Goal: Task Accomplishment & Management: Complete application form

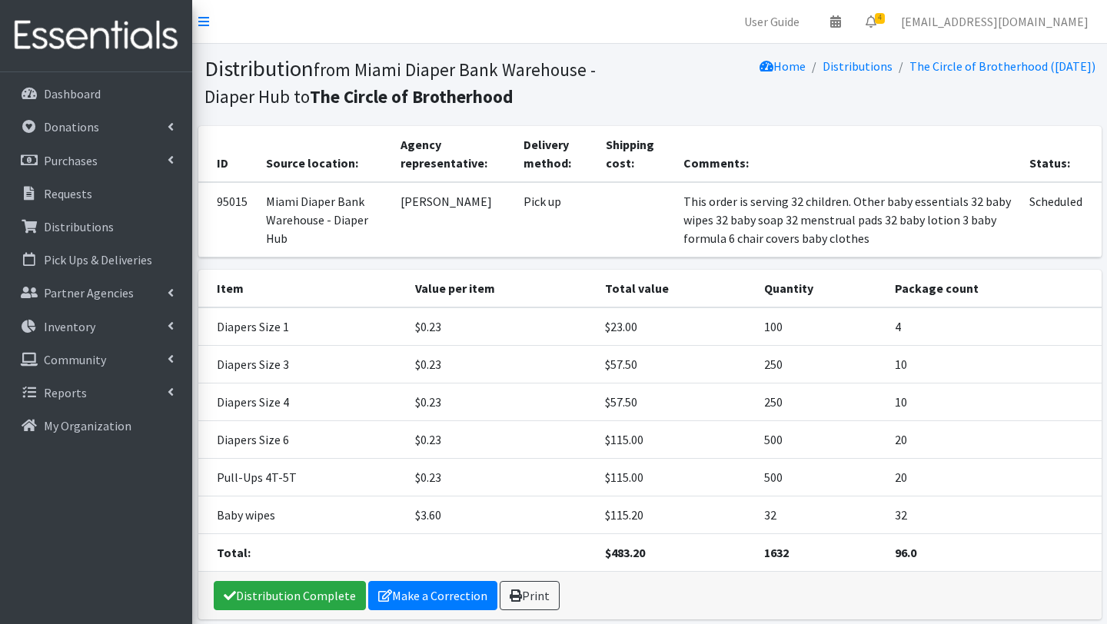
scroll to position [65, 0]
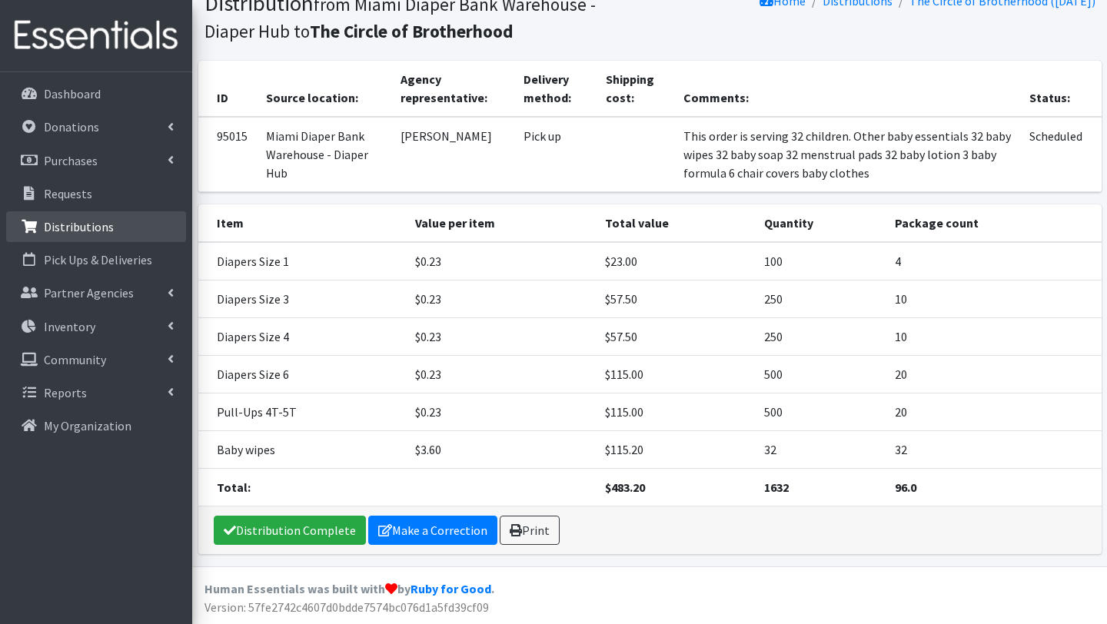
click at [105, 233] on p "Distributions" at bounding box center [79, 226] width 70 height 15
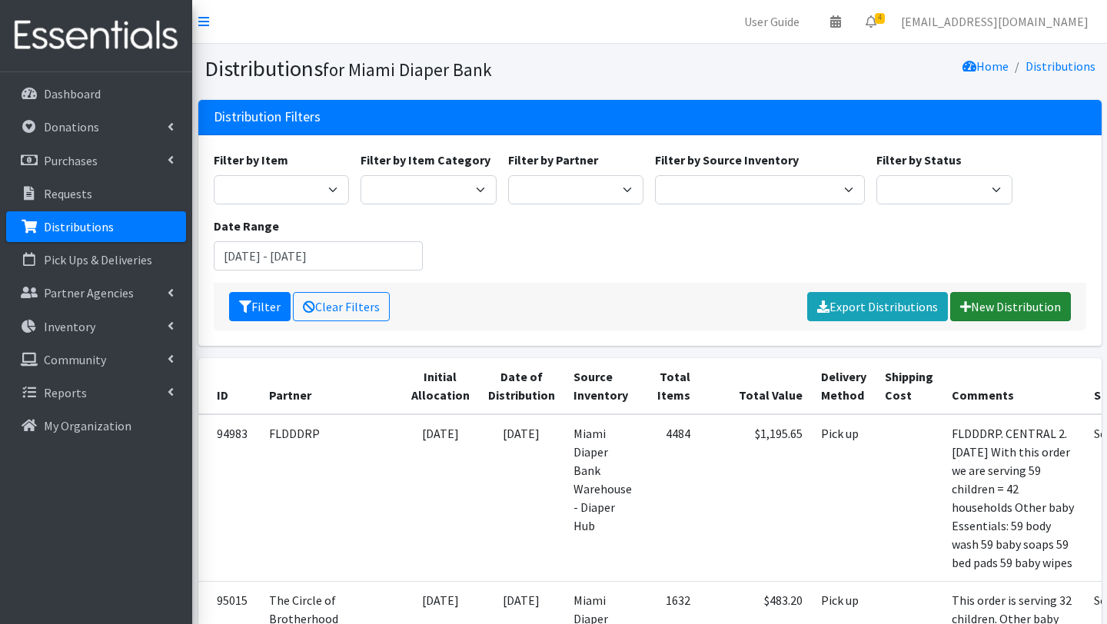
click at [992, 304] on link "New Distribution" at bounding box center [1011, 306] width 121 height 29
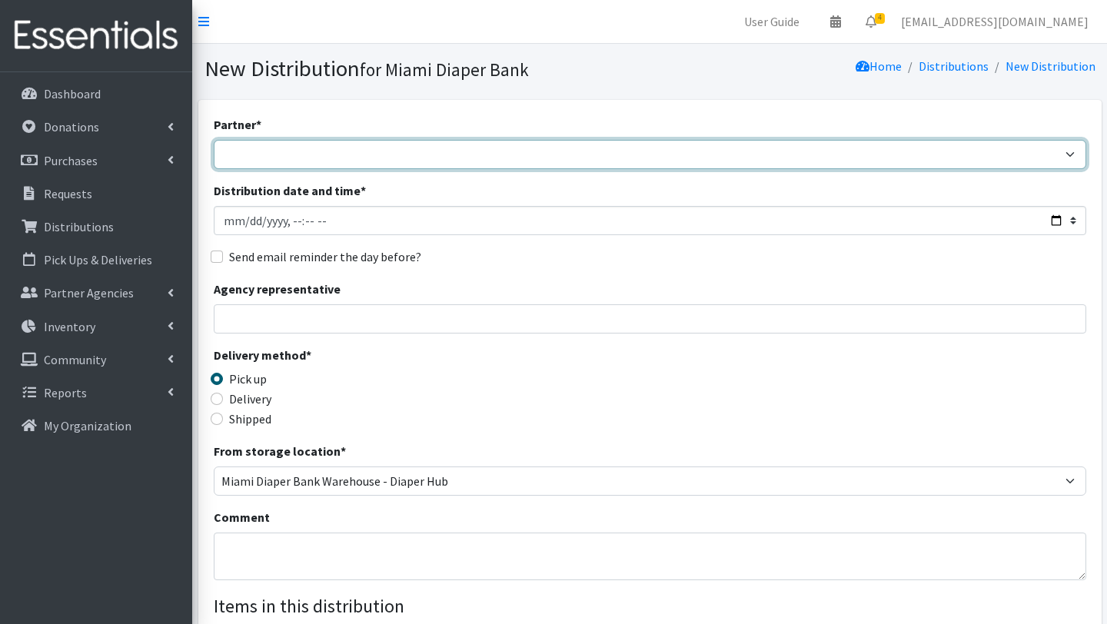
click at [366, 156] on select "A Safe Haven for [GEOGRAPHIC_DATA] Belafonte TACOLCY Center [GEOGRAPHIC_DATA] […" at bounding box center [650, 154] width 873 height 29
select select "2872"
click at [214, 140] on select "A Safe Haven for Newborns Belafonte TACOLCY Center Boys Town South Florida Brid…" at bounding box center [650, 154] width 873 height 29
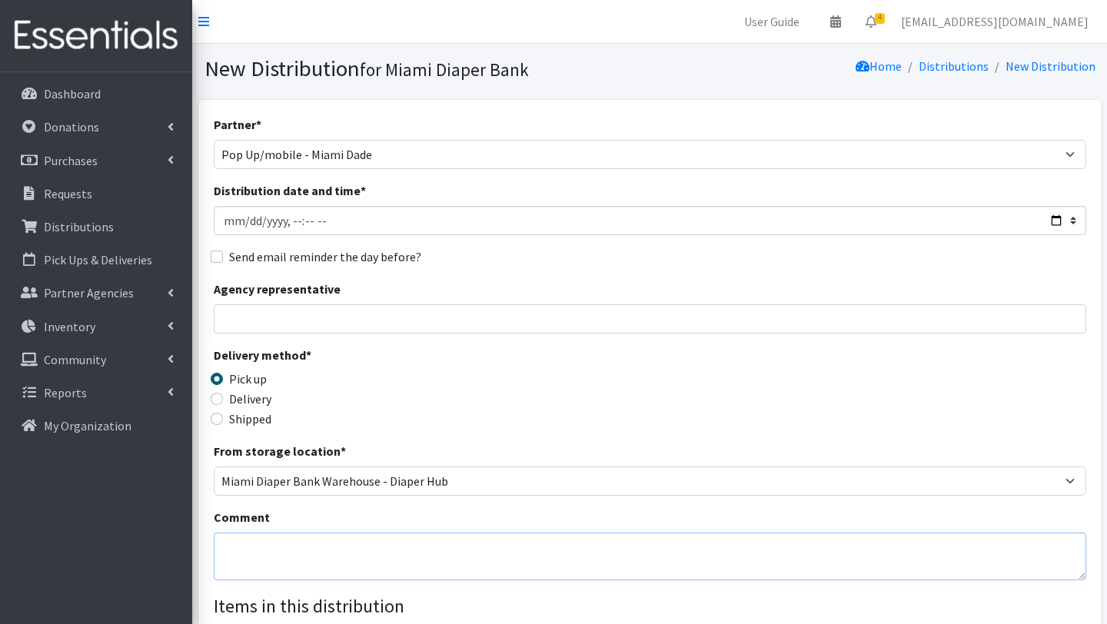
click at [275, 541] on textarea "Comment" at bounding box center [650, 557] width 873 height 48
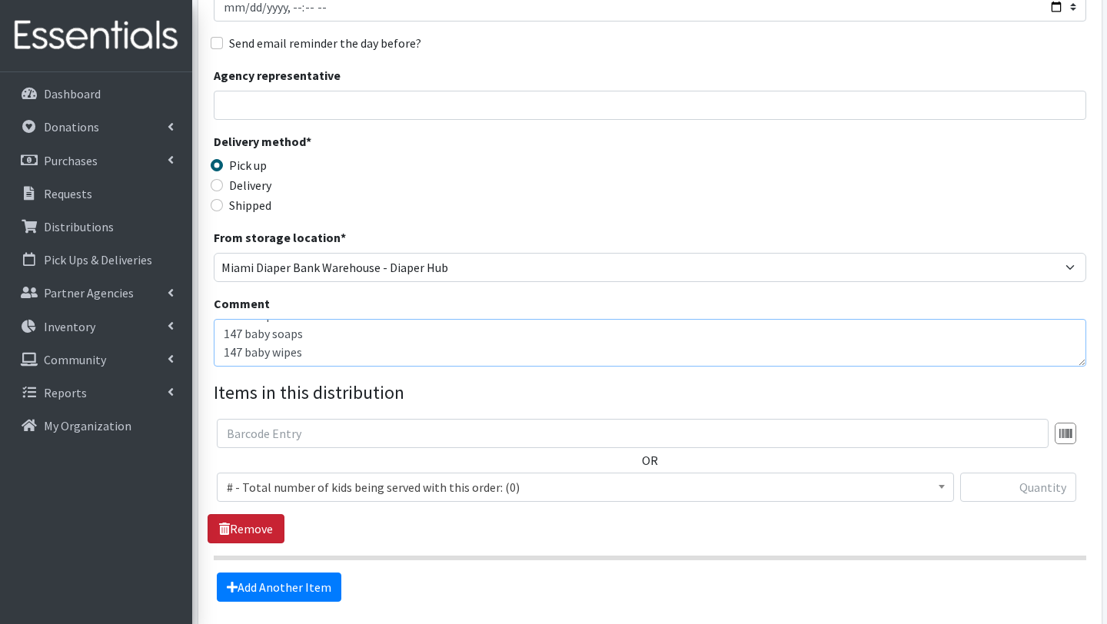
type textarea "MOBILE PANTRY FLORIDA CITY 08/16/2025 This order is serving 147 children= 106 h…"
click at [261, 534] on link "Remove" at bounding box center [246, 528] width 77 height 29
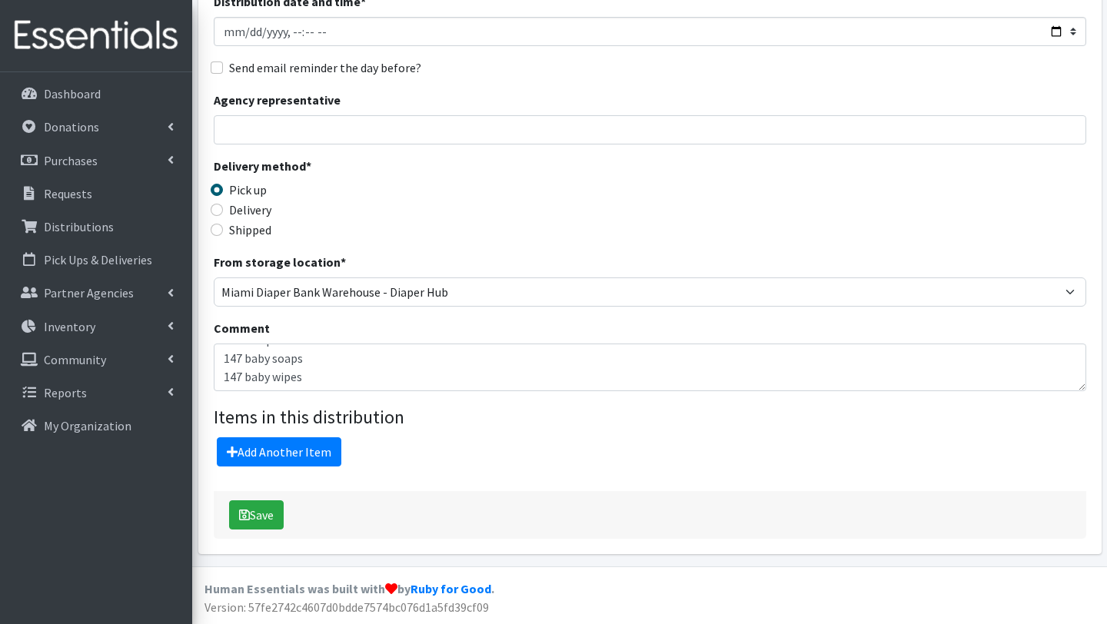
scroll to position [188, 0]
click at [274, 454] on link "Add Another Item" at bounding box center [279, 452] width 125 height 29
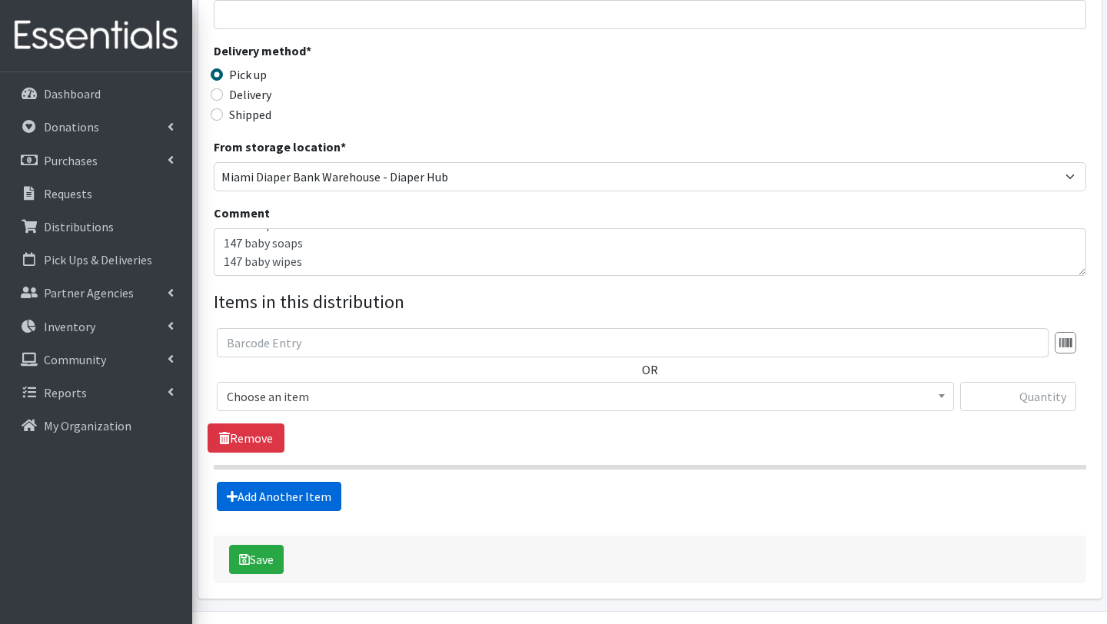
scroll to position [348, 0]
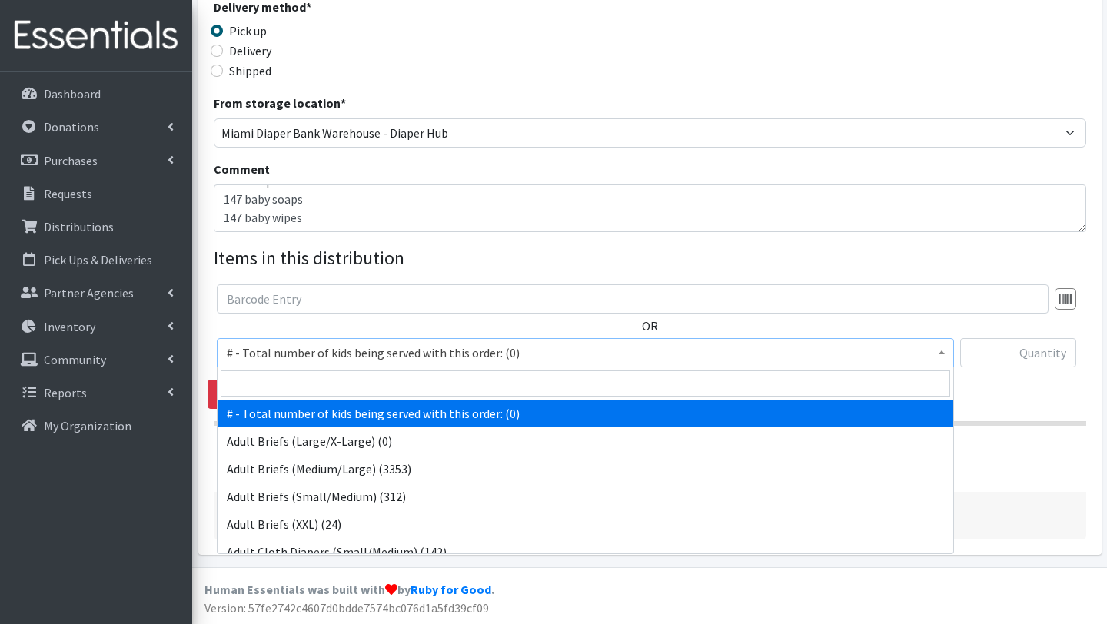
click at [268, 353] on span "# - Total number of kids being served with this order: (0)" at bounding box center [586, 353] width 718 height 22
click at [277, 378] on input "search" at bounding box center [586, 384] width 730 height 26
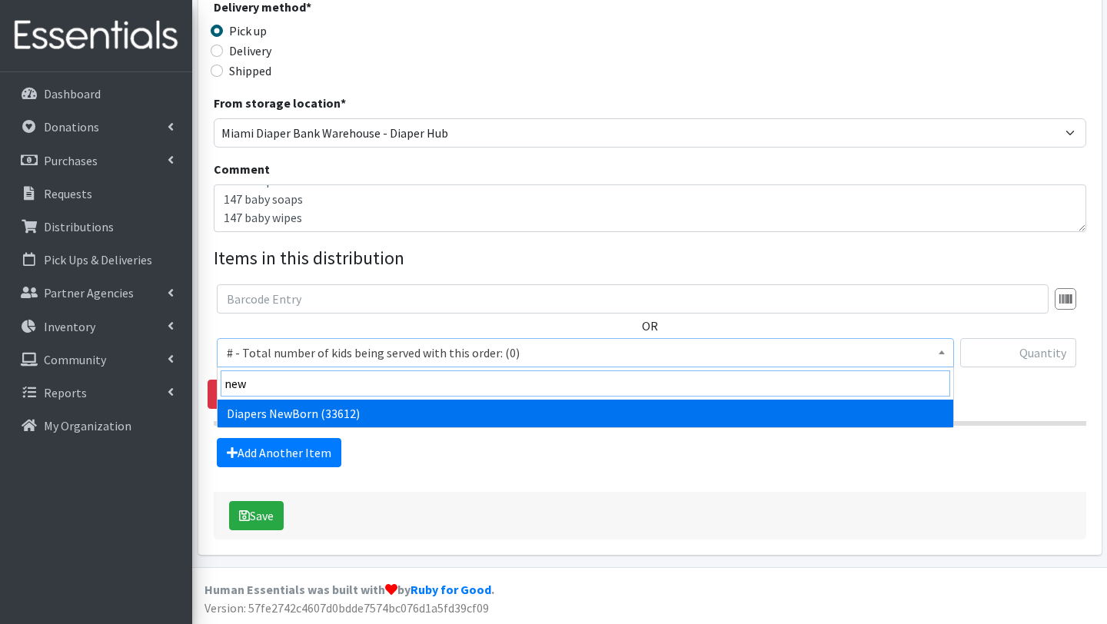
type input "new"
select select "2648"
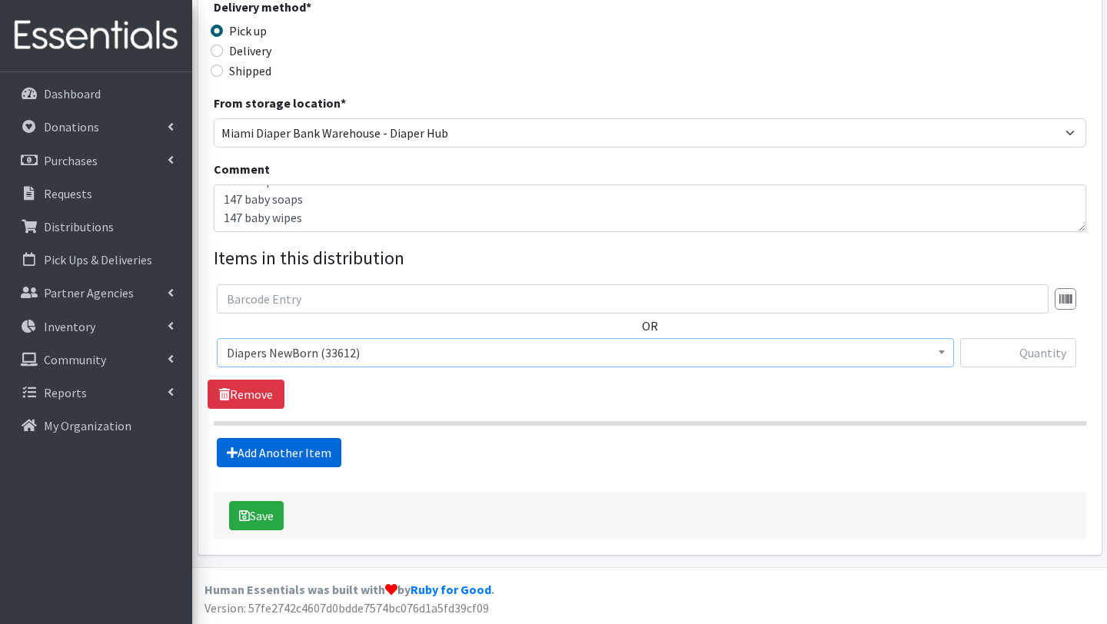
click at [289, 460] on link "Add Another Item" at bounding box center [279, 452] width 125 height 29
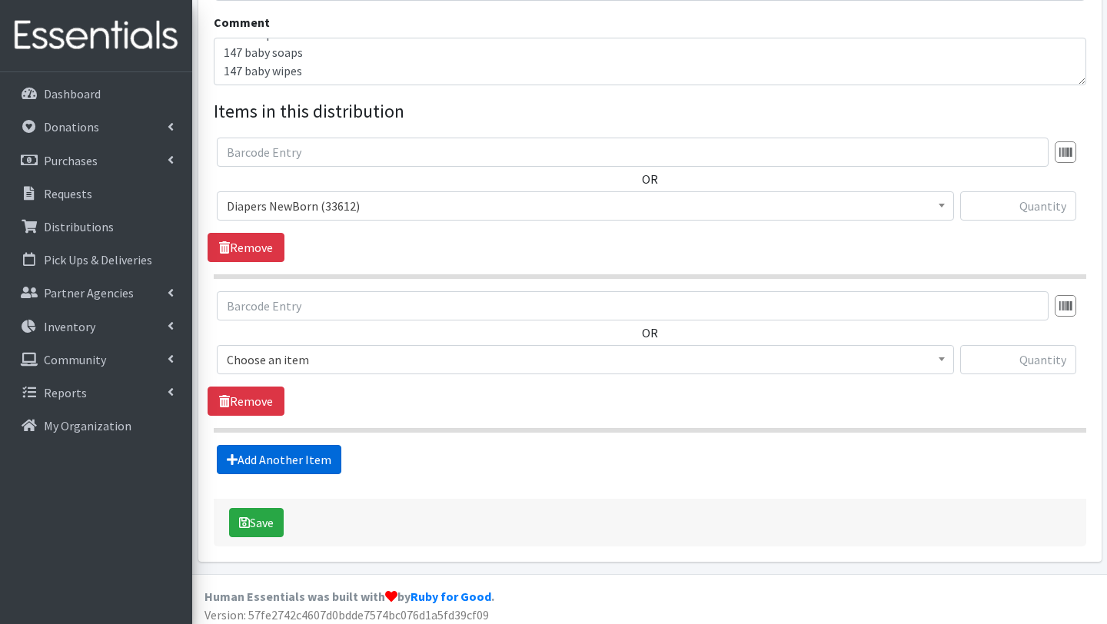
scroll to position [502, 0]
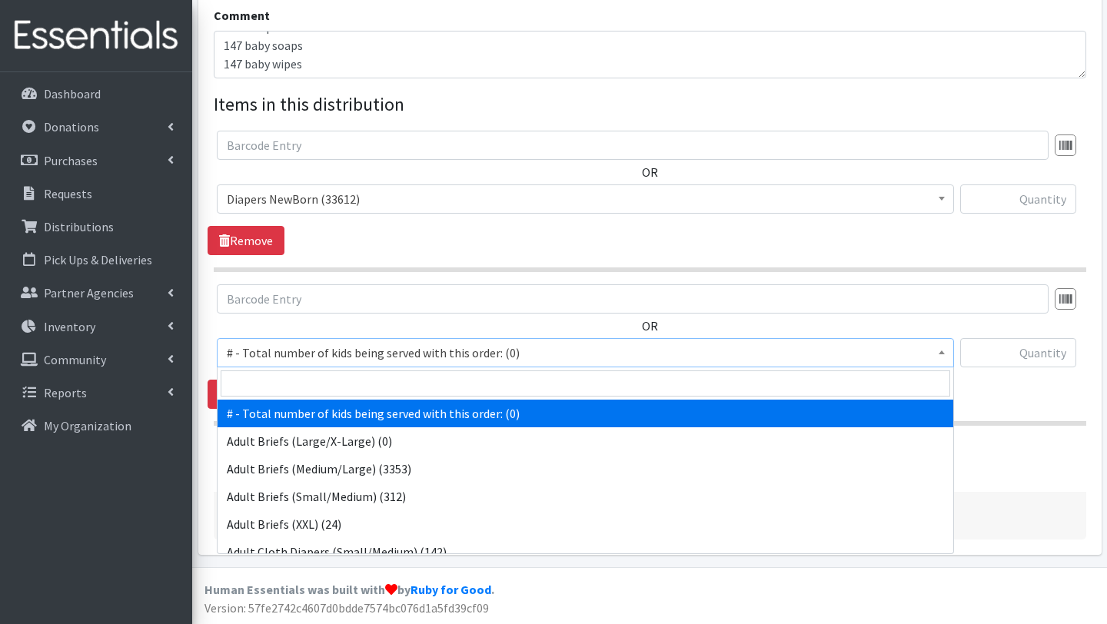
click at [295, 352] on span "# - Total number of kids being served with this order: (0)" at bounding box center [586, 353] width 718 height 22
click at [295, 379] on input "search" at bounding box center [586, 384] width 730 height 26
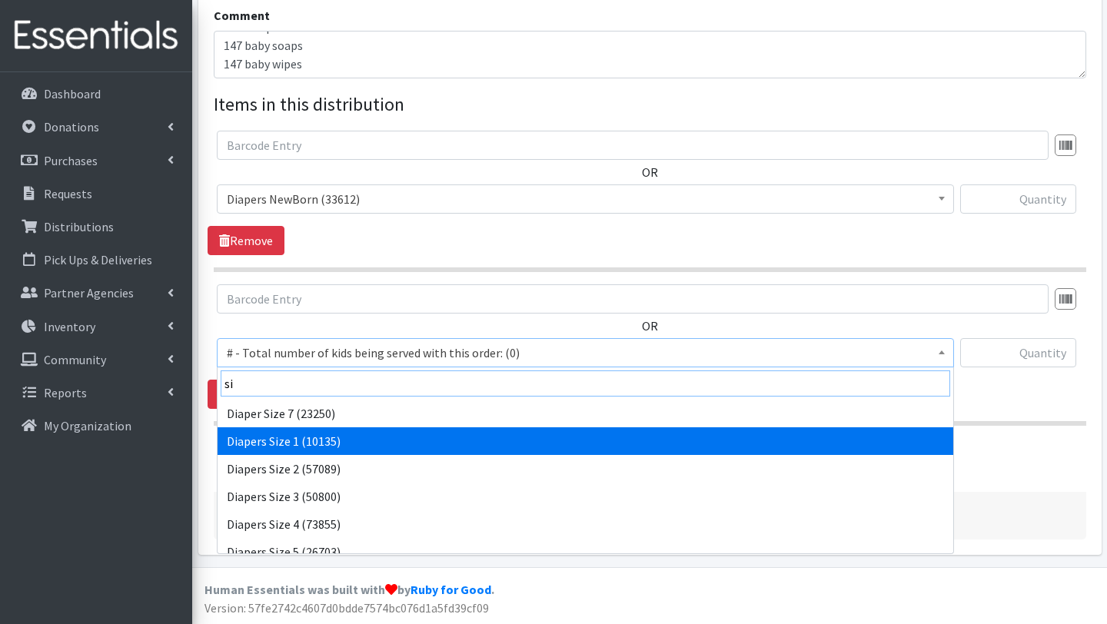
type input "si"
select select "2665"
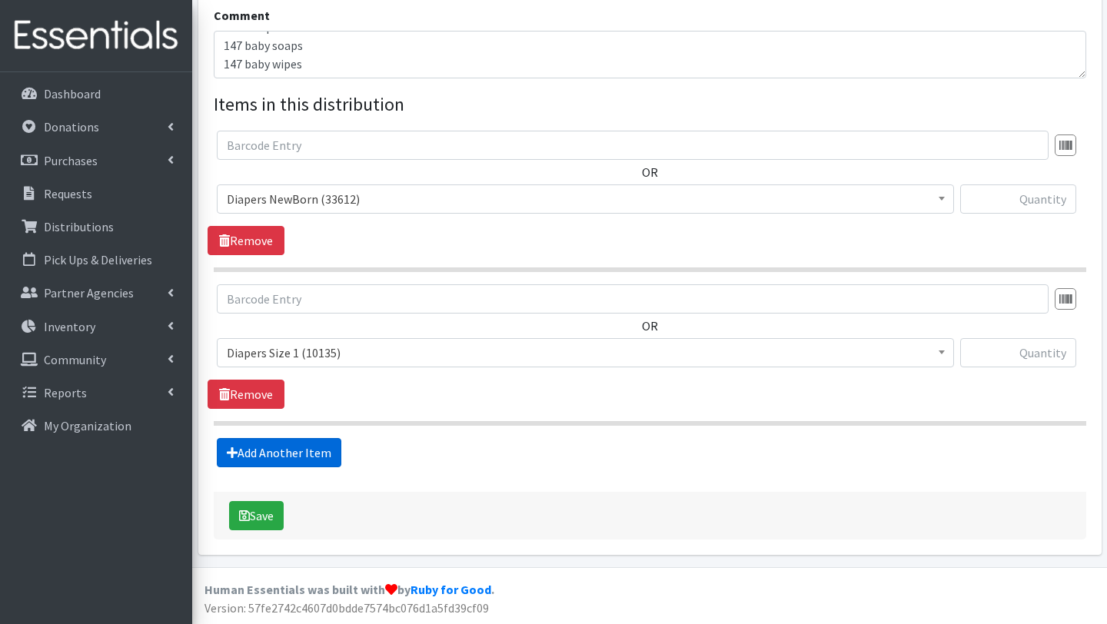
click at [301, 451] on link "Add Another Item" at bounding box center [279, 452] width 125 height 29
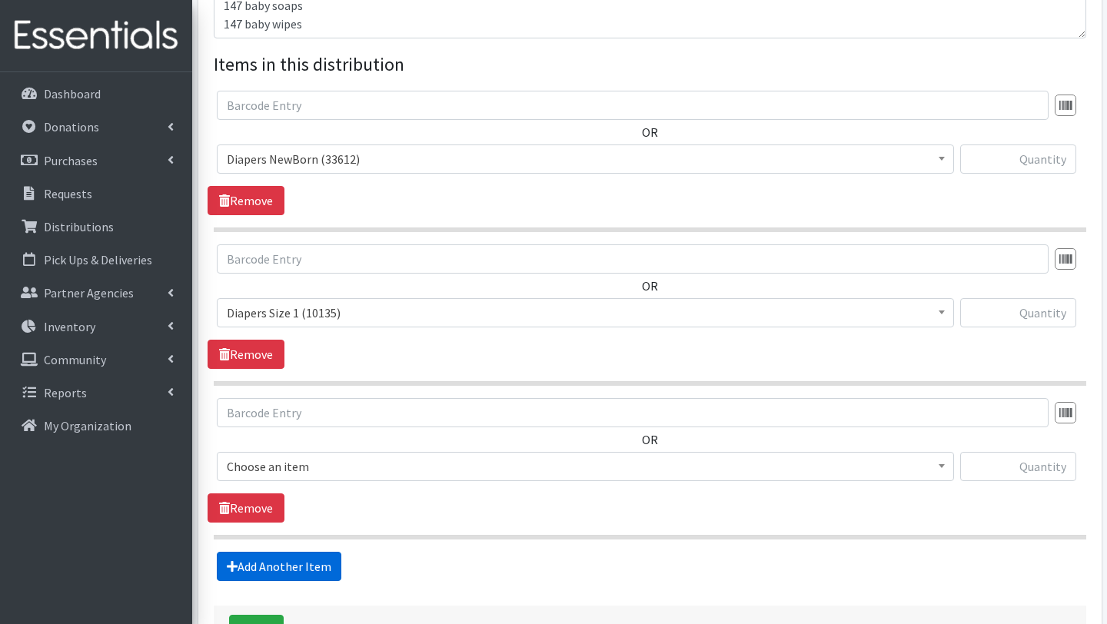
scroll to position [656, 0]
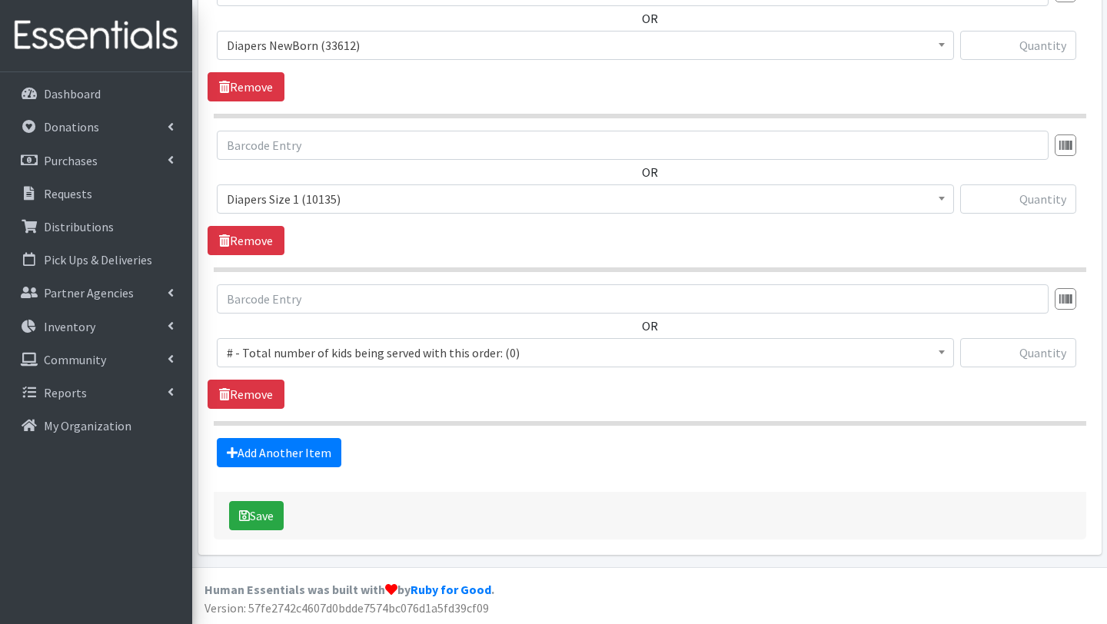
click at [290, 351] on span "# - Total number of kids being served with this order: (0)" at bounding box center [586, 353] width 718 height 22
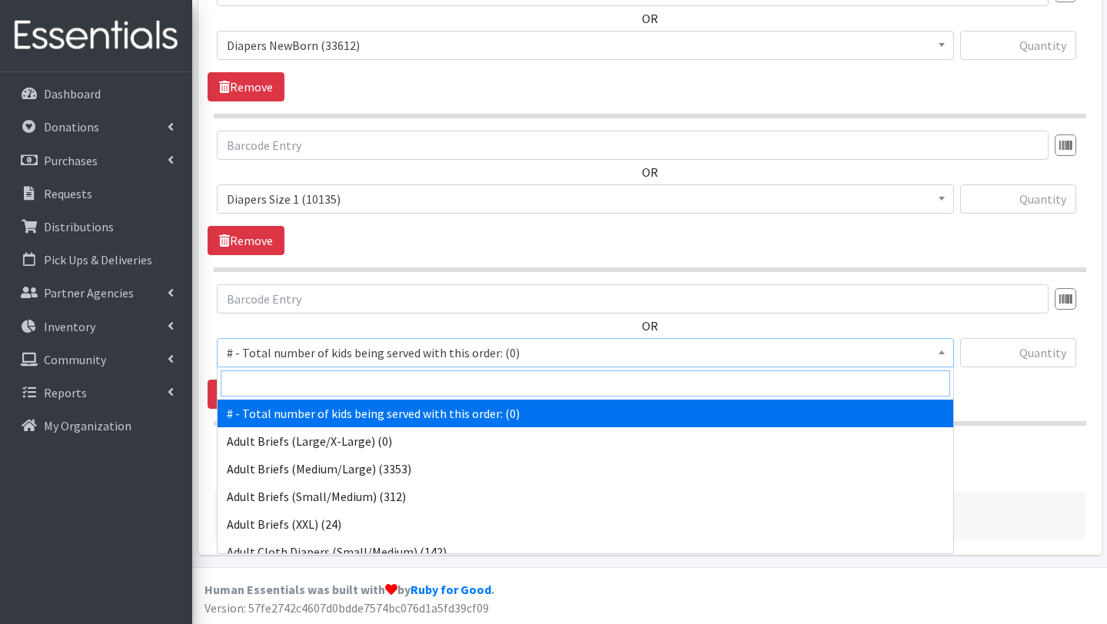
click at [290, 381] on input "search" at bounding box center [586, 384] width 730 height 26
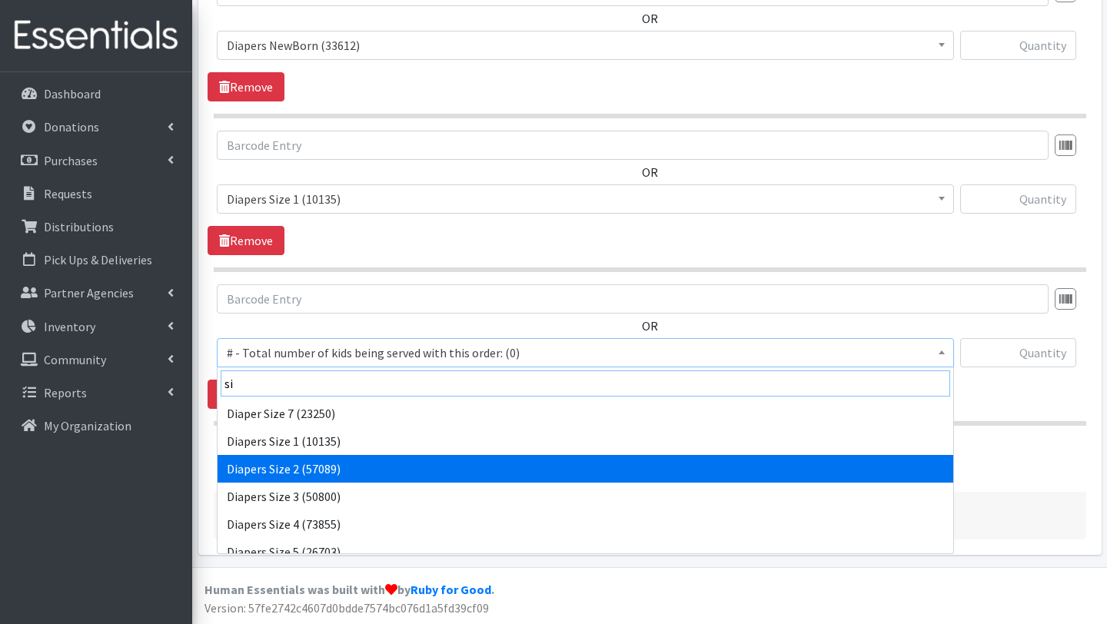
type input "si"
select select "2668"
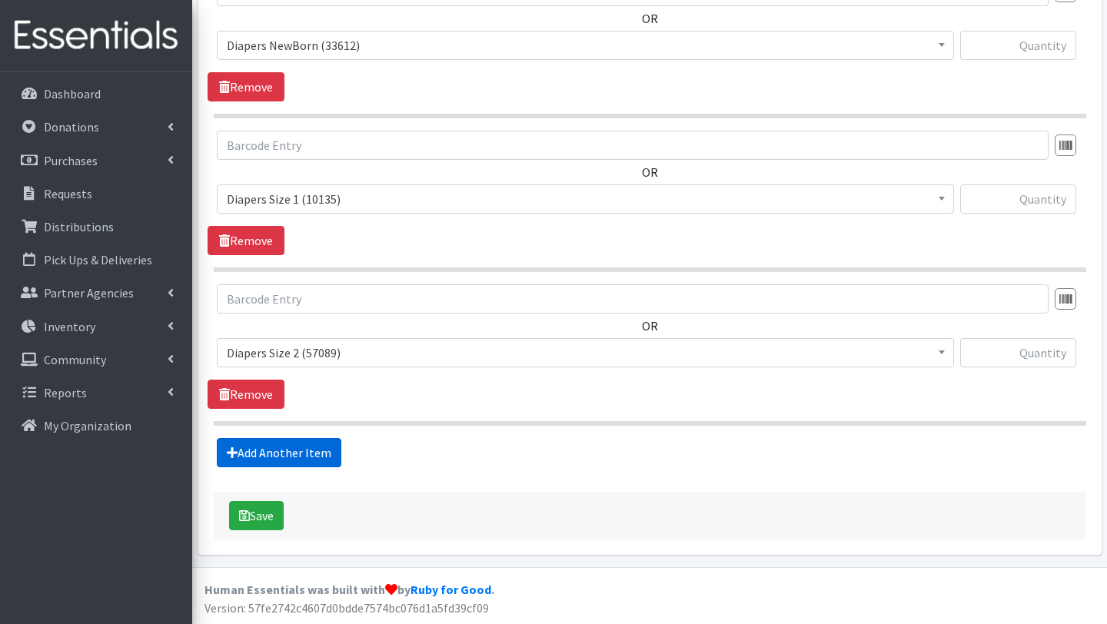
click at [305, 455] on link "Add Another Item" at bounding box center [279, 452] width 125 height 29
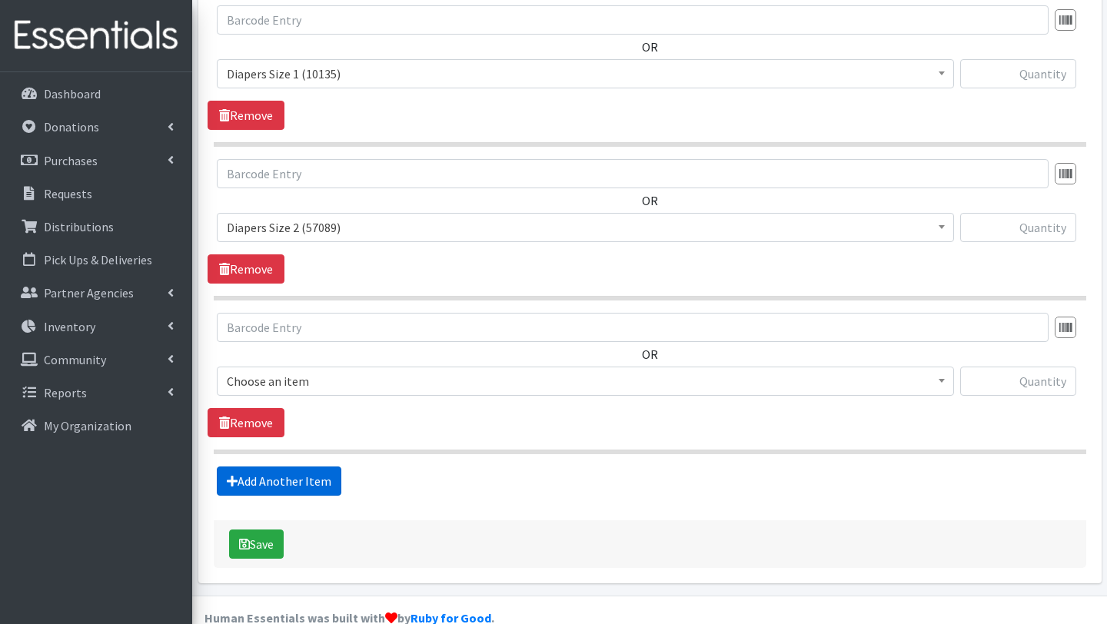
scroll to position [810, 0]
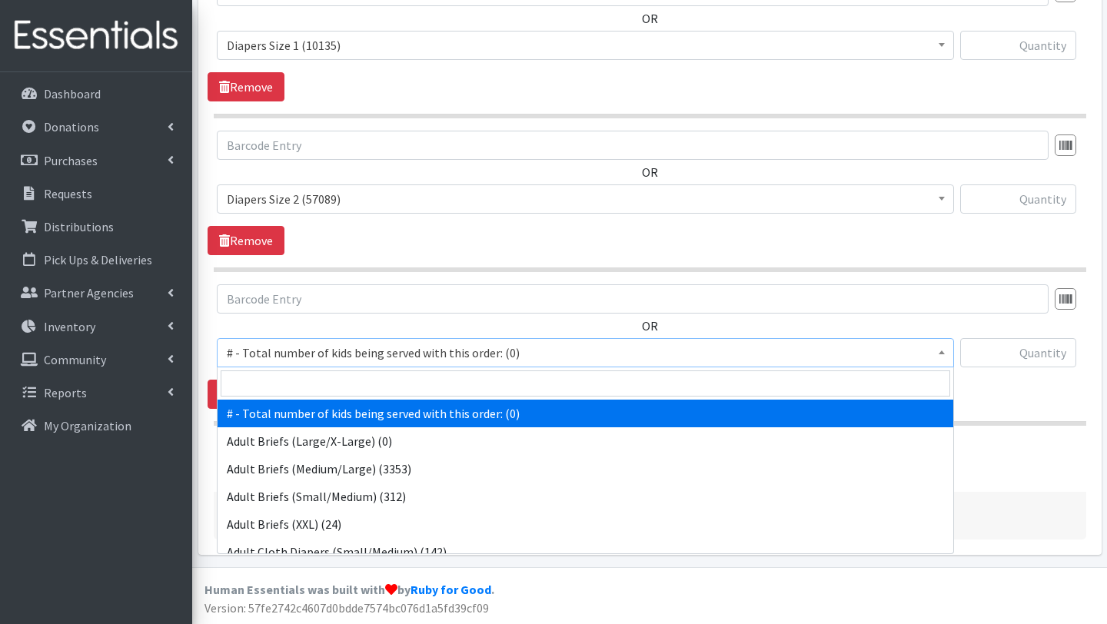
click at [302, 350] on span "# - Total number of kids being served with this order: (0)" at bounding box center [586, 353] width 718 height 22
click at [302, 375] on input "search" at bounding box center [586, 384] width 730 height 26
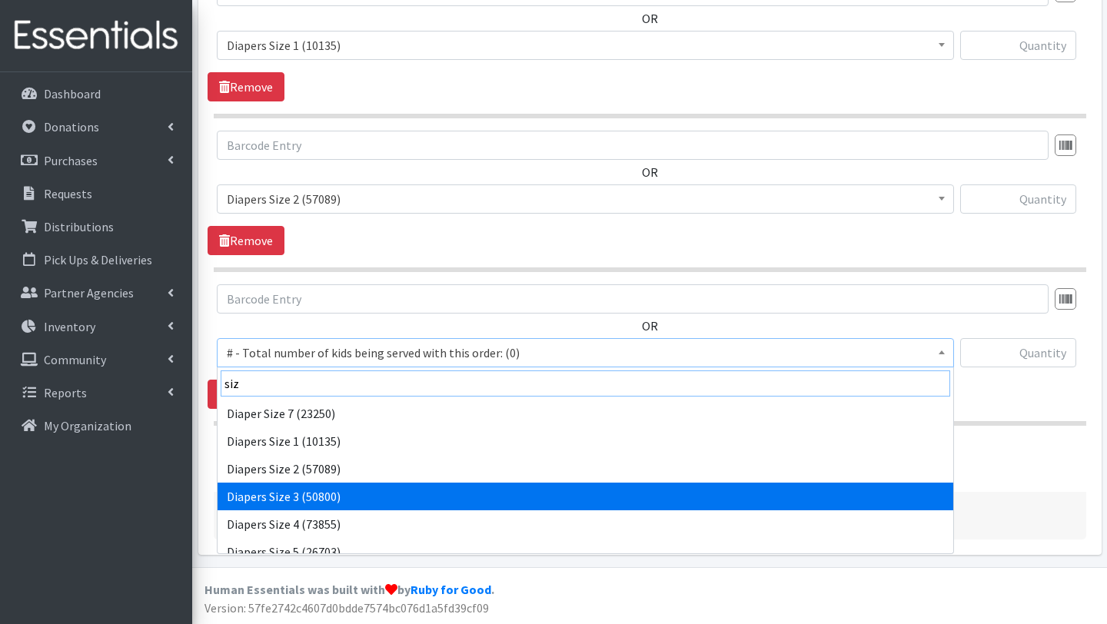
type input "siz"
select select "2655"
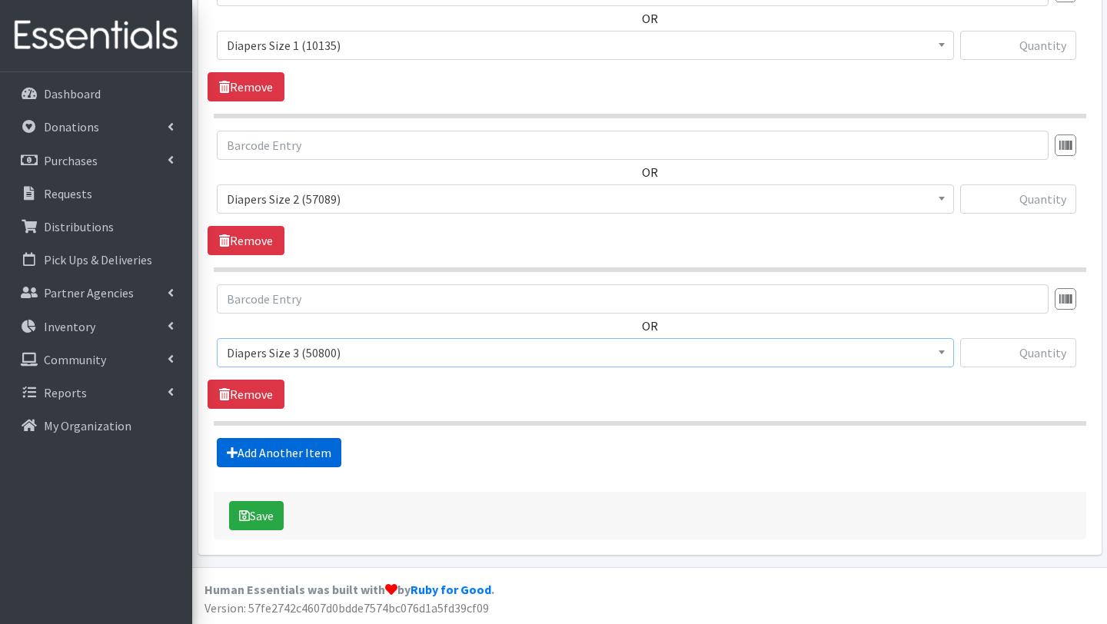
click at [299, 457] on link "Add Another Item" at bounding box center [279, 452] width 125 height 29
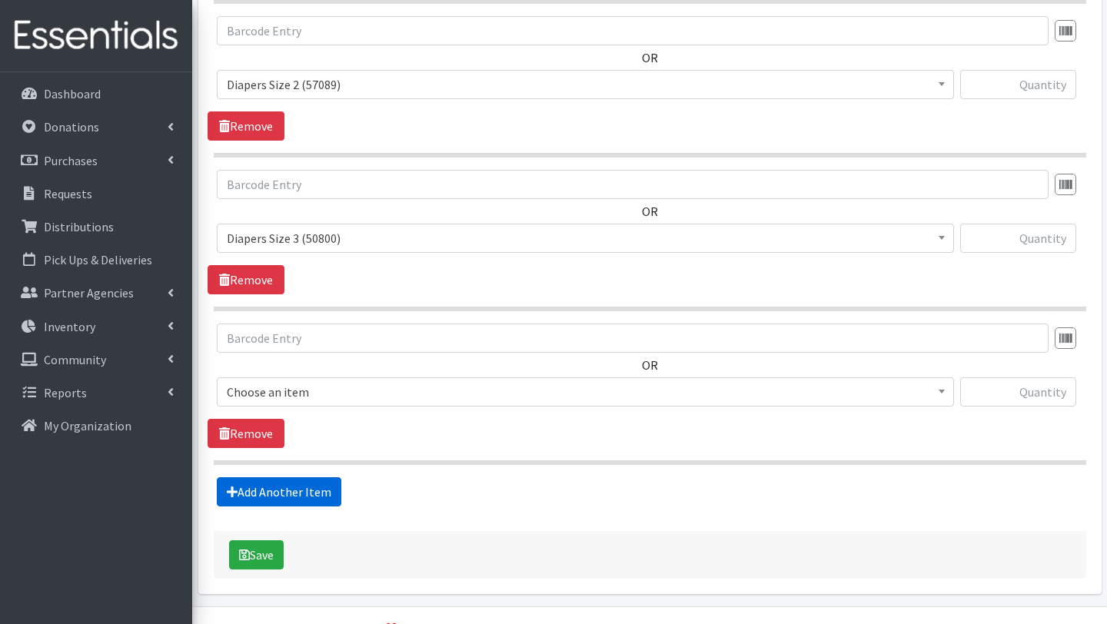
scroll to position [964, 0]
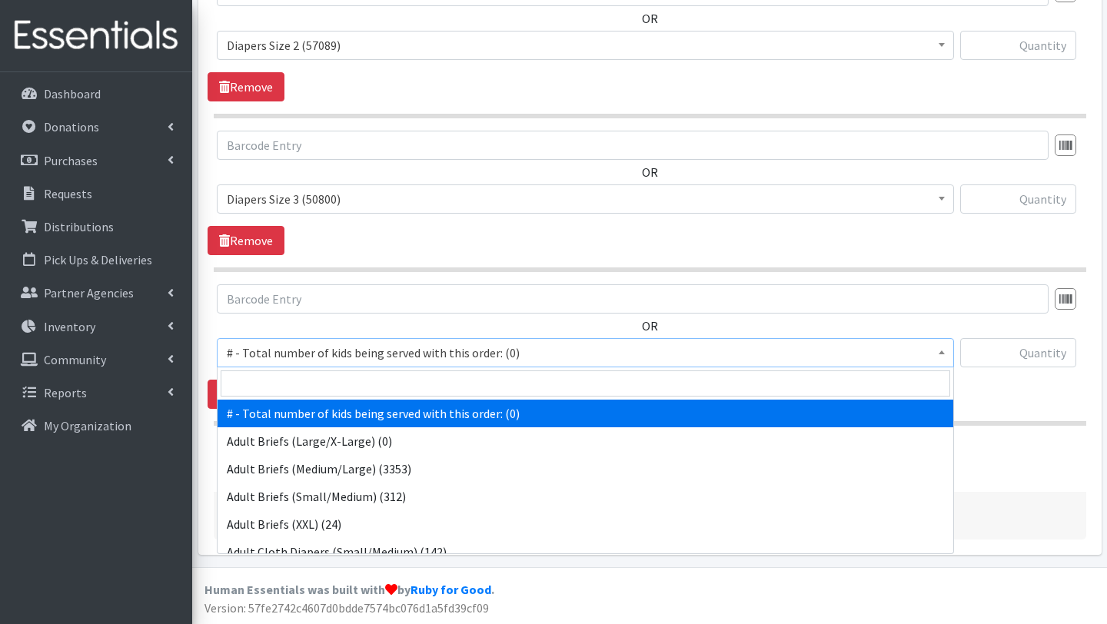
click at [295, 351] on span "# - Total number of kids being served with this order: (0)" at bounding box center [586, 353] width 718 height 22
click at [297, 394] on input "search" at bounding box center [586, 384] width 730 height 26
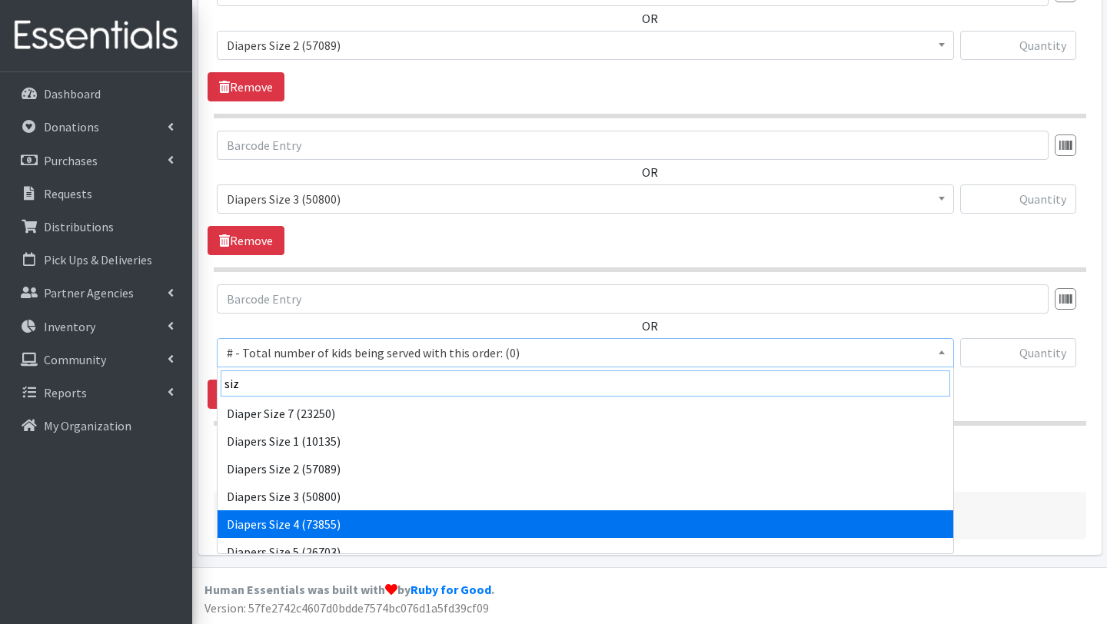
type input "siz"
select select "2661"
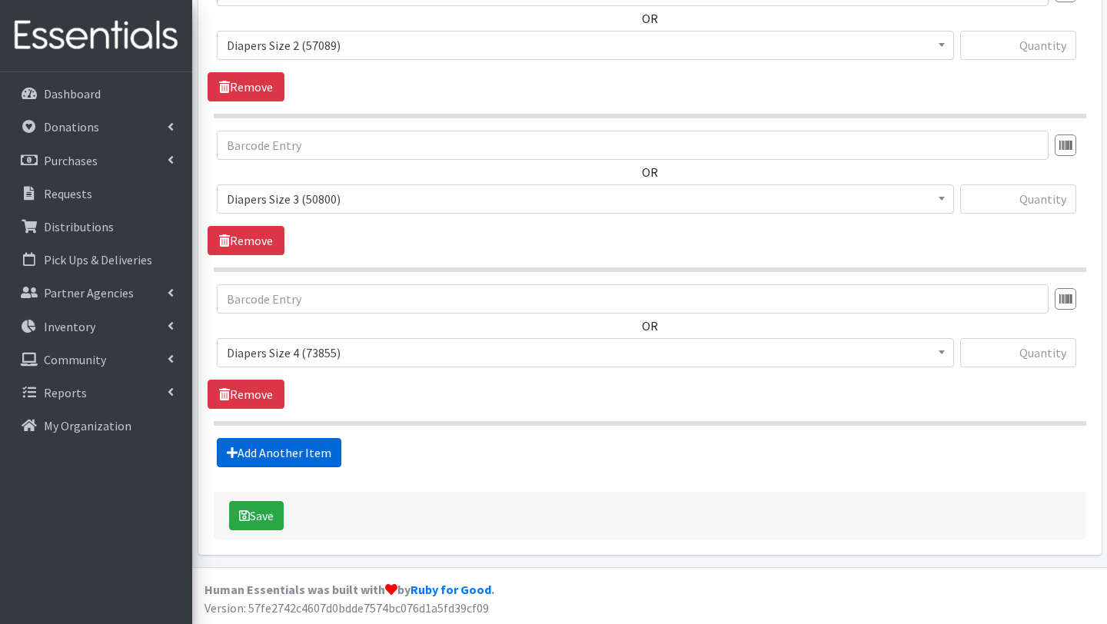
click at [306, 459] on link "Add Another Item" at bounding box center [279, 452] width 125 height 29
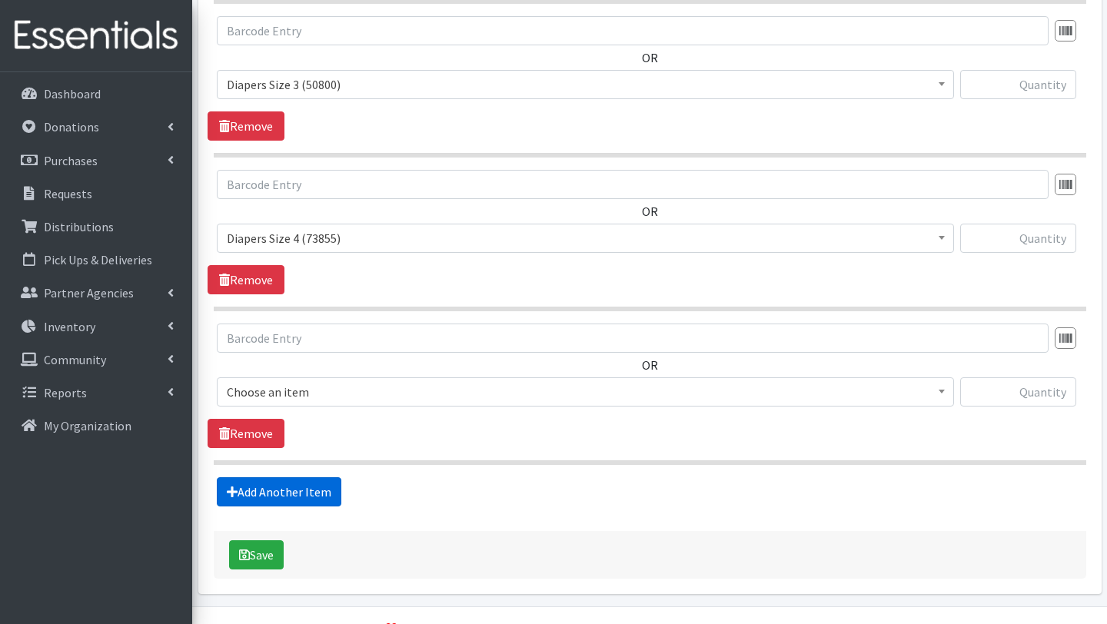
scroll to position [1117, 0]
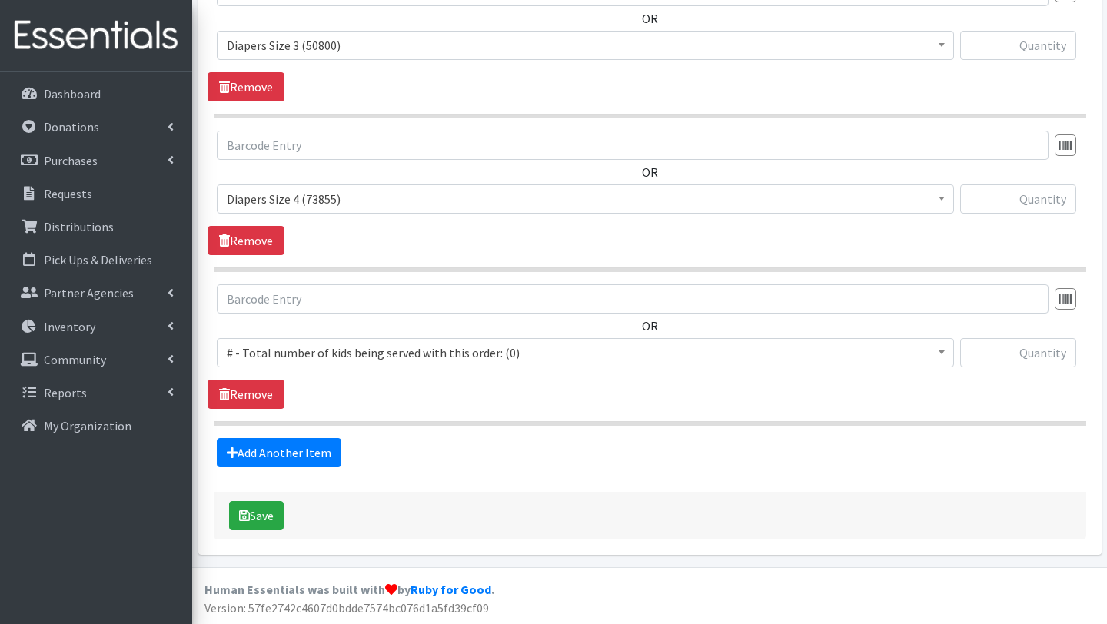
click at [297, 348] on span "# - Total number of kids being served with this order: (0)" at bounding box center [586, 353] width 718 height 22
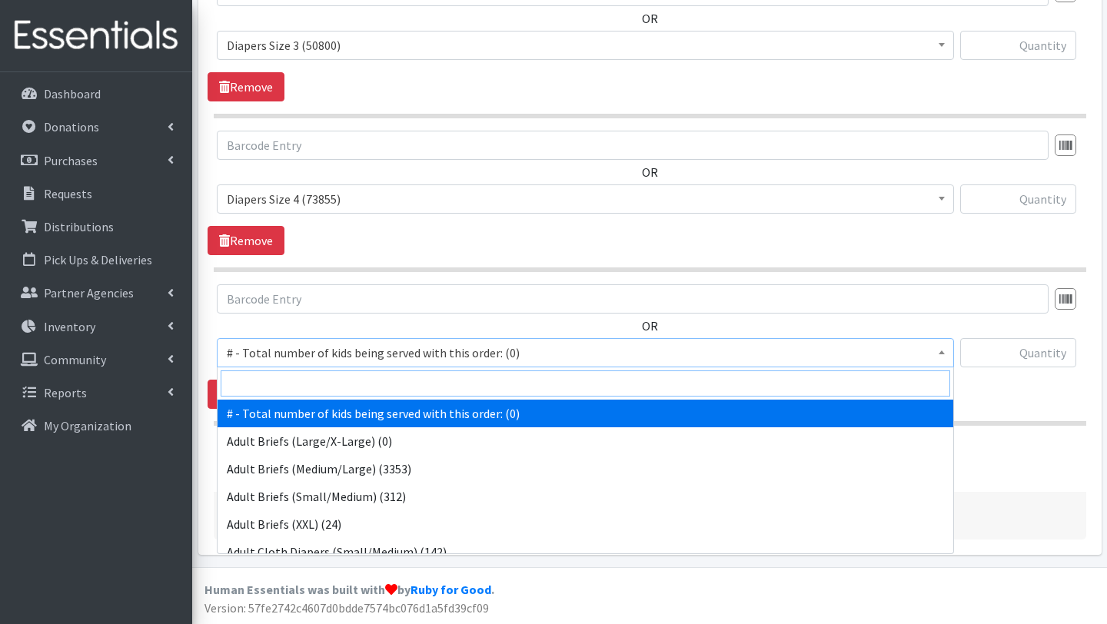
click at [297, 378] on input "search" at bounding box center [586, 384] width 730 height 26
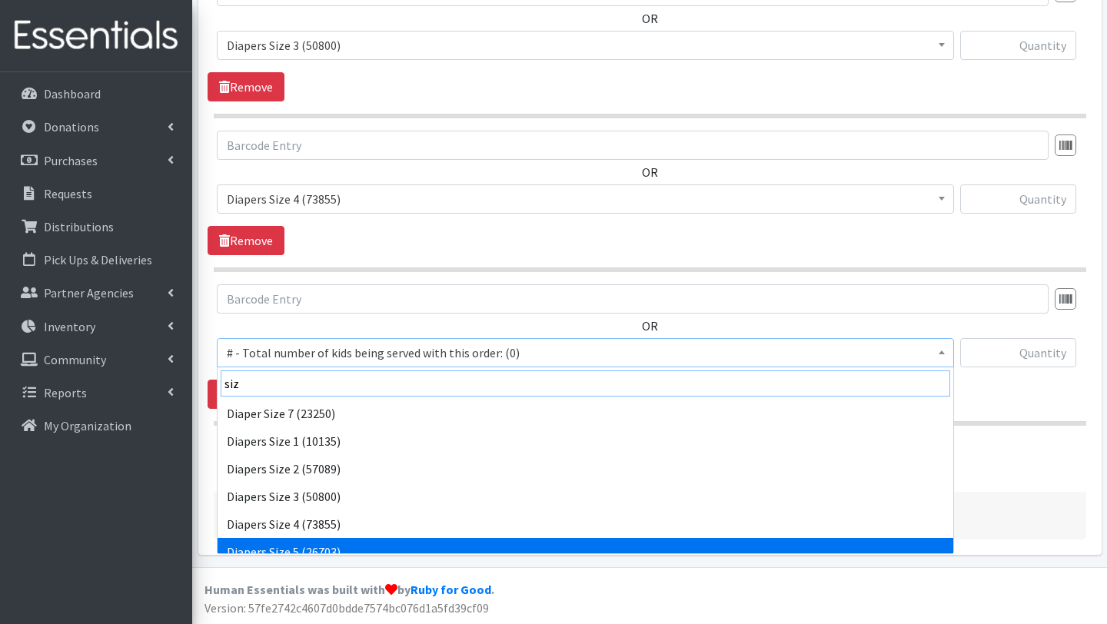
type input "siz"
select select "2652"
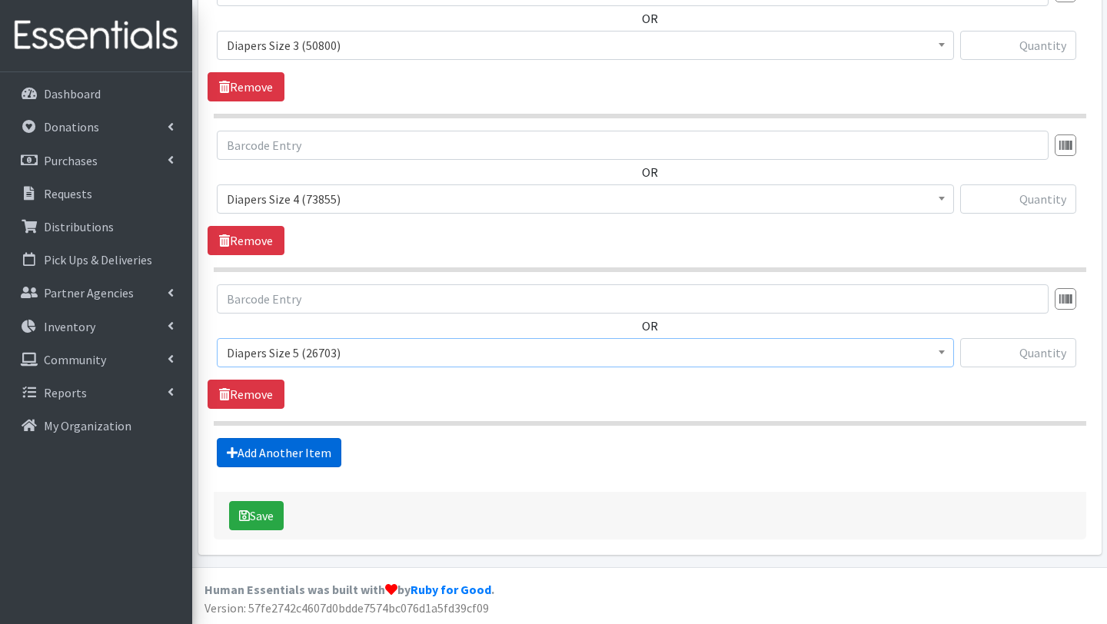
click at [311, 453] on link "Add Another Item" at bounding box center [279, 452] width 125 height 29
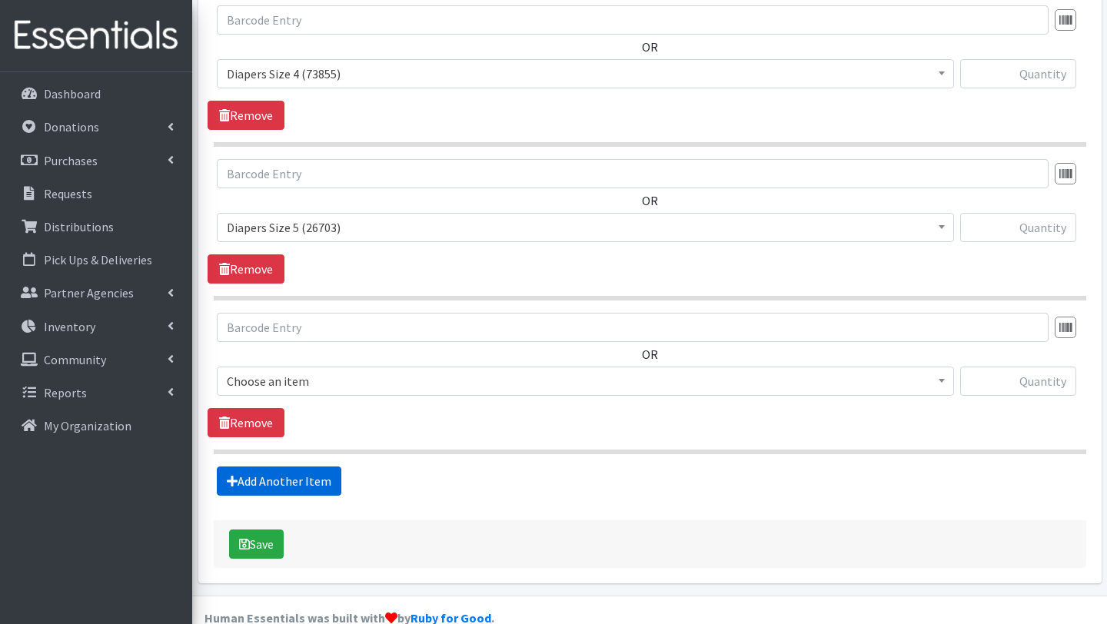
scroll to position [1271, 0]
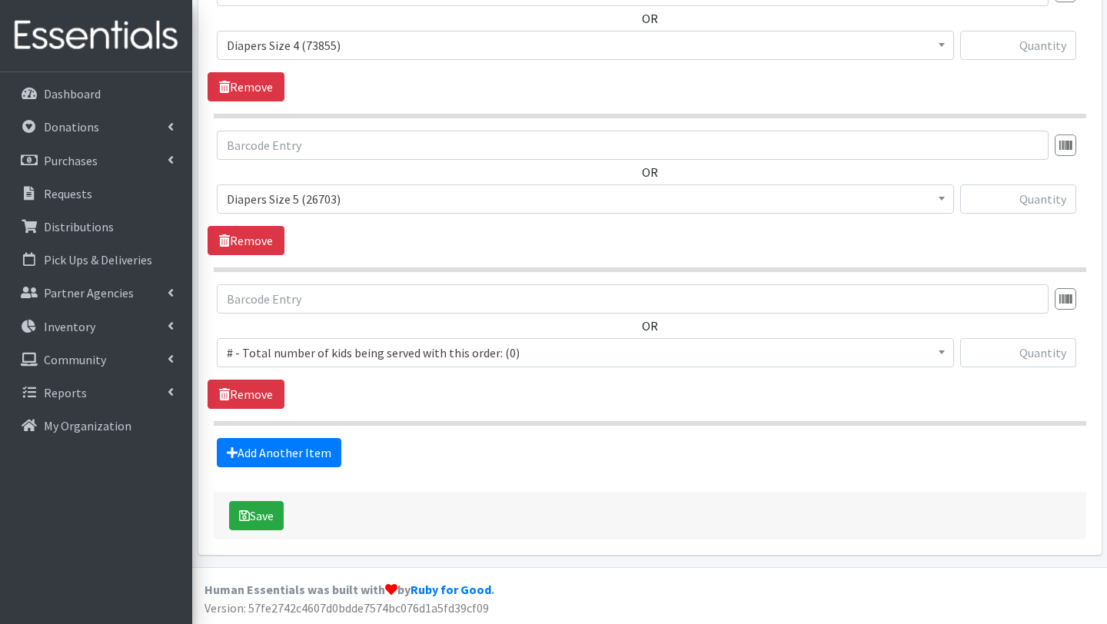
click at [317, 347] on span "# - Total number of kids being served with this order: (0)" at bounding box center [586, 353] width 718 height 22
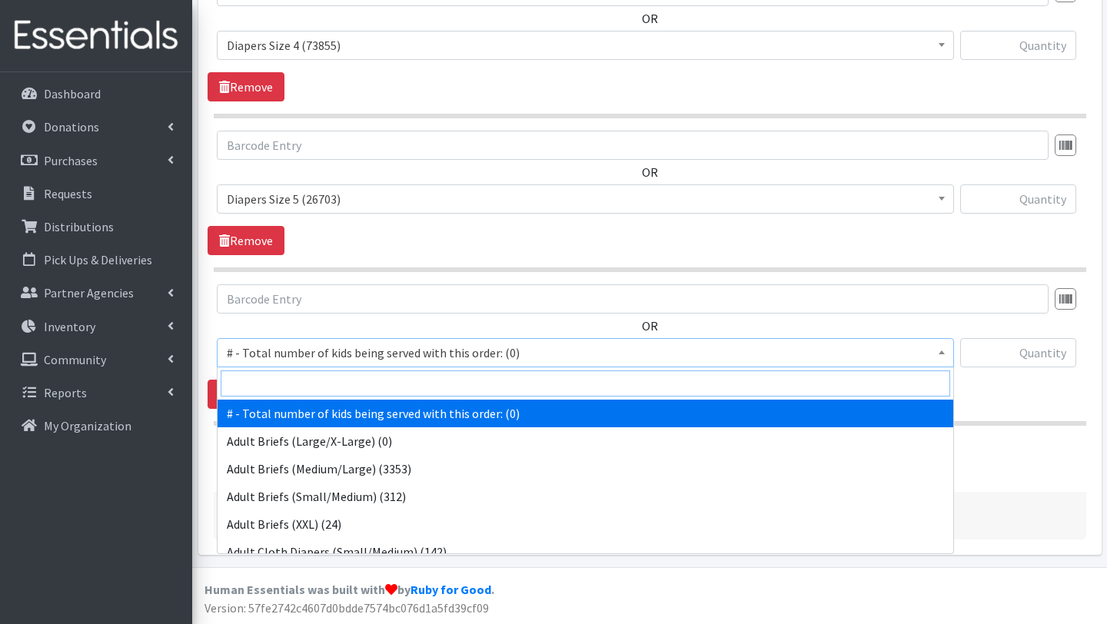
click at [321, 380] on input "search" at bounding box center [586, 384] width 730 height 26
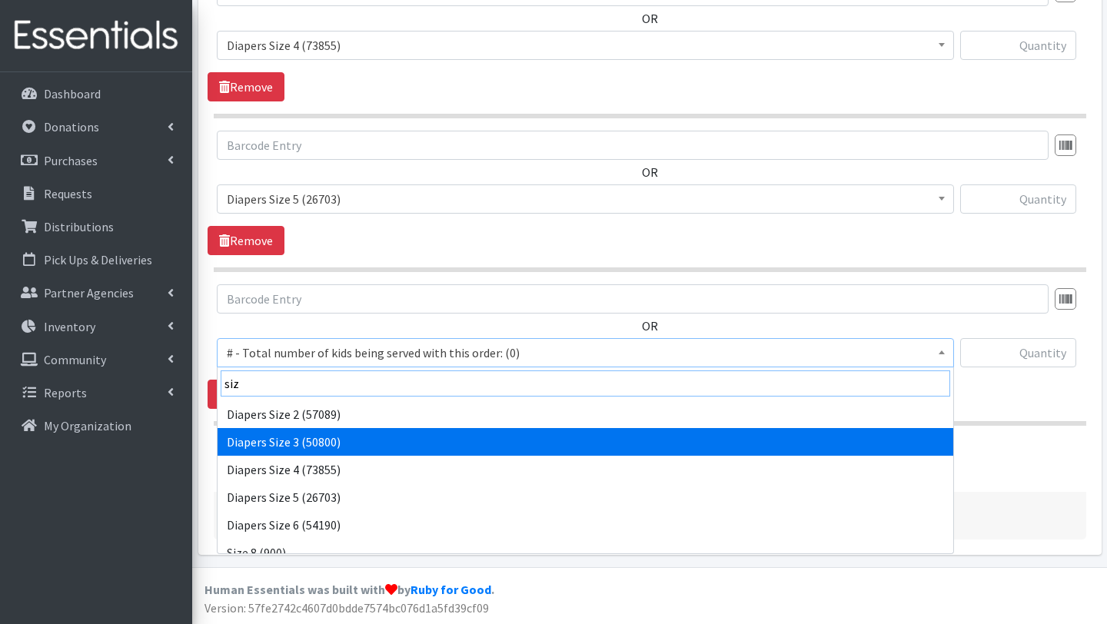
scroll to position [58, 0]
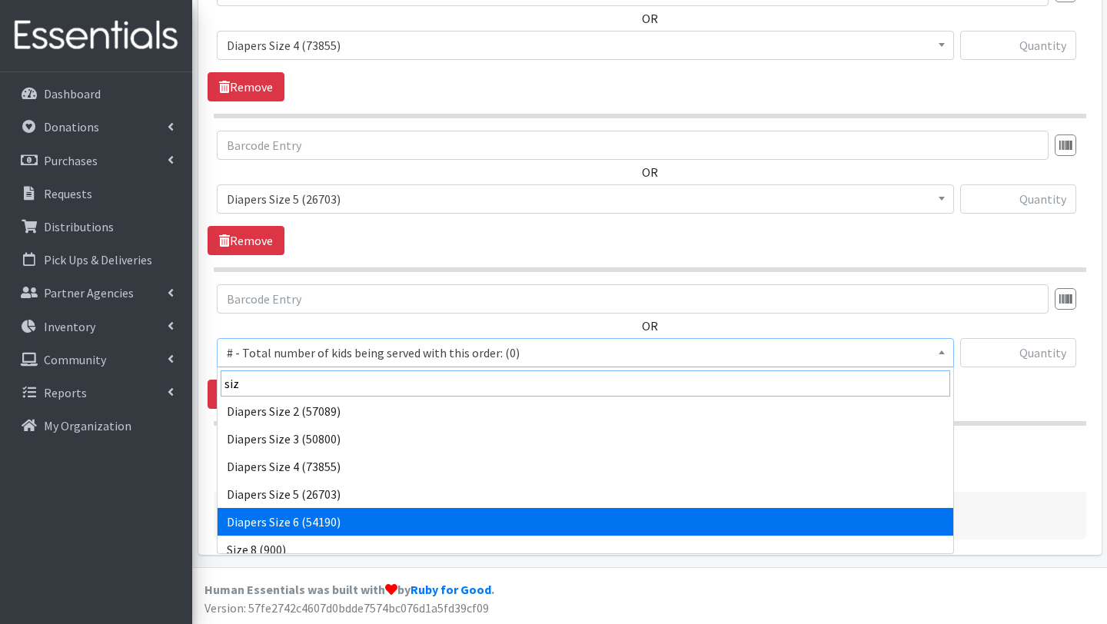
type input "siz"
select select "2674"
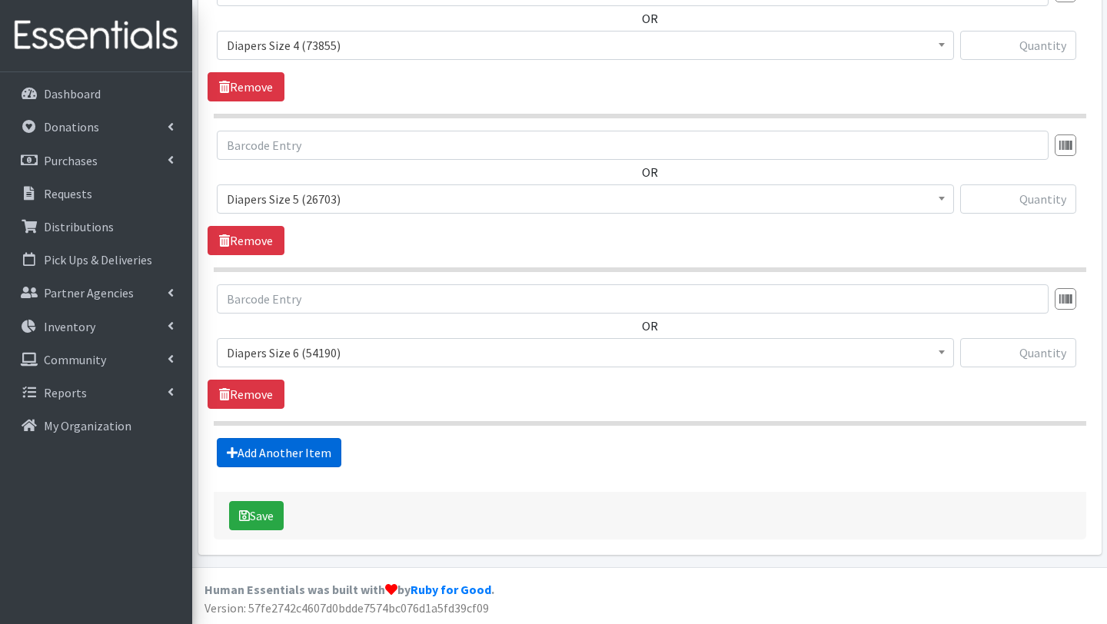
click at [312, 455] on link "Add Another Item" at bounding box center [279, 452] width 125 height 29
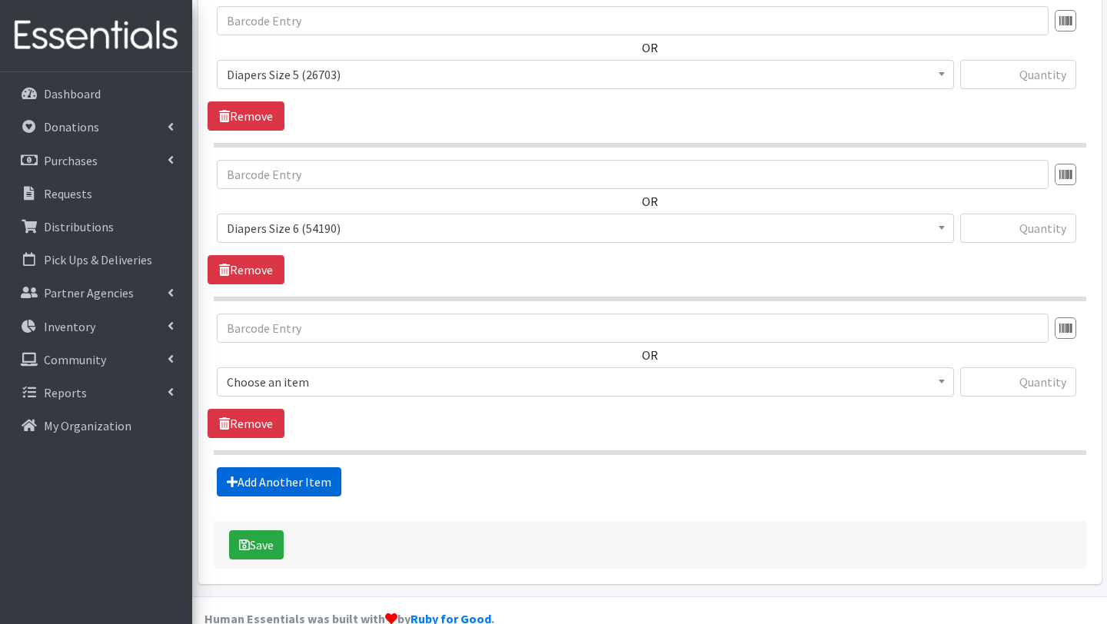
scroll to position [1425, 0]
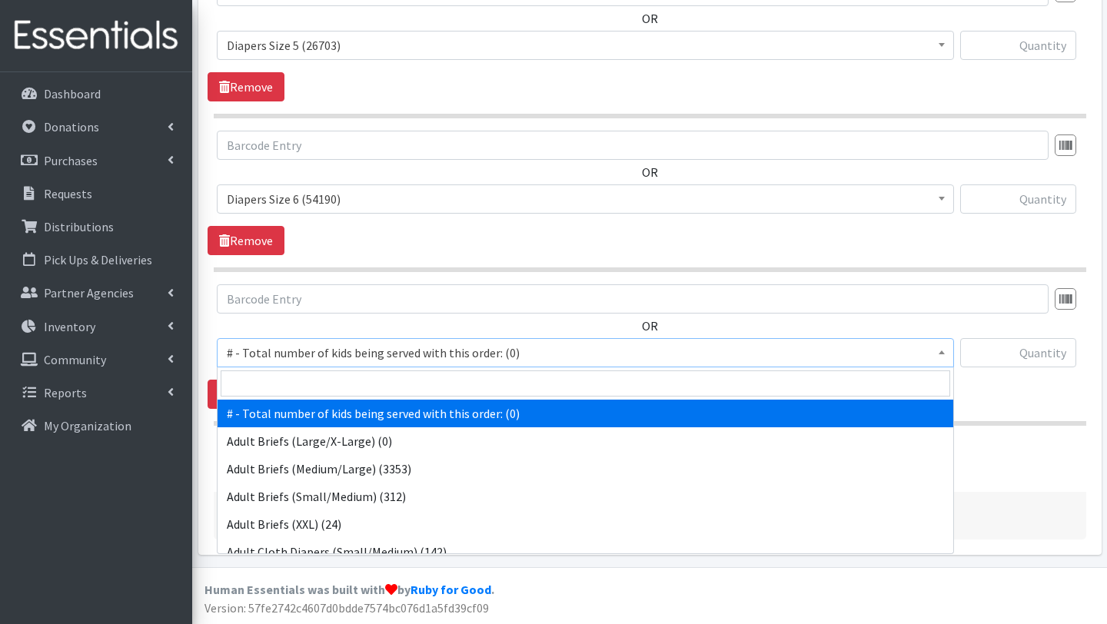
click at [324, 345] on span "# - Total number of kids being served with this order: (0)" at bounding box center [586, 353] width 718 height 22
click at [326, 373] on input "search" at bounding box center [586, 384] width 730 height 26
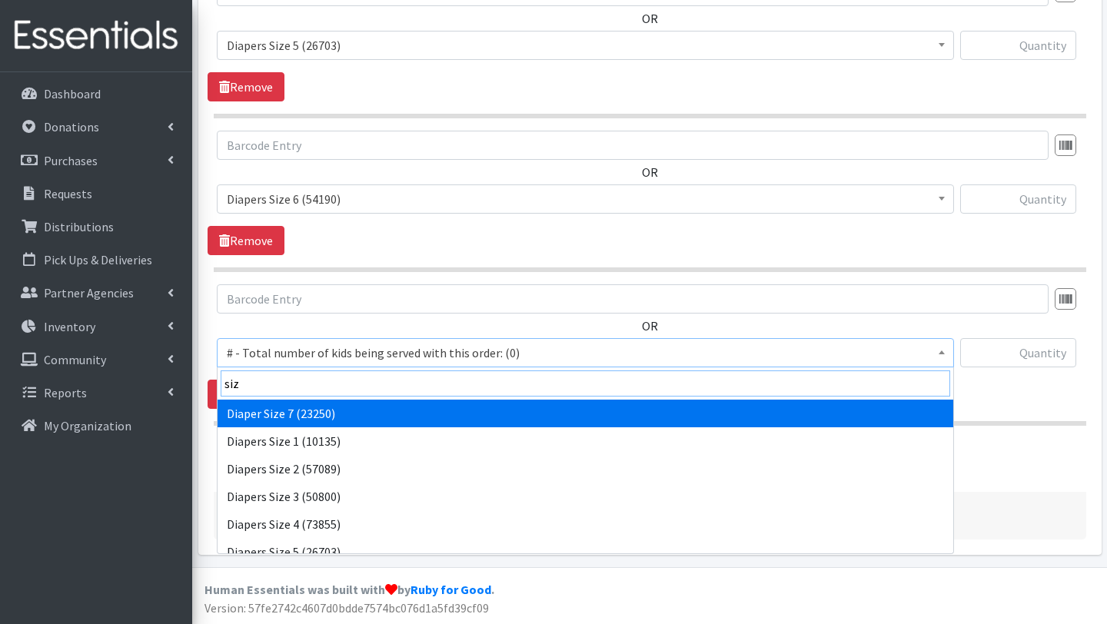
type input "siz"
select select "12644"
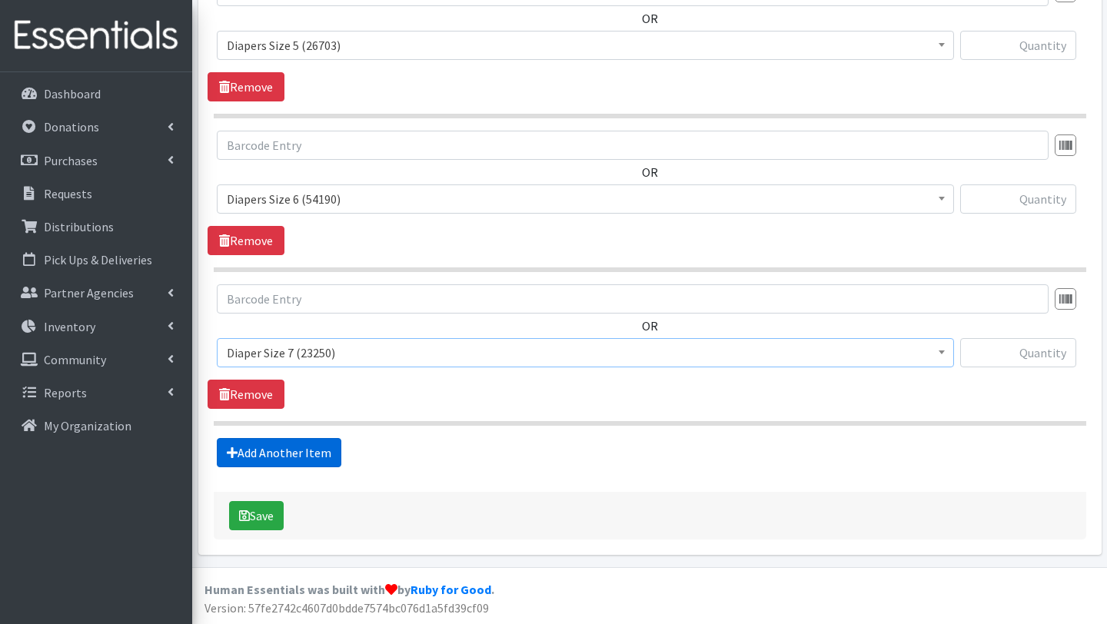
click at [308, 456] on link "Add Another Item" at bounding box center [279, 452] width 125 height 29
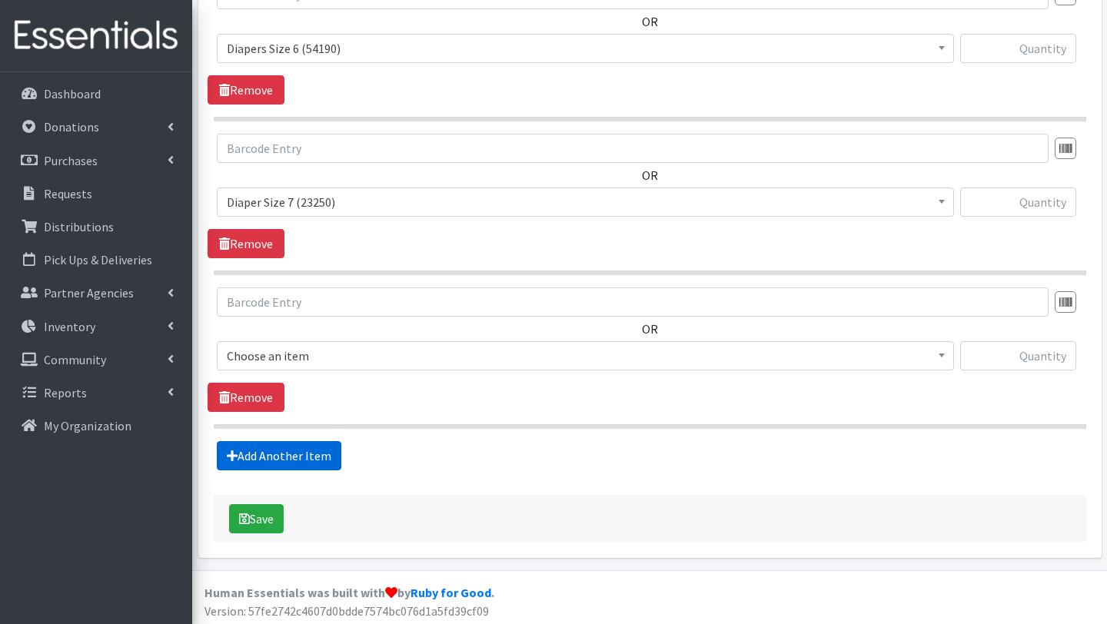
scroll to position [1579, 0]
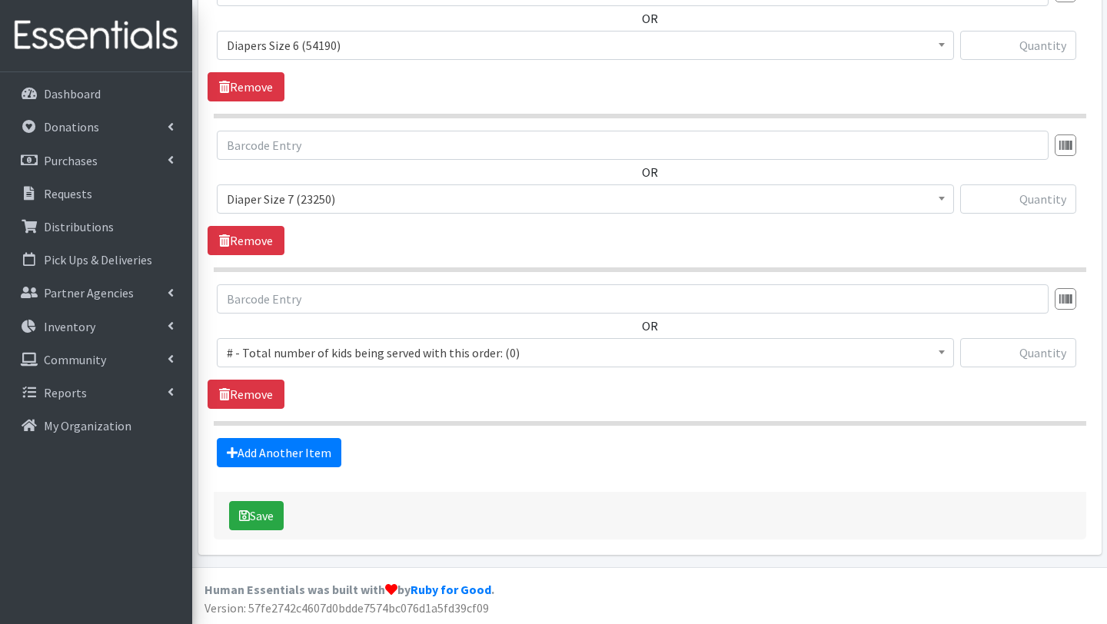
click at [320, 351] on span "# - Total number of kids being served with this order: (0)" at bounding box center [586, 353] width 718 height 22
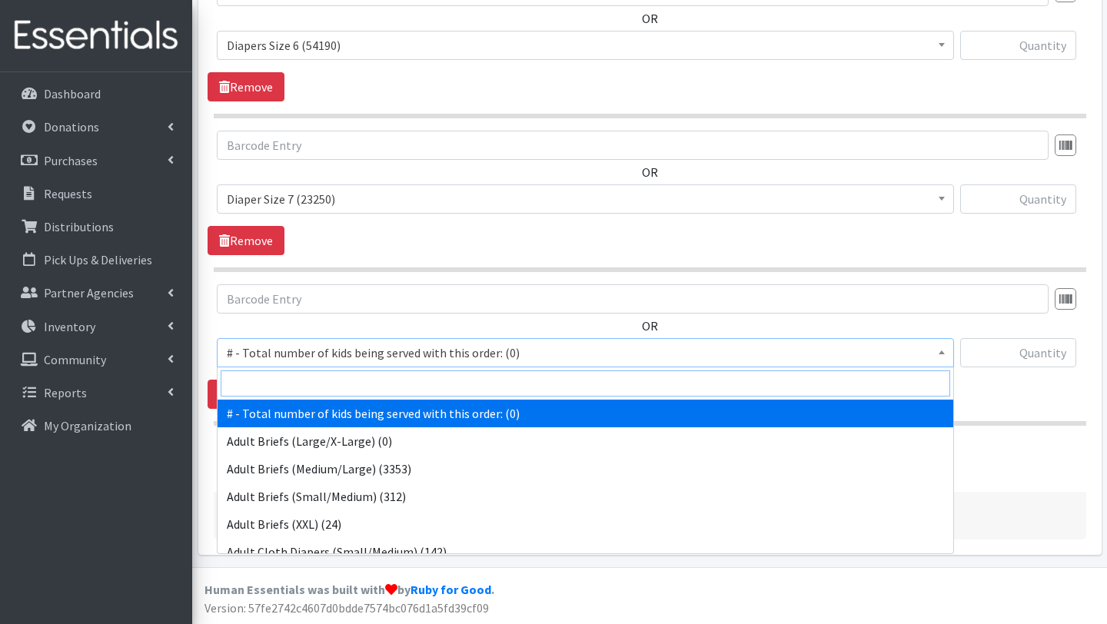
click at [320, 375] on input "search" at bounding box center [586, 384] width 730 height 26
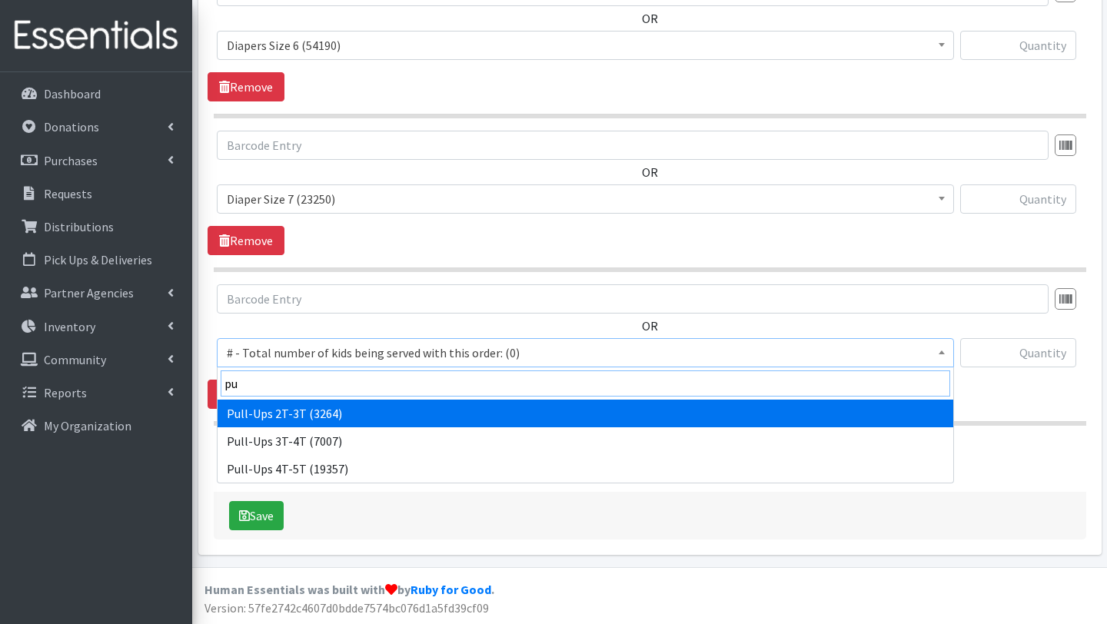
type input "pu"
select select "2644"
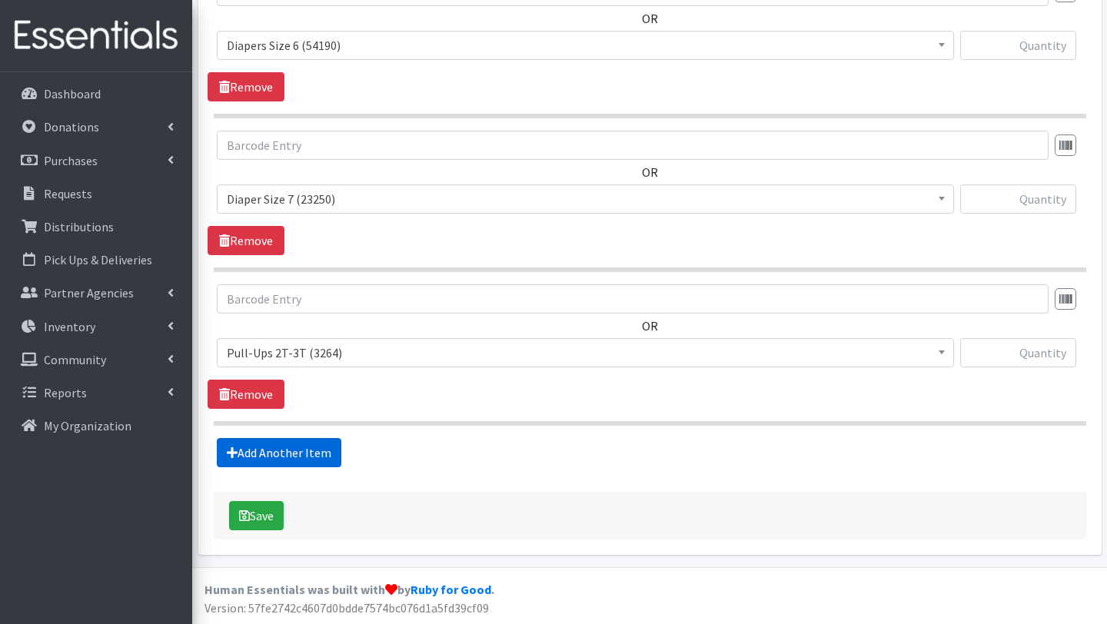
click at [284, 453] on link "Add Another Item" at bounding box center [279, 452] width 125 height 29
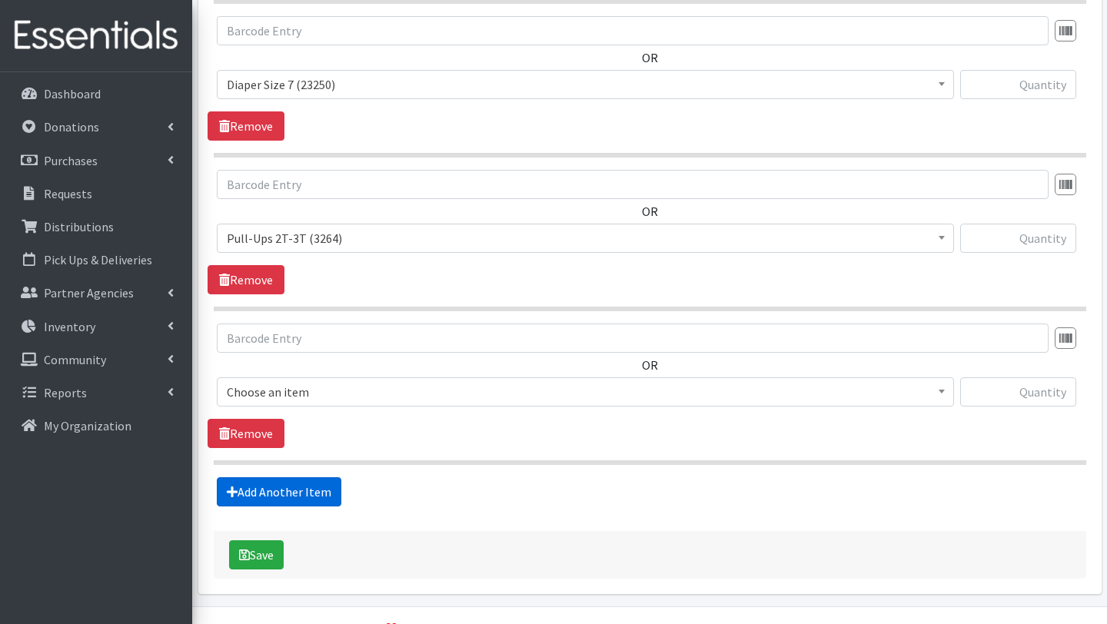
scroll to position [1733, 0]
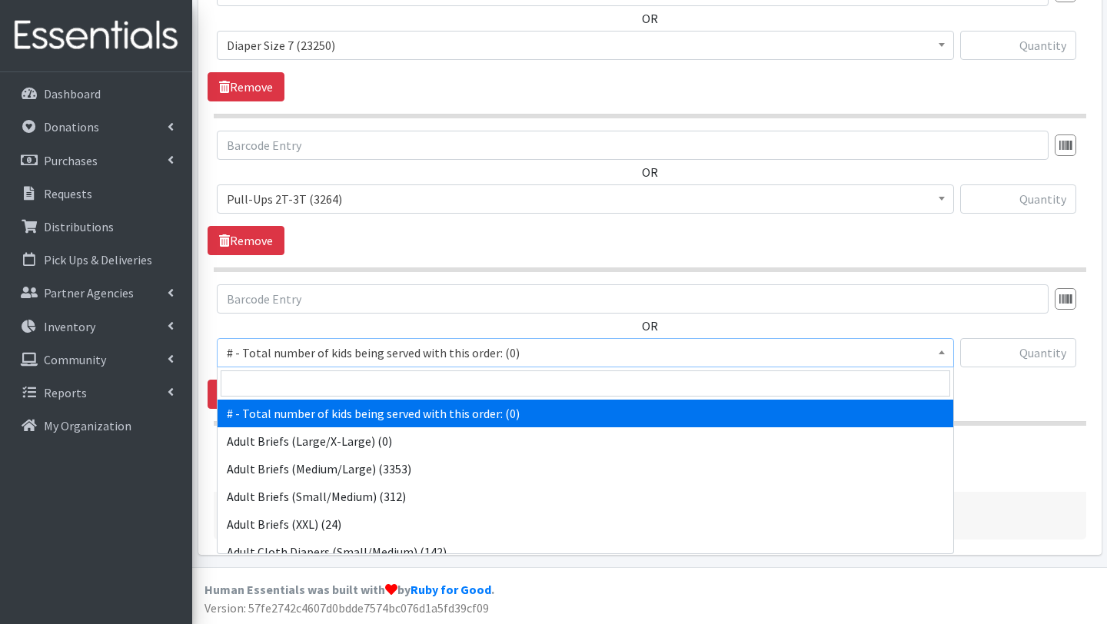
click at [290, 354] on span "# - Total number of kids being served with this order: (0)" at bounding box center [586, 353] width 718 height 22
click at [291, 380] on input "search" at bounding box center [586, 384] width 730 height 26
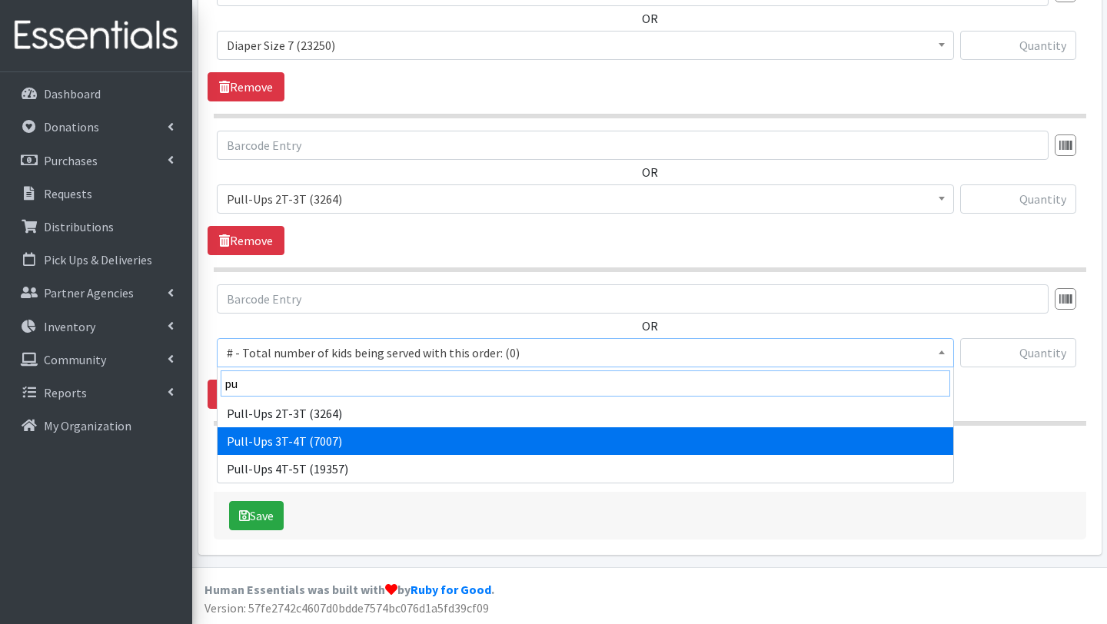
type input "pu"
select select "2679"
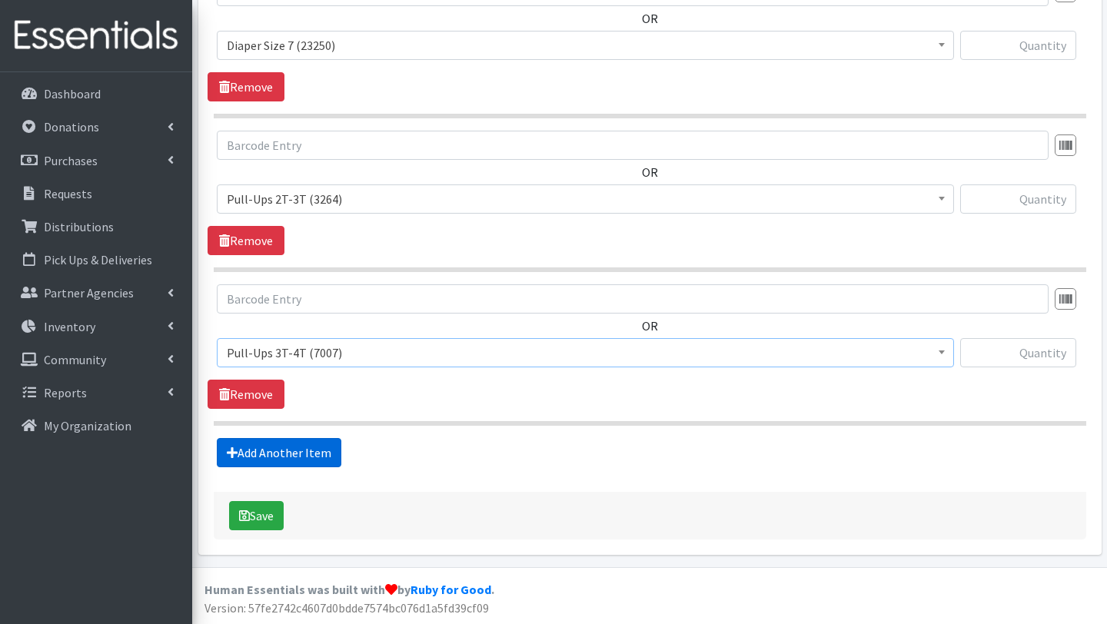
click at [286, 449] on link "Add Another Item" at bounding box center [279, 452] width 125 height 29
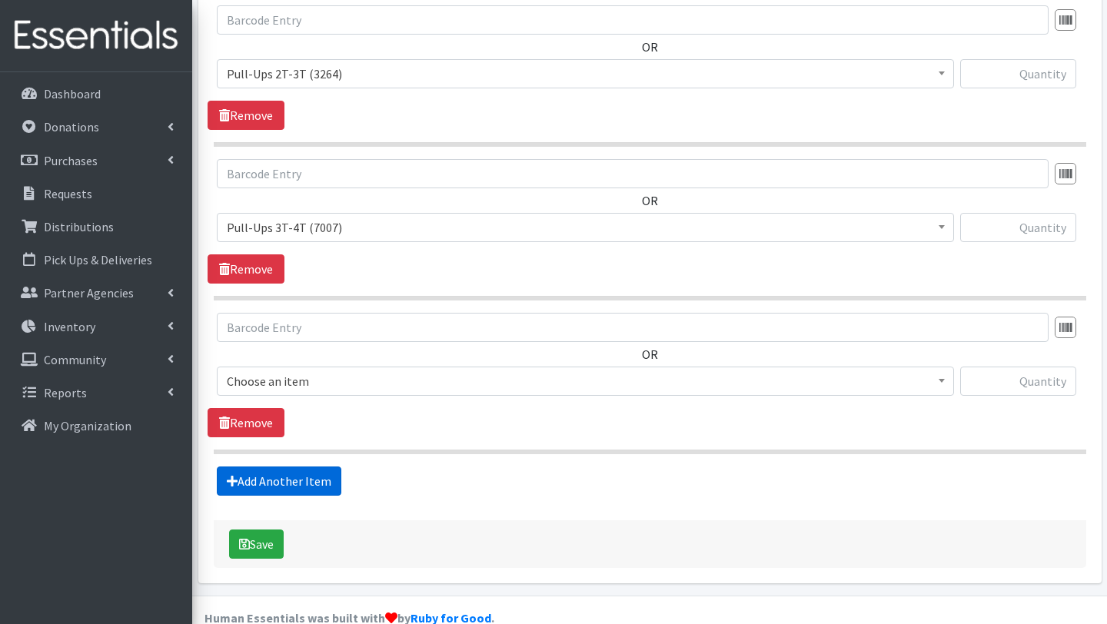
scroll to position [1886, 0]
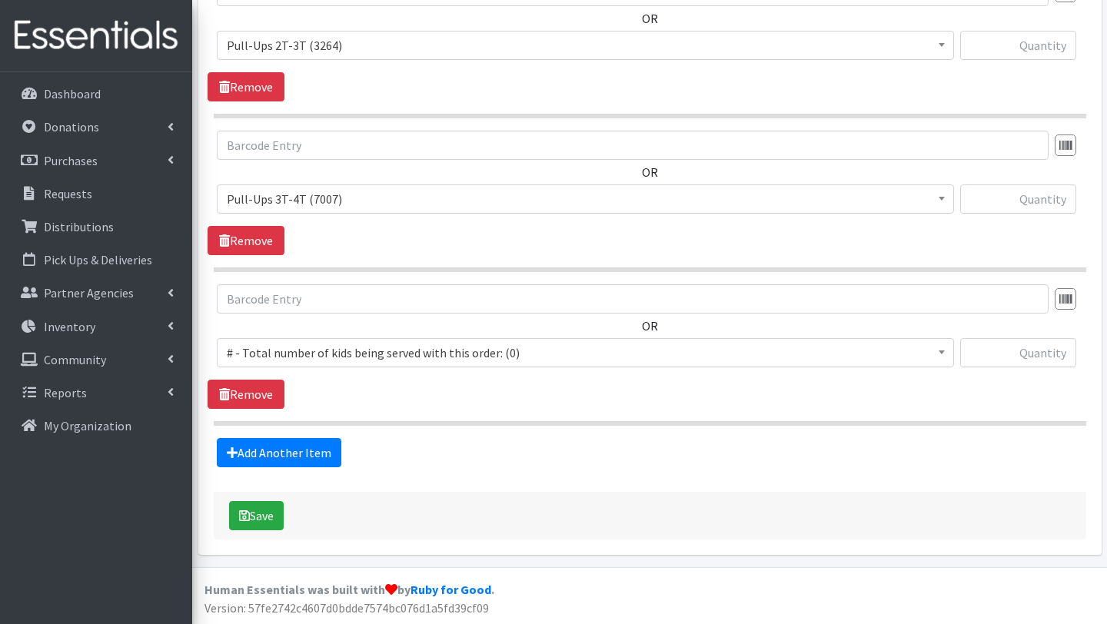
click at [296, 354] on span "# - Total number of kids being served with this order: (0)" at bounding box center [586, 353] width 718 height 22
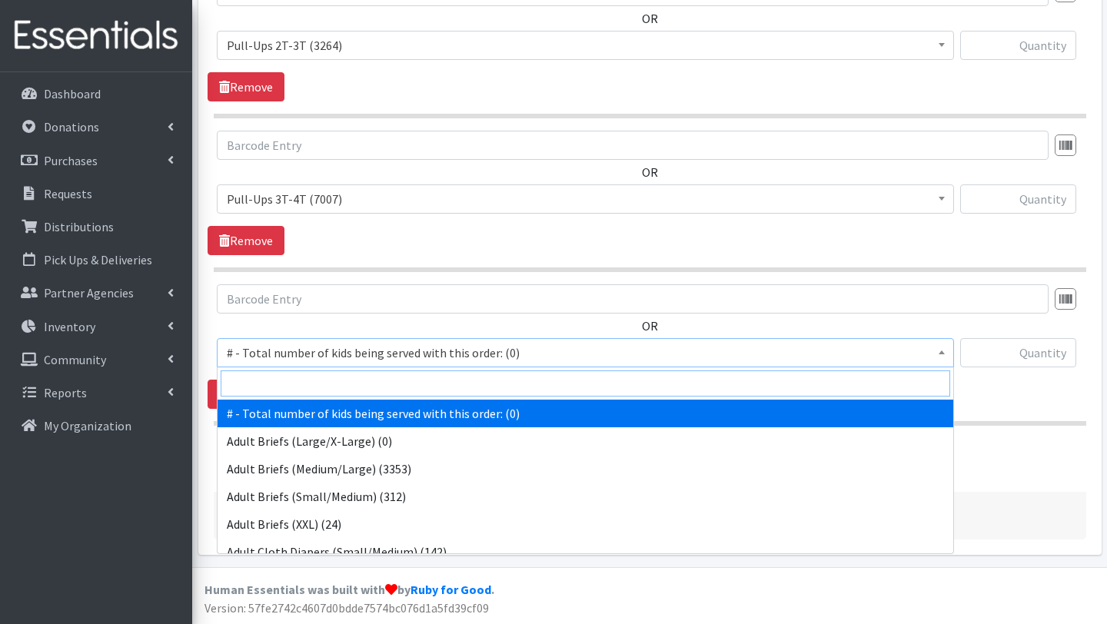
click at [299, 388] on input "search" at bounding box center [586, 384] width 730 height 26
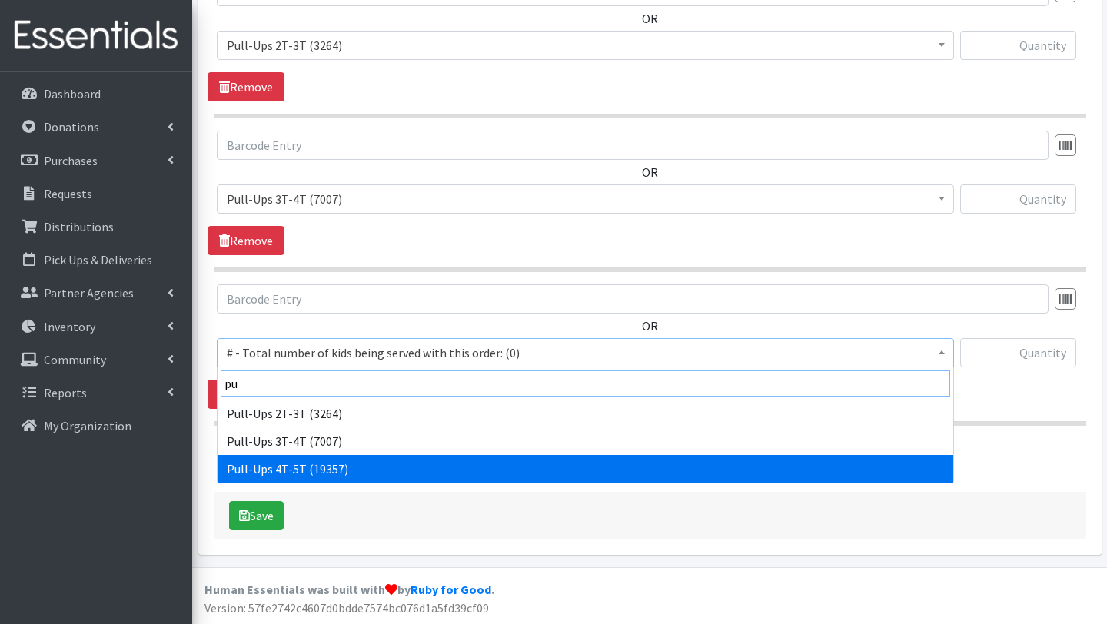
type input "pu"
select select "2680"
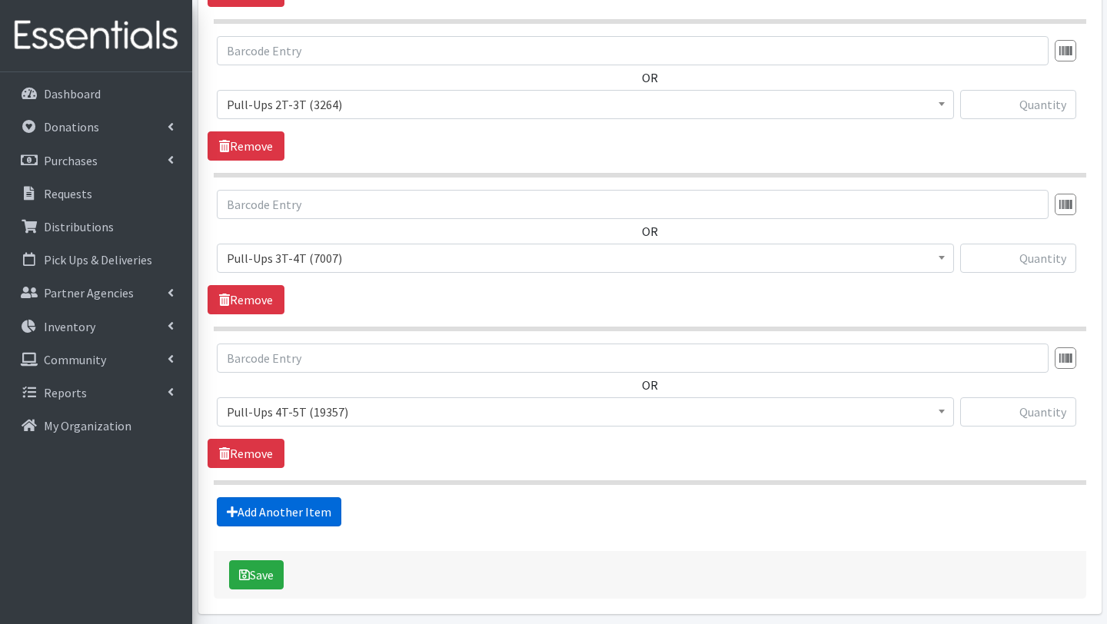
click at [304, 515] on link "Add Another Item" at bounding box center [279, 512] width 125 height 29
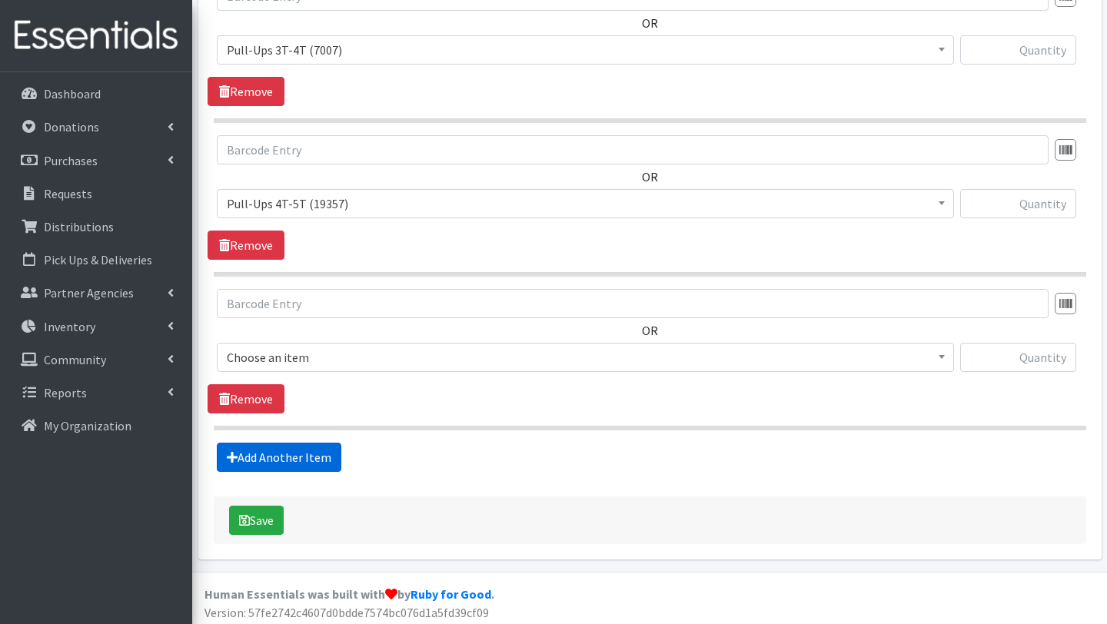
scroll to position [2040, 0]
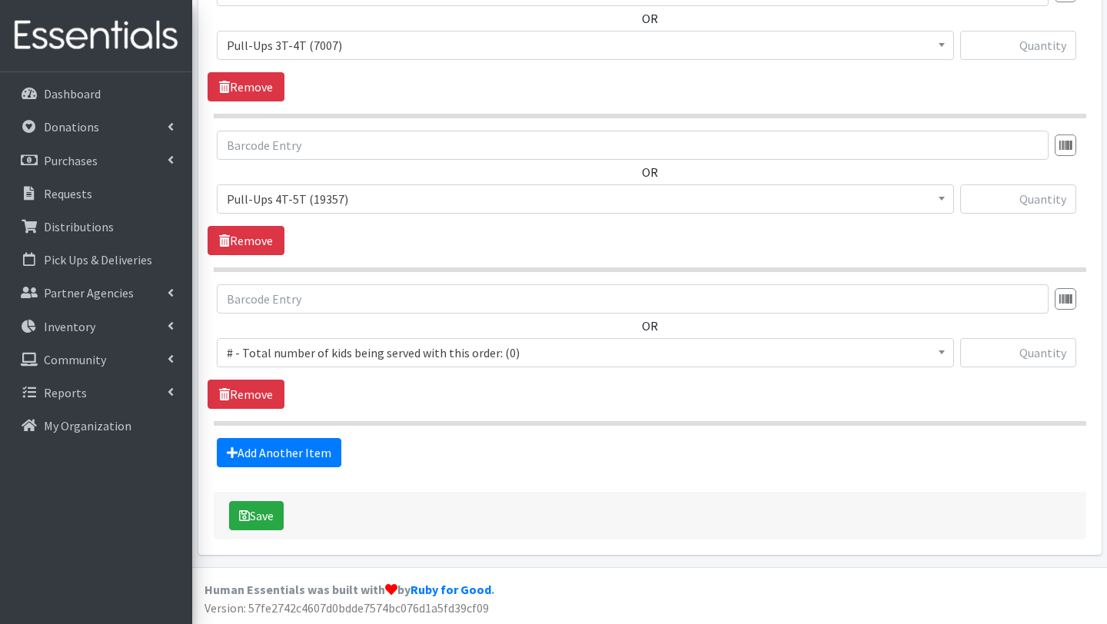
click at [335, 356] on span "# - Total number of kids being served with this order: (0)" at bounding box center [586, 353] width 718 height 22
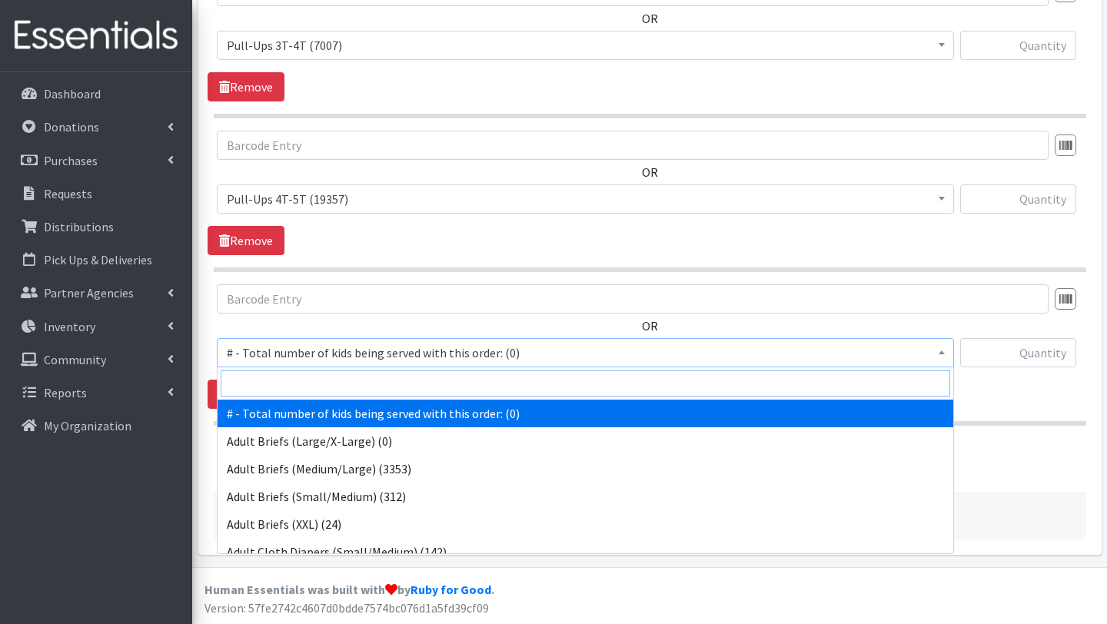
click at [335, 387] on input "search" at bounding box center [586, 384] width 730 height 26
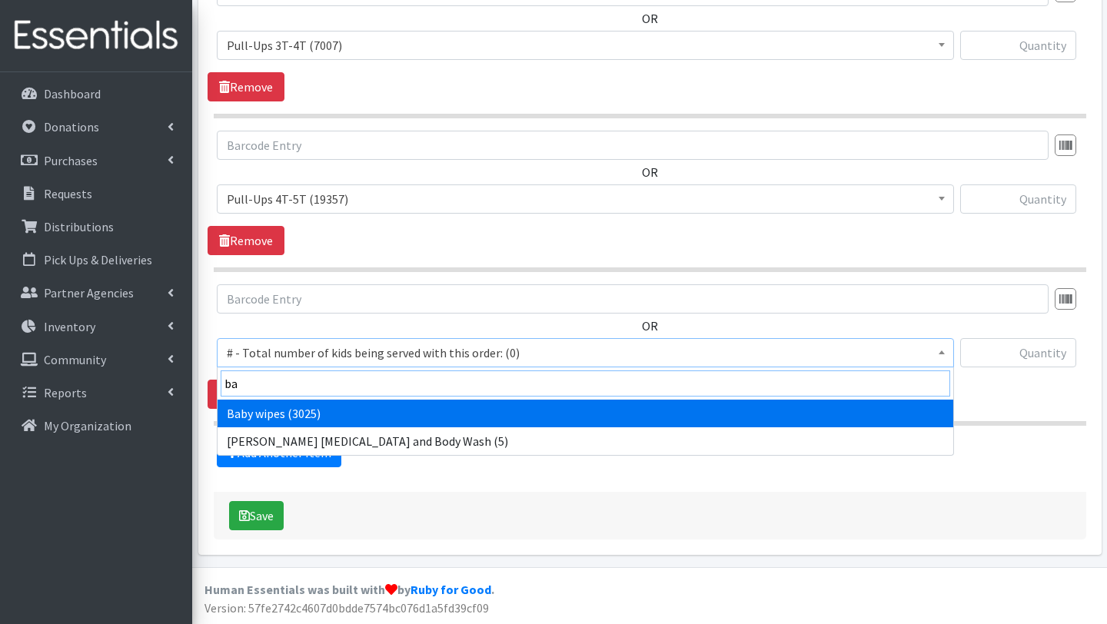
type input "ba"
select select "2649"
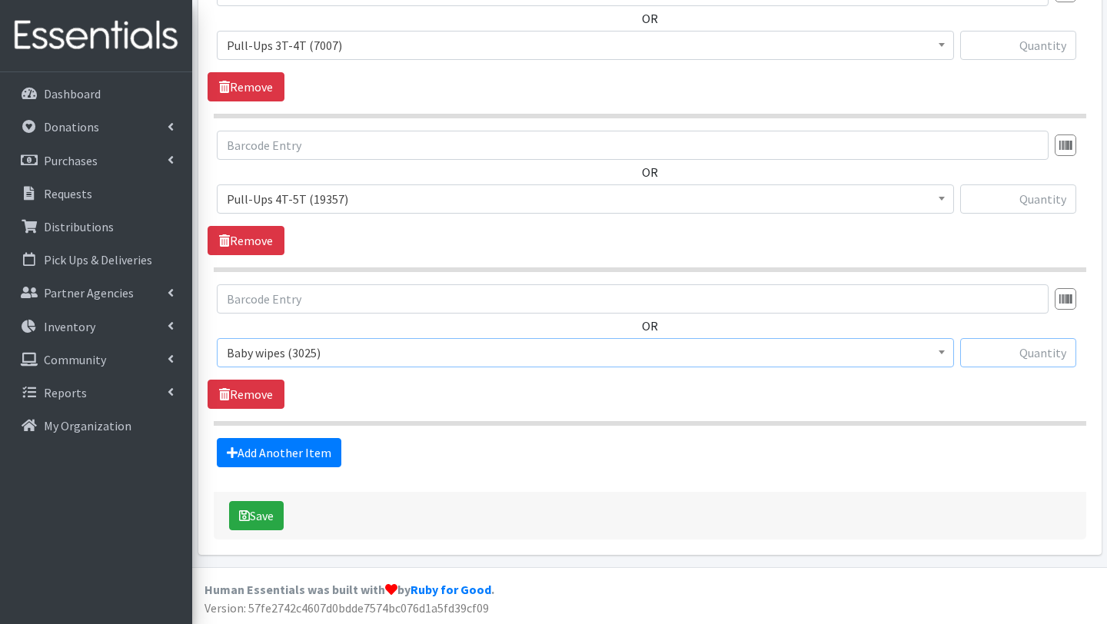
click at [996, 356] on input "text" at bounding box center [1019, 352] width 116 height 29
type input "147"
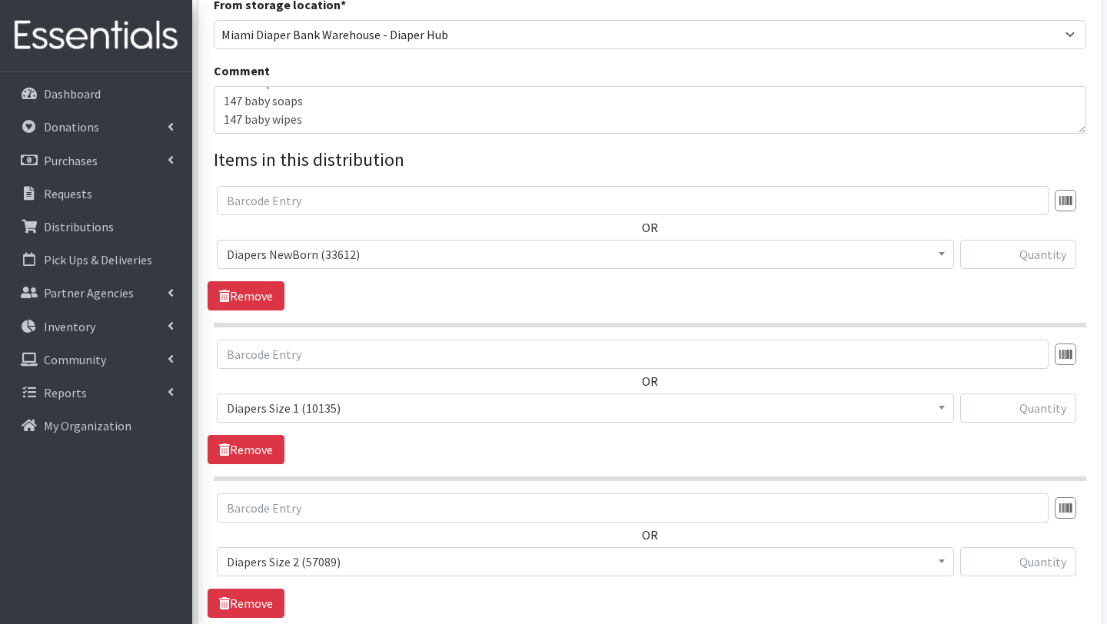
scroll to position [448, 0]
click at [1017, 263] on input "text" at bounding box center [1019, 252] width 116 height 29
type input "100"
click at [1039, 404] on input "text" at bounding box center [1019, 406] width 116 height 29
type input "200"
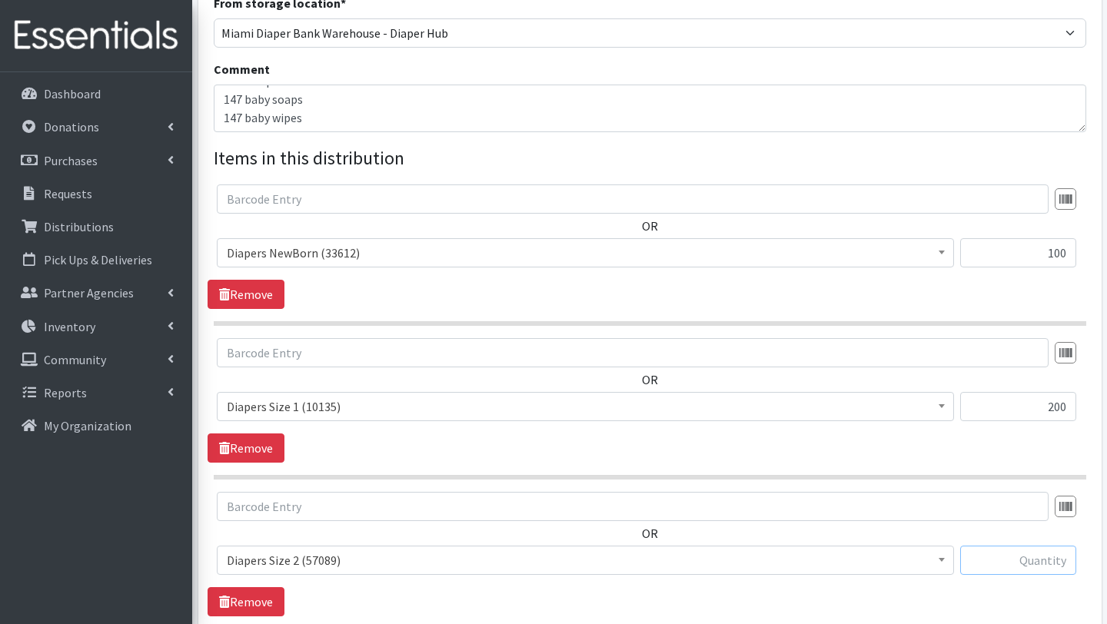
click at [1047, 566] on input "text" at bounding box center [1019, 560] width 116 height 29
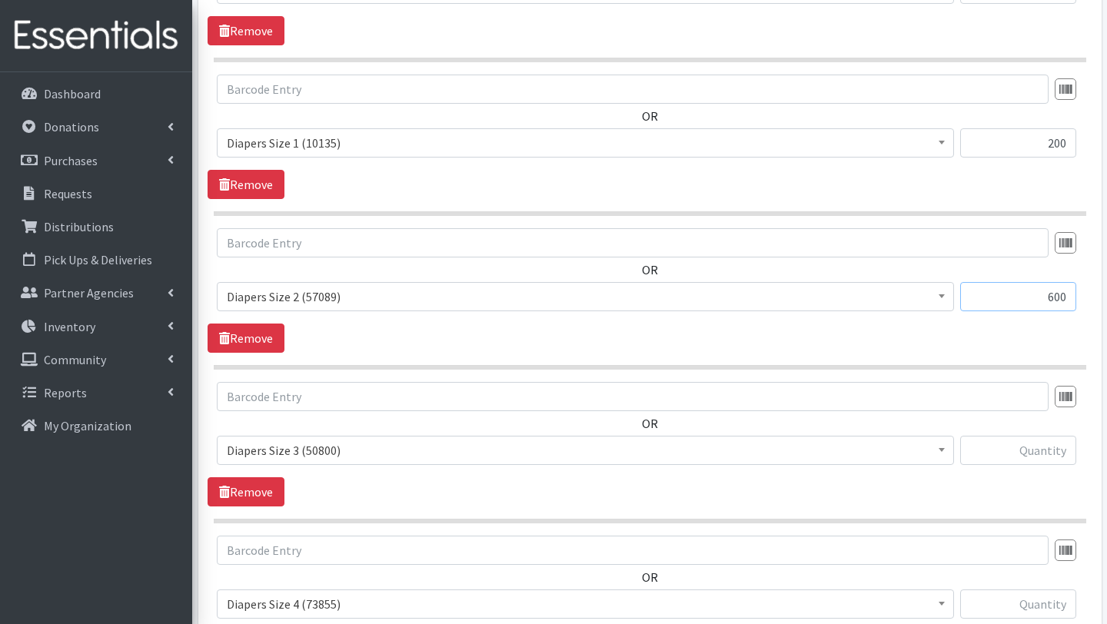
scroll to position [725, 0]
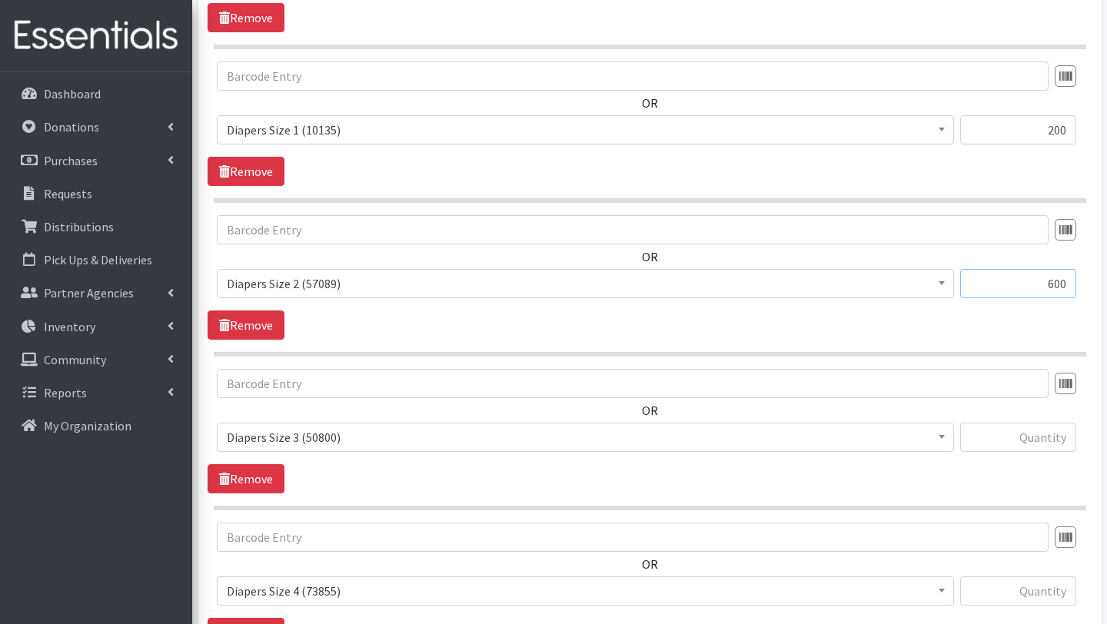
type input "600"
click at [1051, 439] on input "text" at bounding box center [1019, 437] width 116 height 29
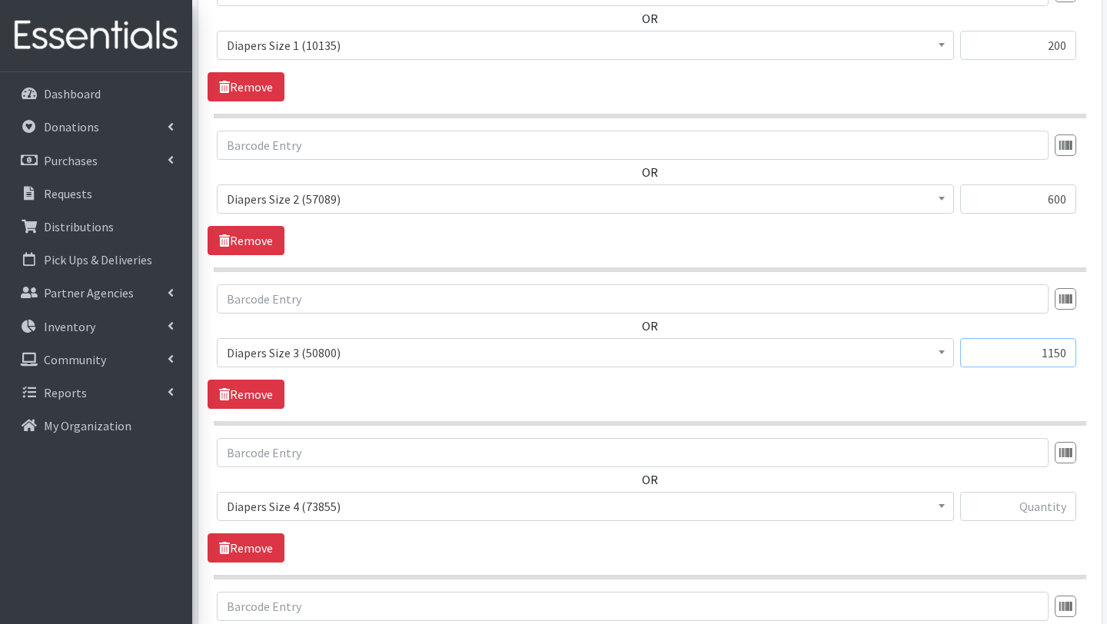
scroll to position [838, 0]
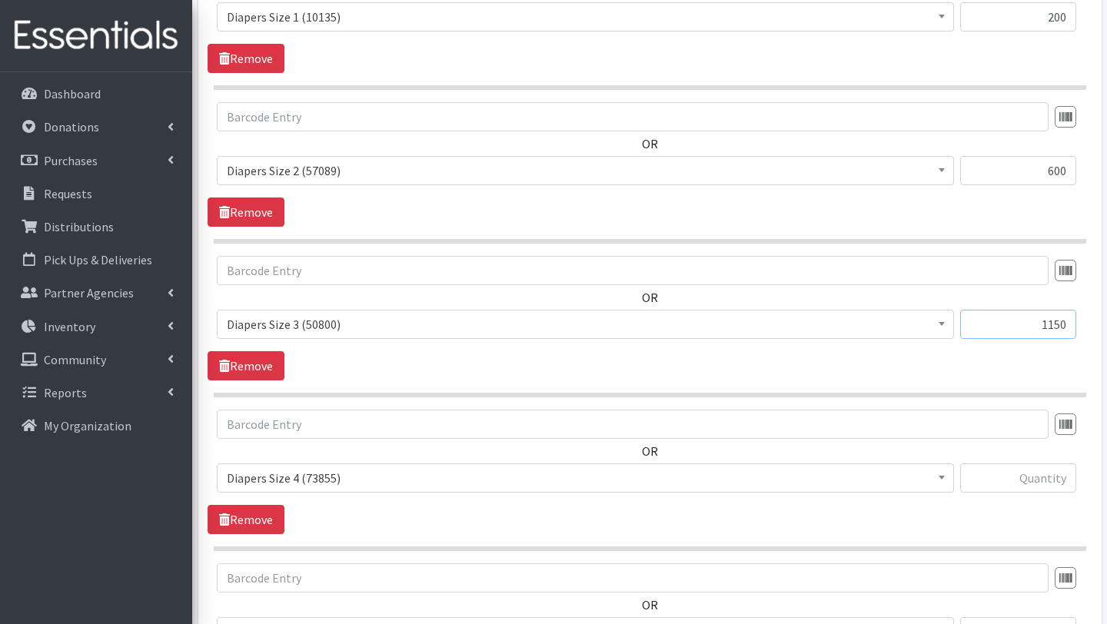
type input "1150"
click at [1041, 479] on input "text" at bounding box center [1019, 478] width 116 height 29
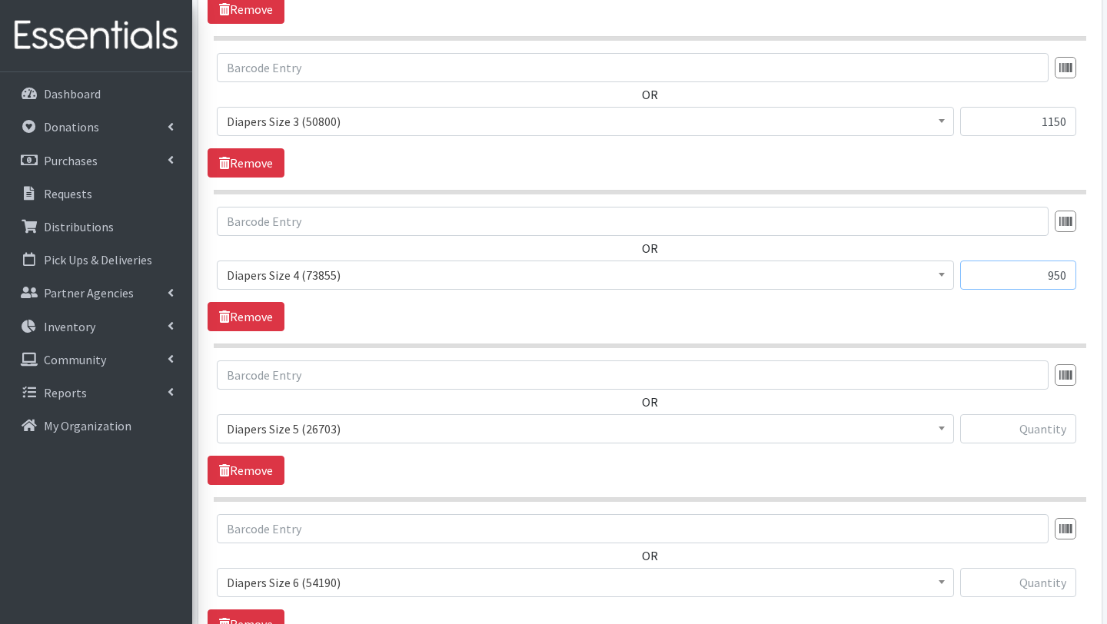
scroll to position [1049, 0]
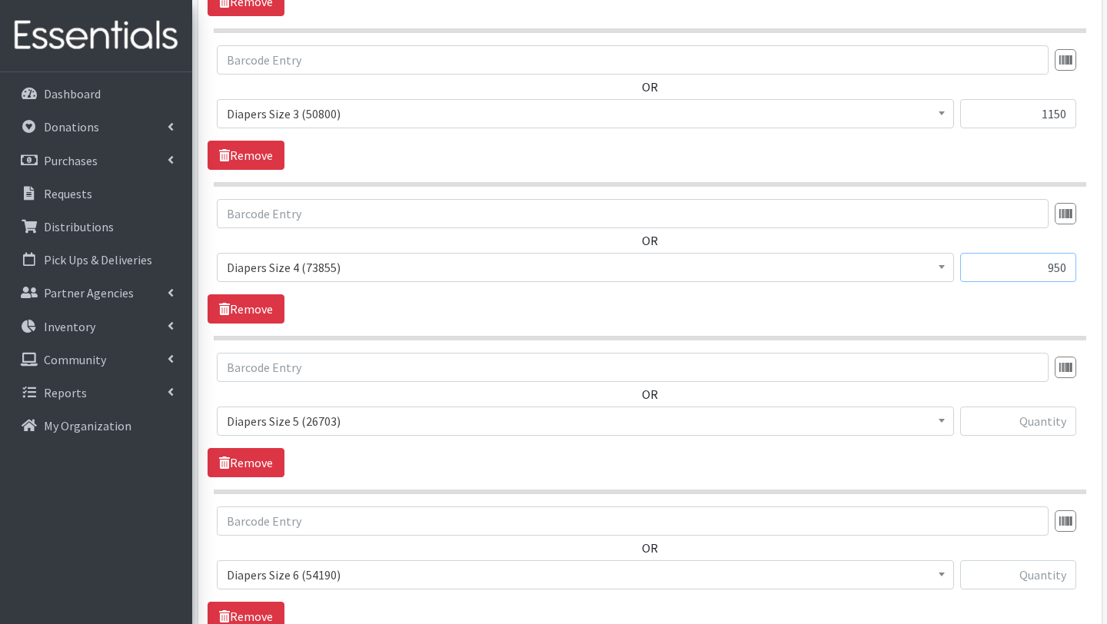
type input "950"
click at [1044, 427] on input "text" at bounding box center [1019, 421] width 116 height 29
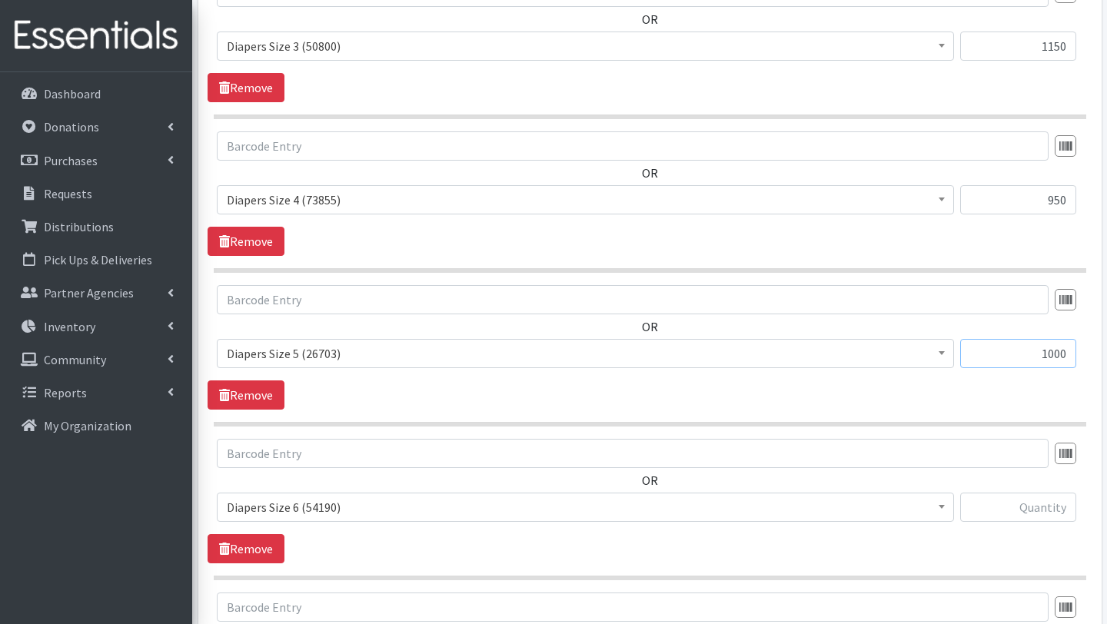
scroll to position [1134, 0]
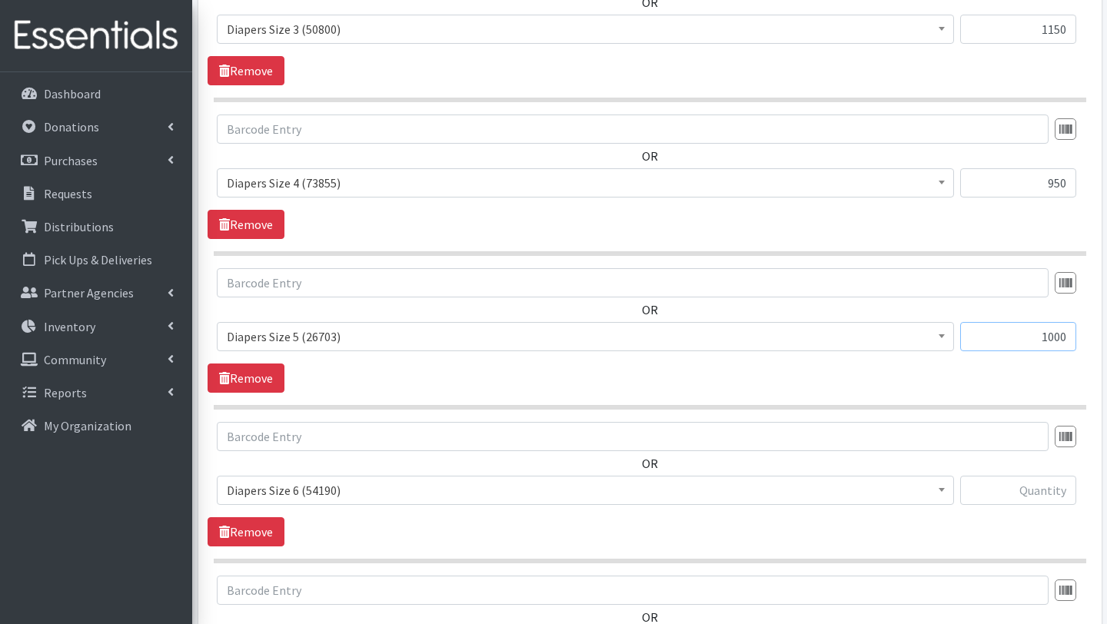
type input "1000"
click at [1037, 495] on input "text" at bounding box center [1019, 490] width 116 height 29
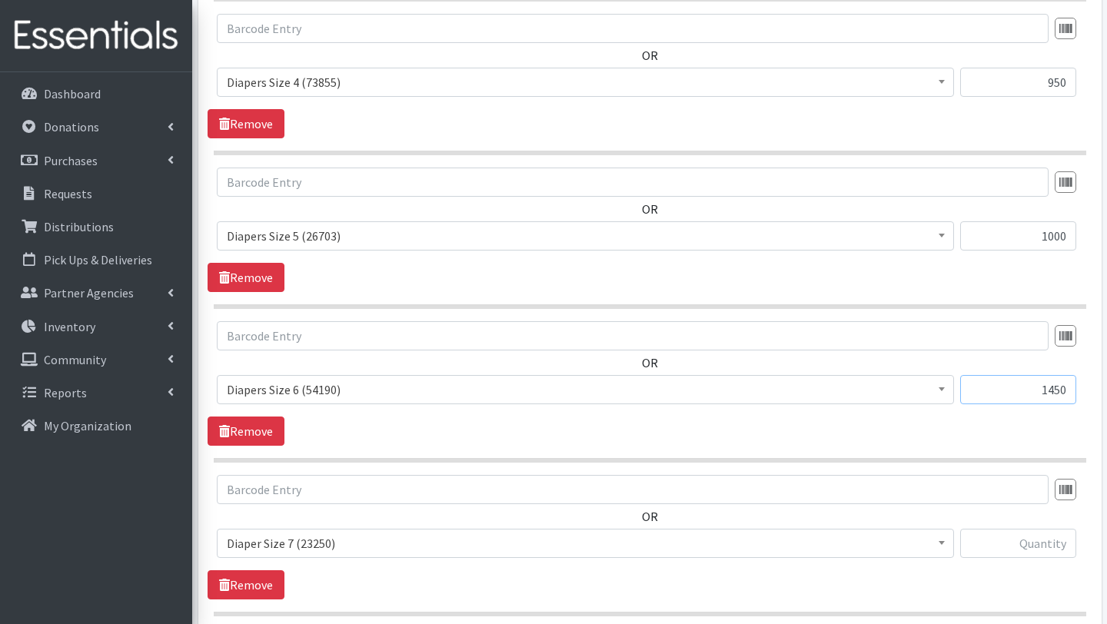
scroll to position [1236, 0]
type input "1450"
click at [1042, 545] on input "text" at bounding box center [1019, 542] width 116 height 29
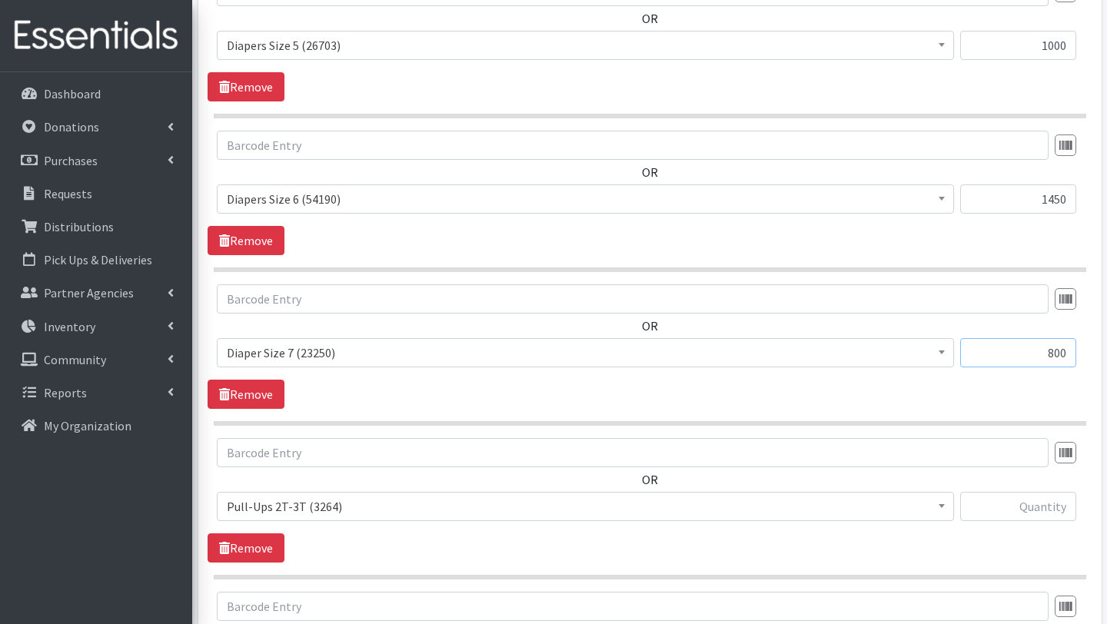
scroll to position [1457, 0]
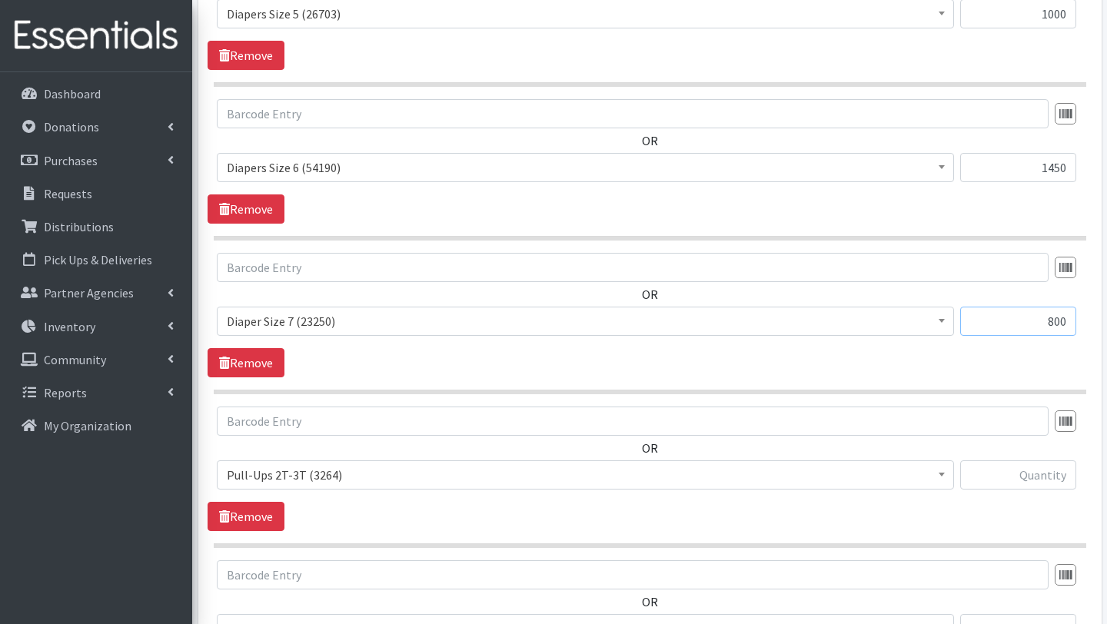
type input "800"
click at [1034, 469] on input "text" at bounding box center [1019, 475] width 116 height 29
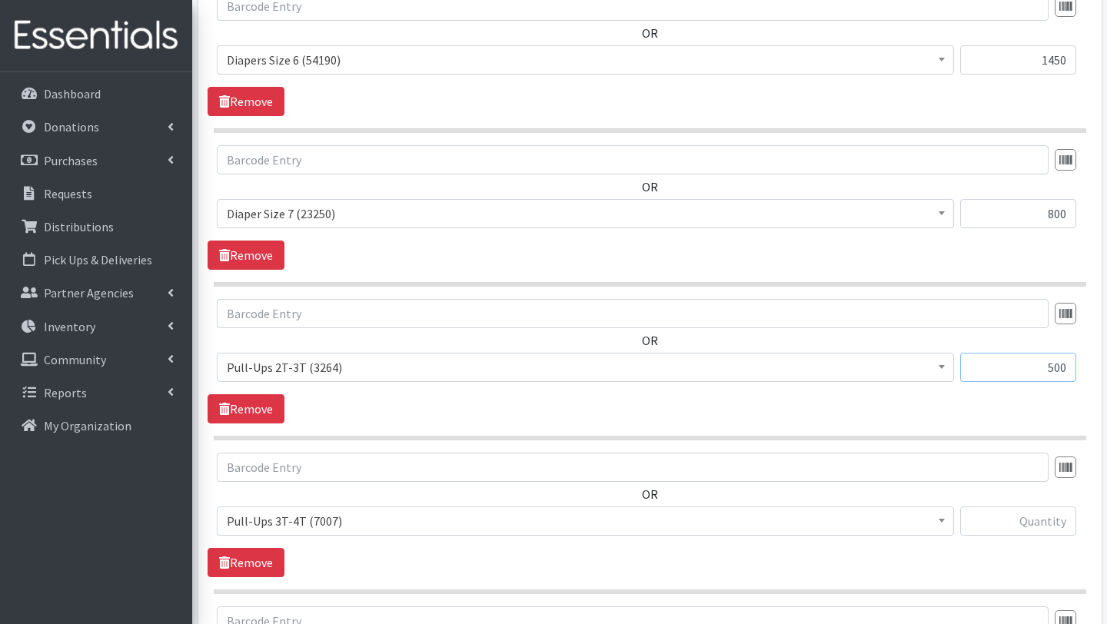
scroll to position [1573, 0]
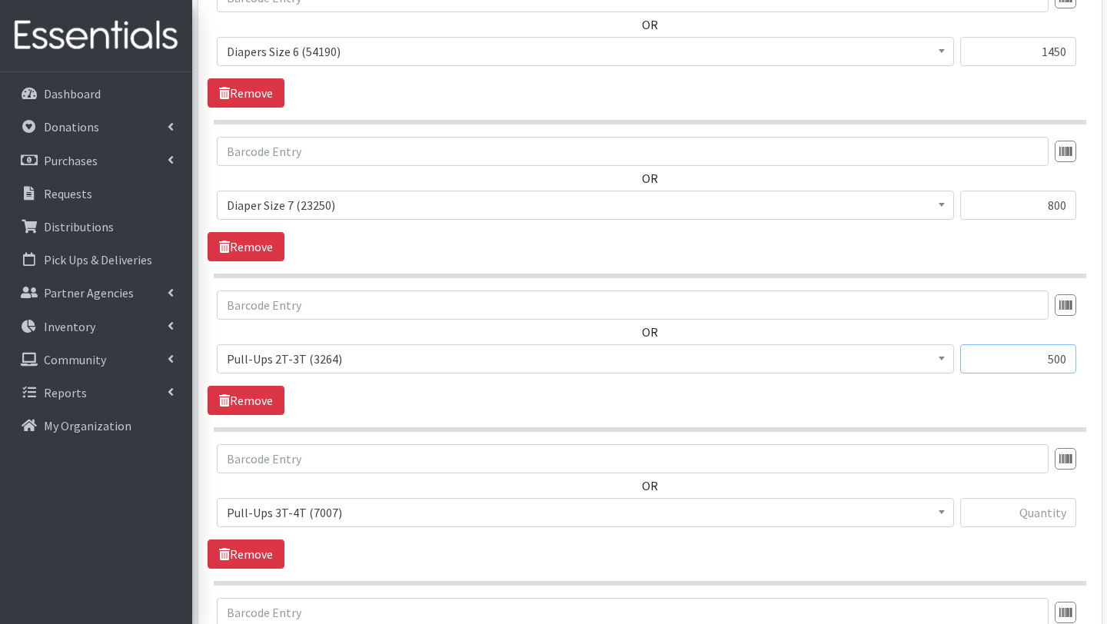
type input "500"
click at [1024, 505] on input "text" at bounding box center [1019, 512] width 116 height 29
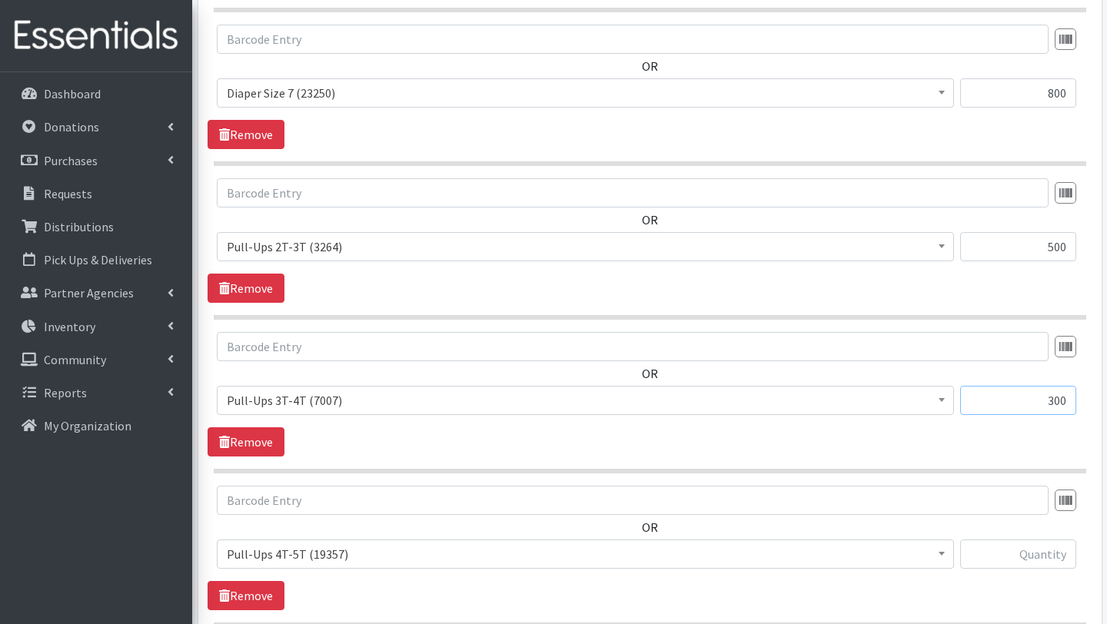
scroll to position [1699, 0]
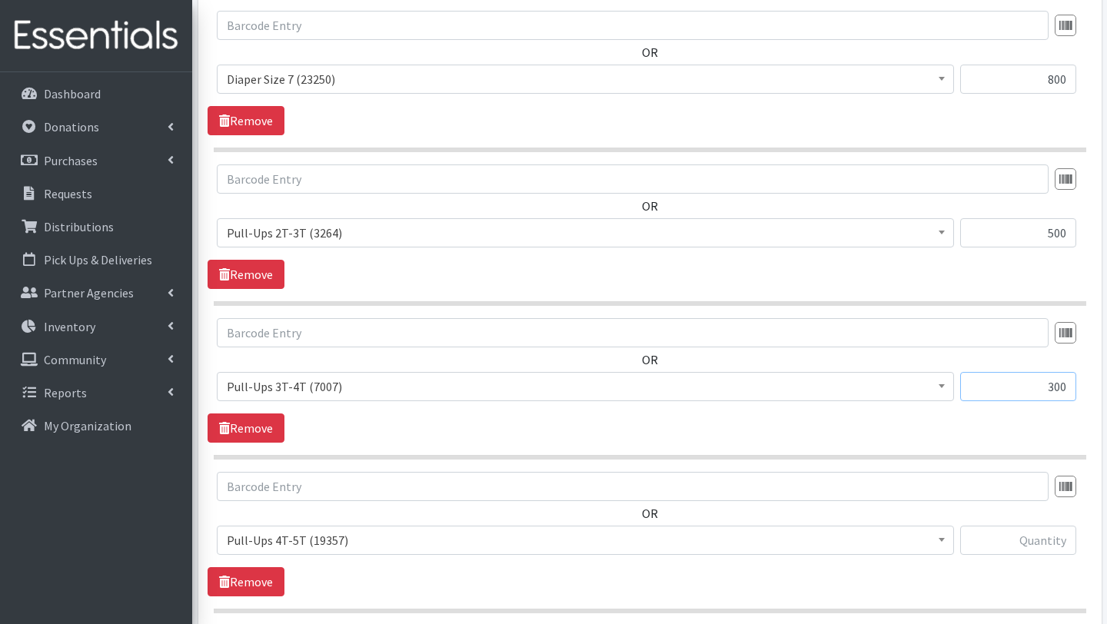
type input "300"
click at [1021, 537] on input "text" at bounding box center [1019, 540] width 116 height 29
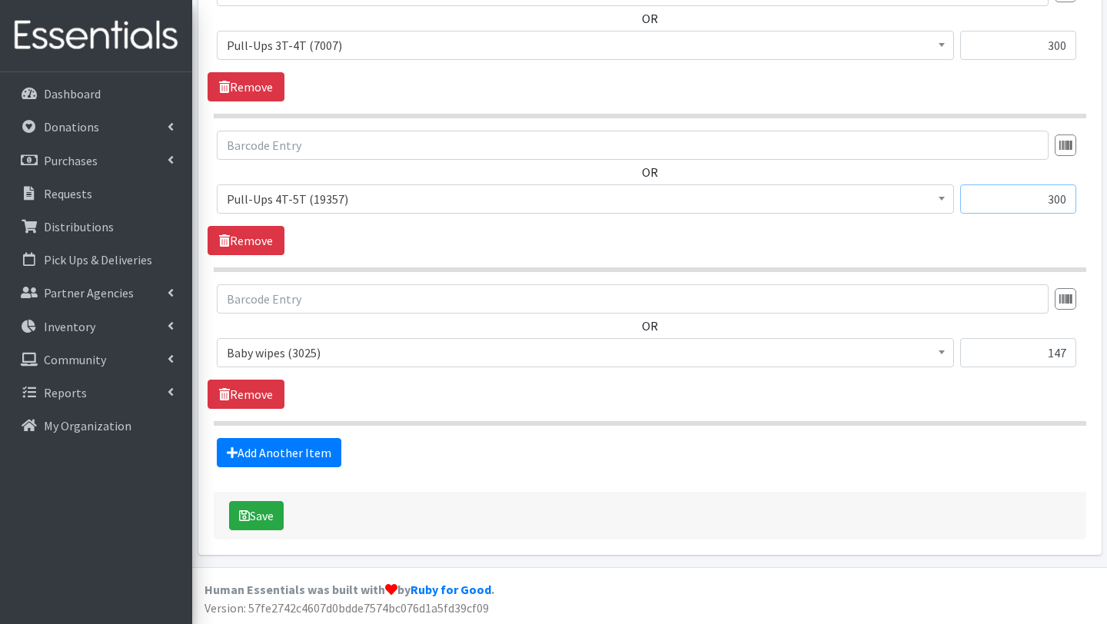
scroll to position [2040, 0]
type input "300"
click at [263, 520] on button "Save" at bounding box center [256, 516] width 55 height 29
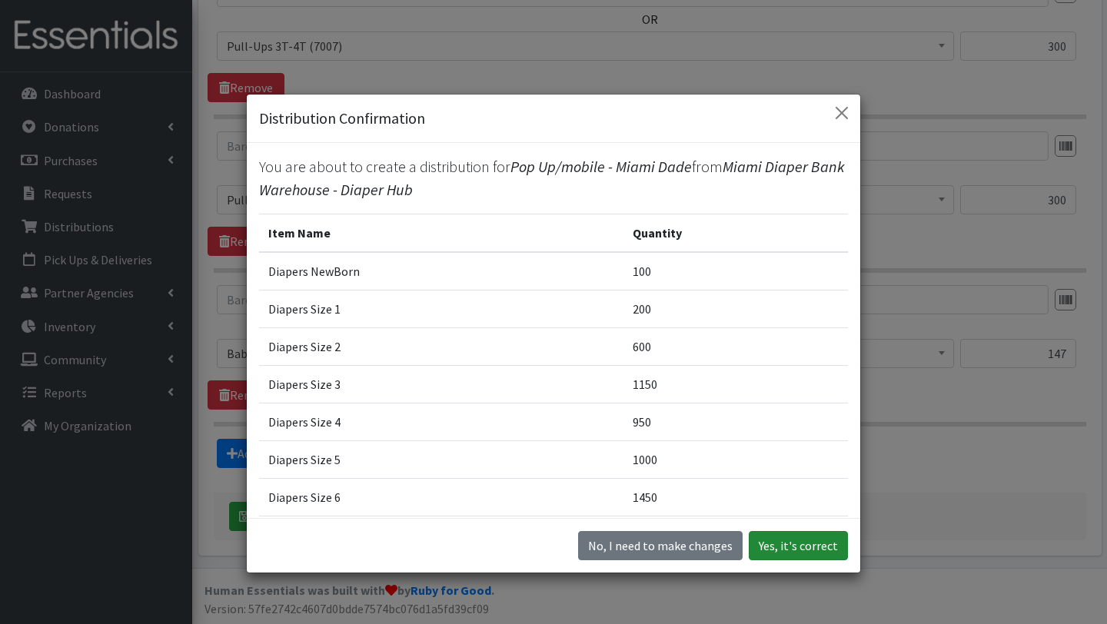
click at [824, 548] on button "Yes, it's correct" at bounding box center [798, 545] width 99 height 29
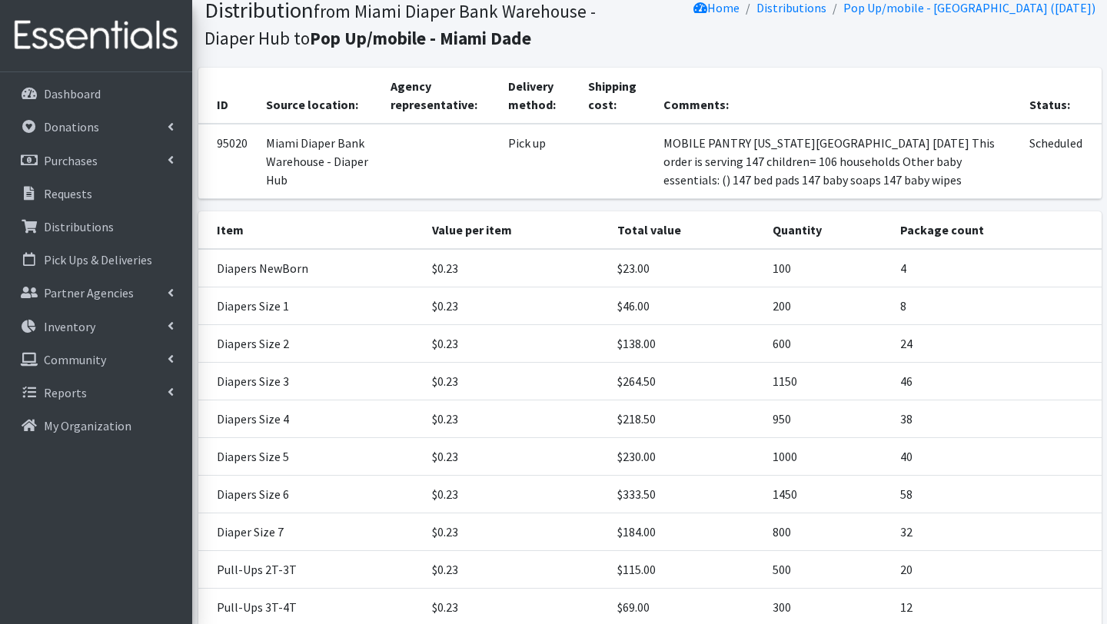
scroll to position [393, 0]
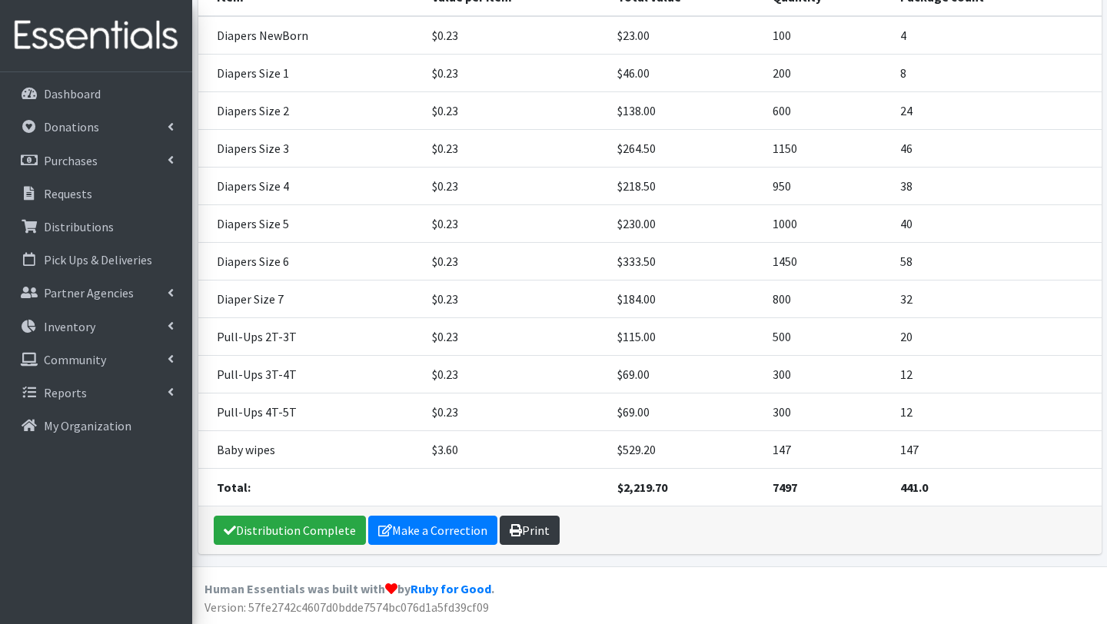
click at [541, 534] on link "Print" at bounding box center [530, 530] width 60 height 29
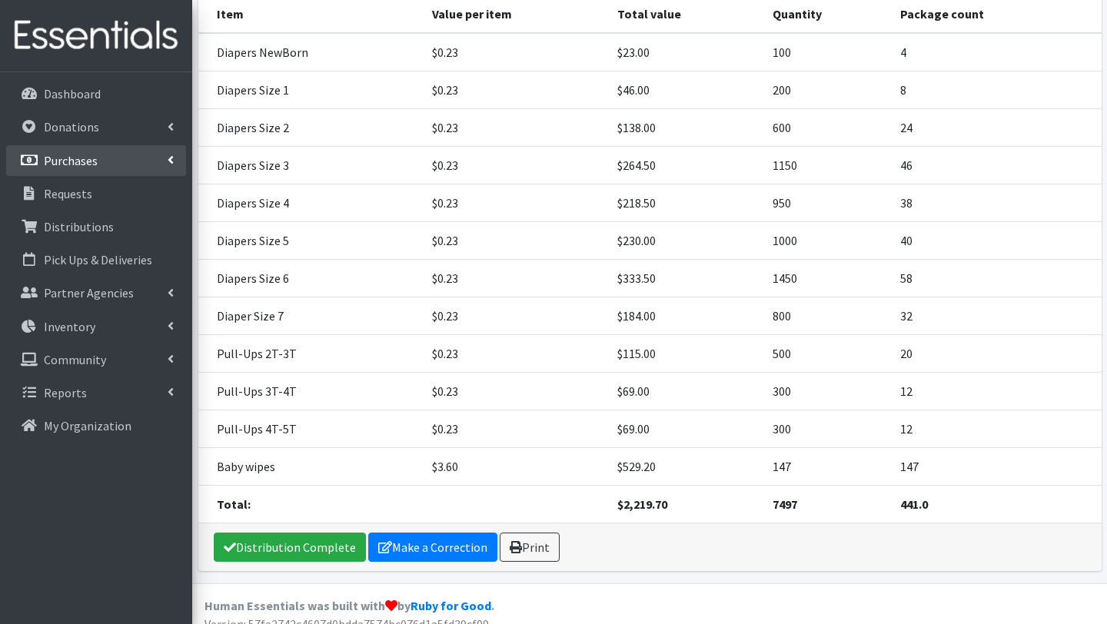
scroll to position [291, 0]
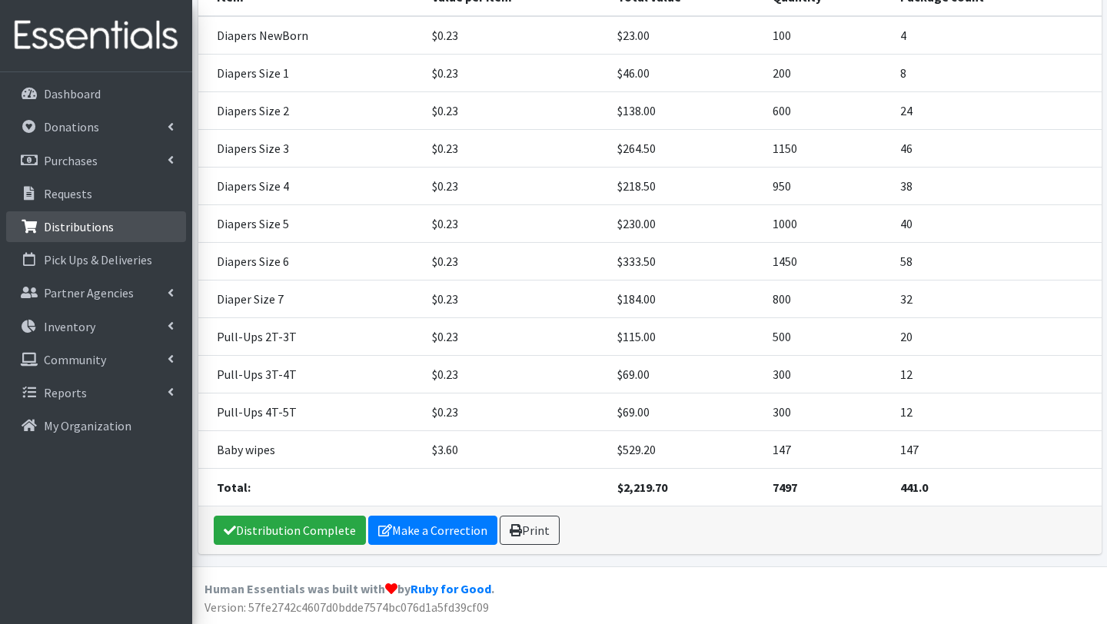
click at [102, 230] on p "Distributions" at bounding box center [79, 226] width 70 height 15
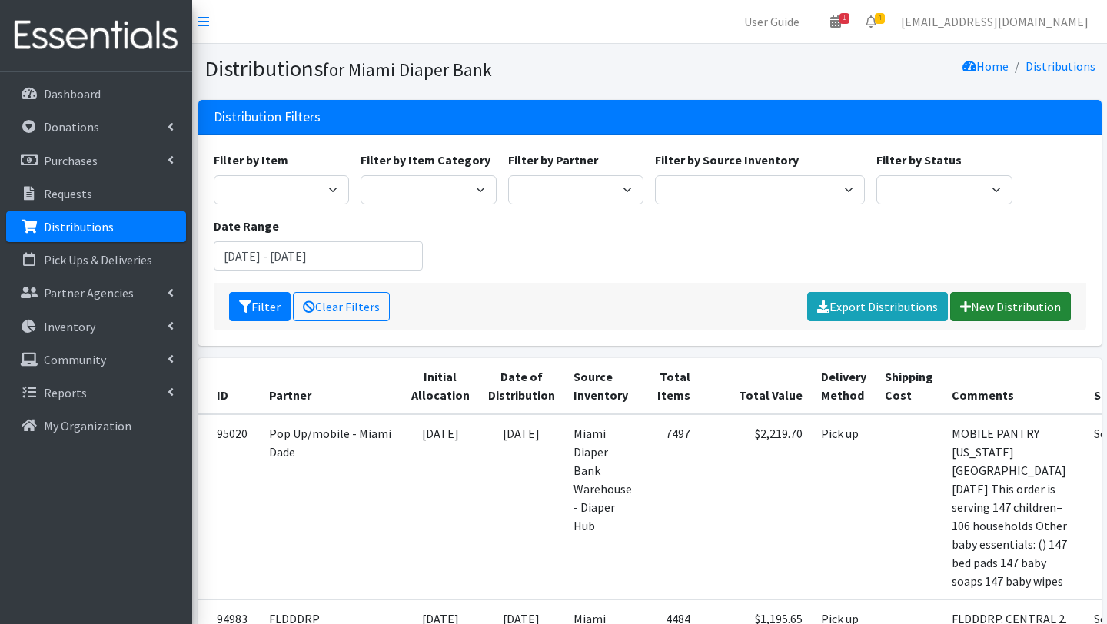
click at [1006, 304] on link "New Distribution" at bounding box center [1011, 306] width 121 height 29
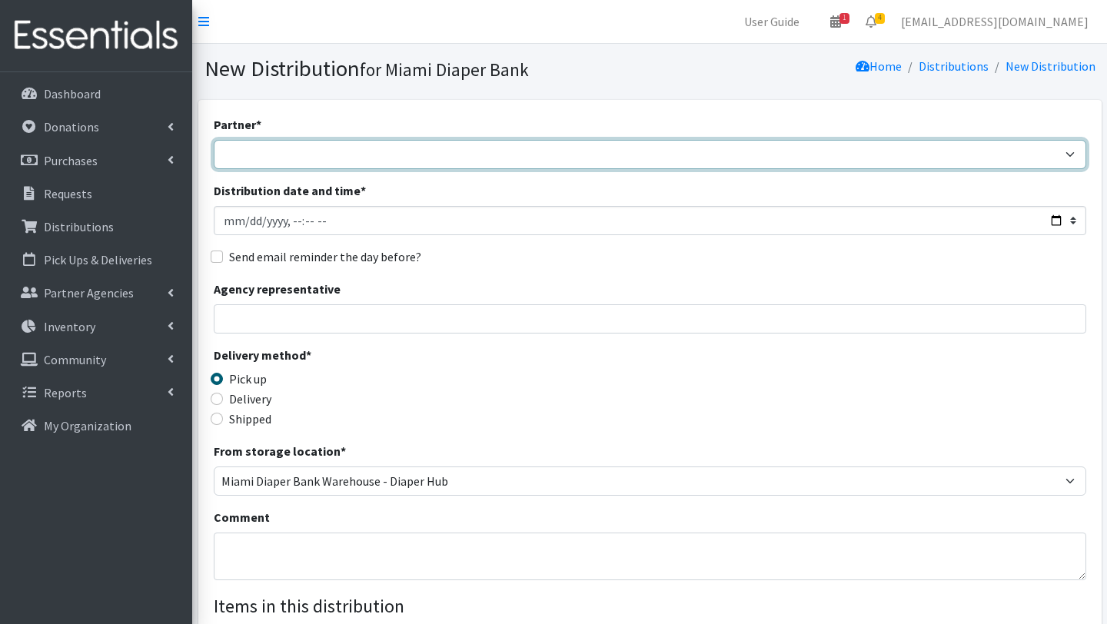
click at [391, 156] on select "A Safe Haven for Newborns Belafonte TACOLCY Center Boys Town South Florida Brid…" at bounding box center [650, 154] width 873 height 29
select select "2872"
click at [214, 140] on select "A Safe Haven for Newborns Belafonte TACOLCY Center Boys Town South Florida Brid…" at bounding box center [650, 154] width 873 height 29
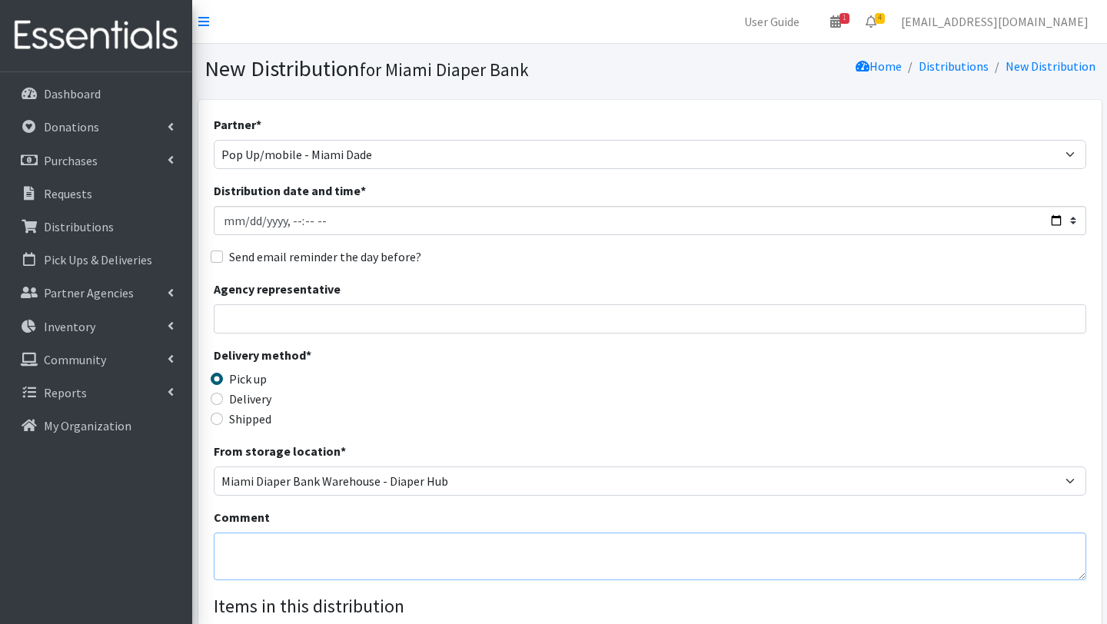
click at [261, 551] on textarea "Comment" at bounding box center [650, 557] width 873 height 48
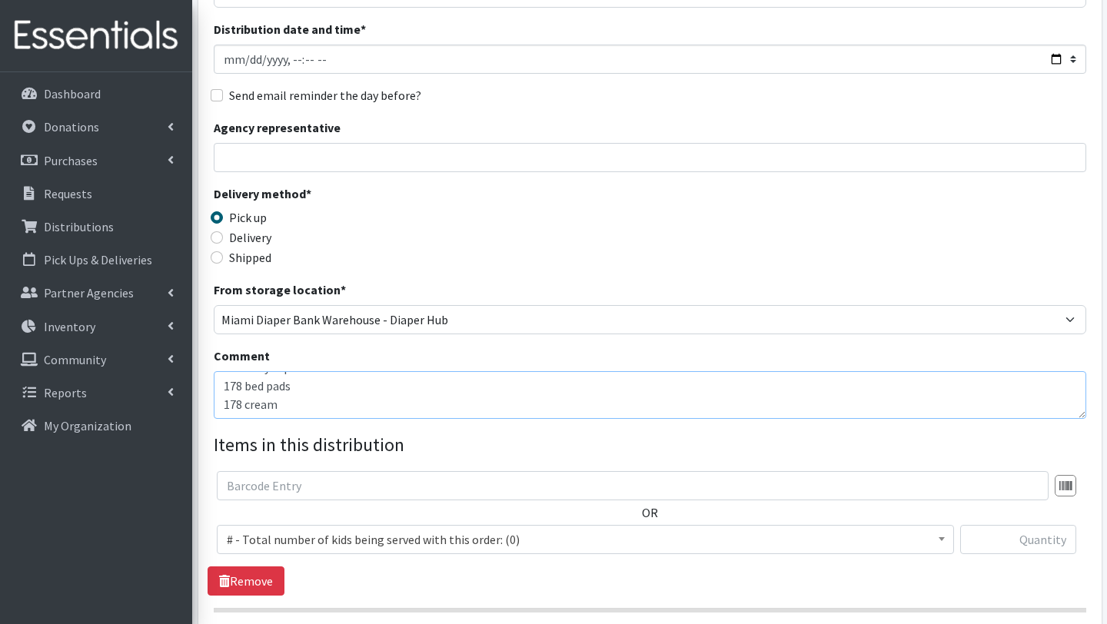
scroll to position [164, 0]
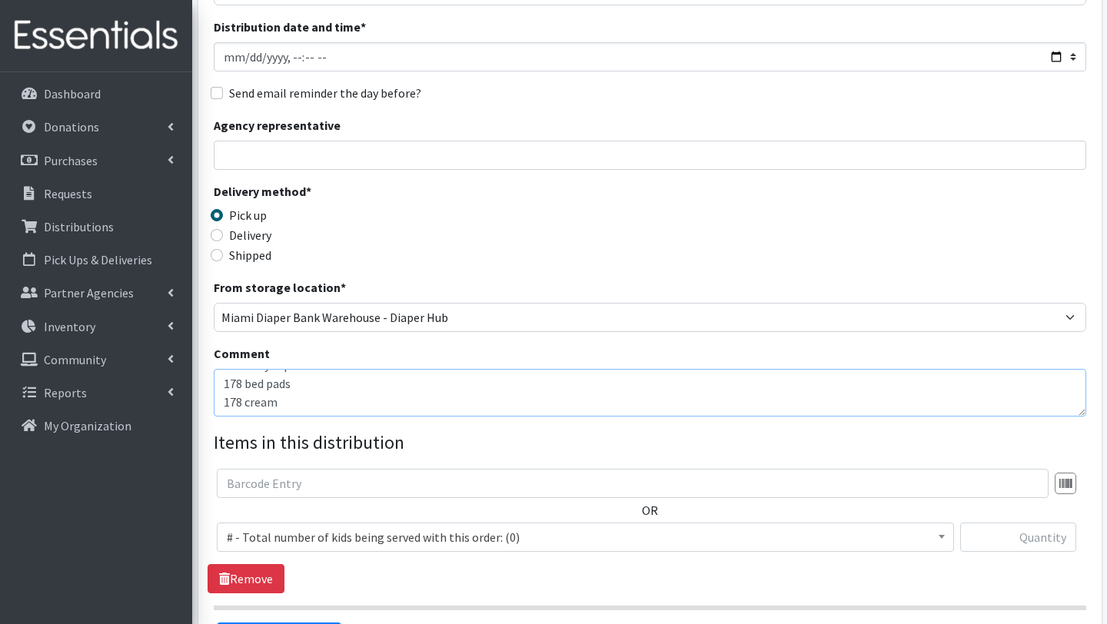
type textarea "North Miami Beach Library. 08/16/2025 this order is serving 178 children+ Other…"
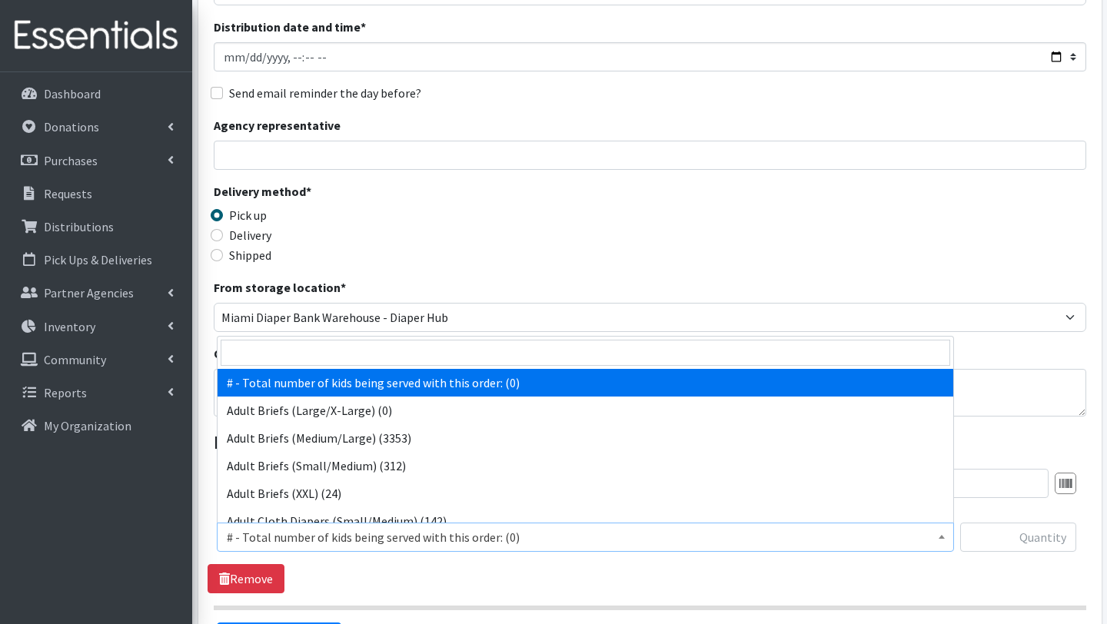
click at [253, 538] on span "# - Total number of kids being served with this order: (0)" at bounding box center [586, 538] width 718 height 22
click at [345, 352] on input "search" at bounding box center [586, 353] width 730 height 26
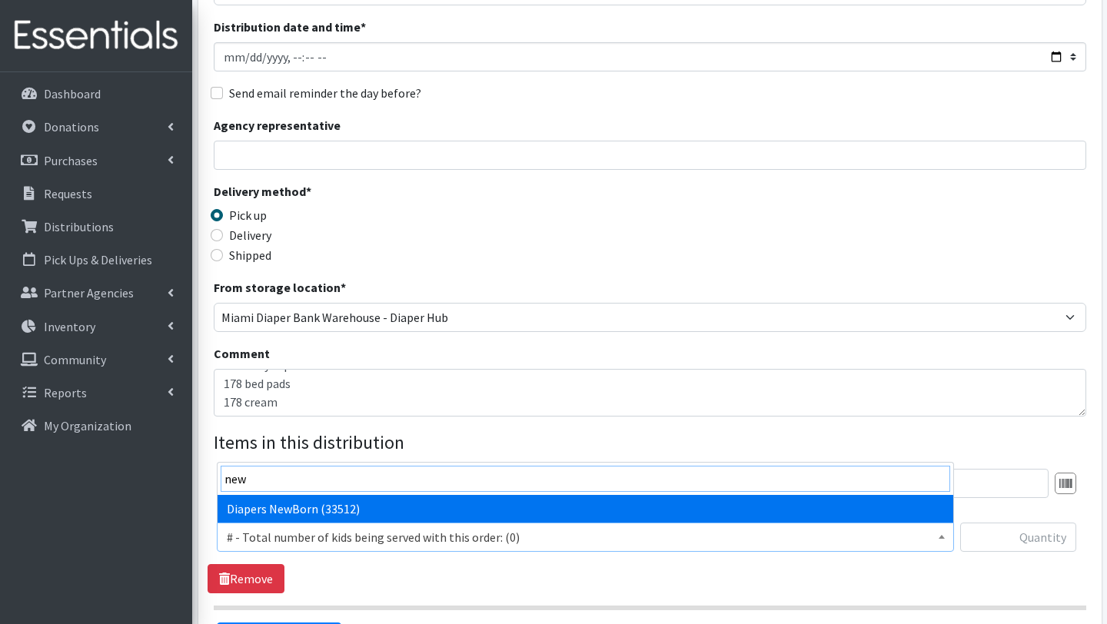
type input "new"
select select "2648"
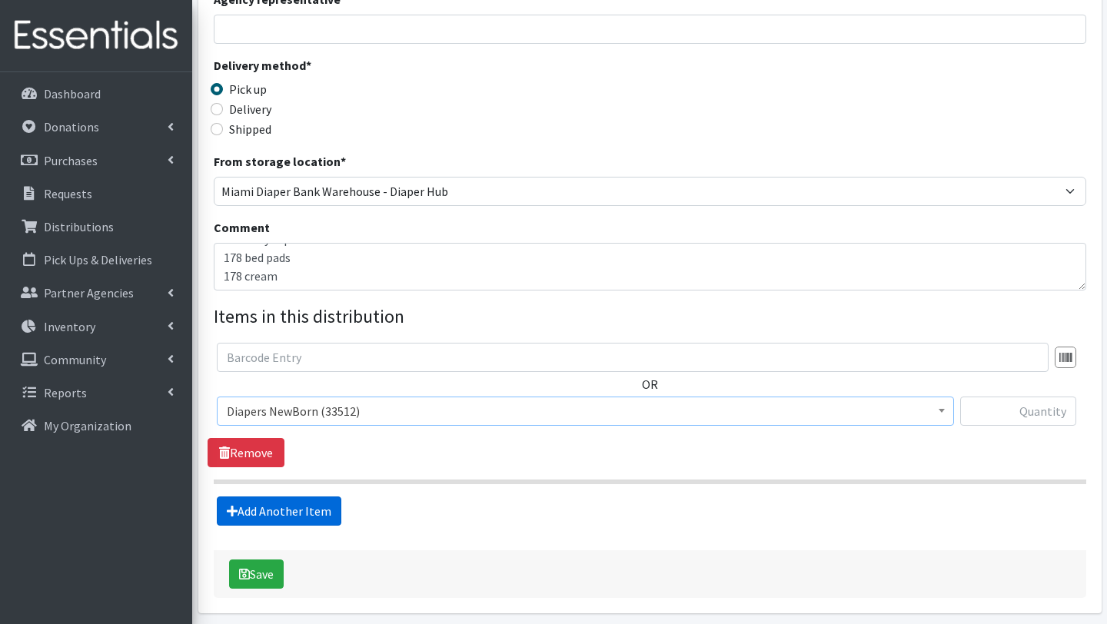
click at [311, 519] on link "Add Another Item" at bounding box center [279, 511] width 125 height 29
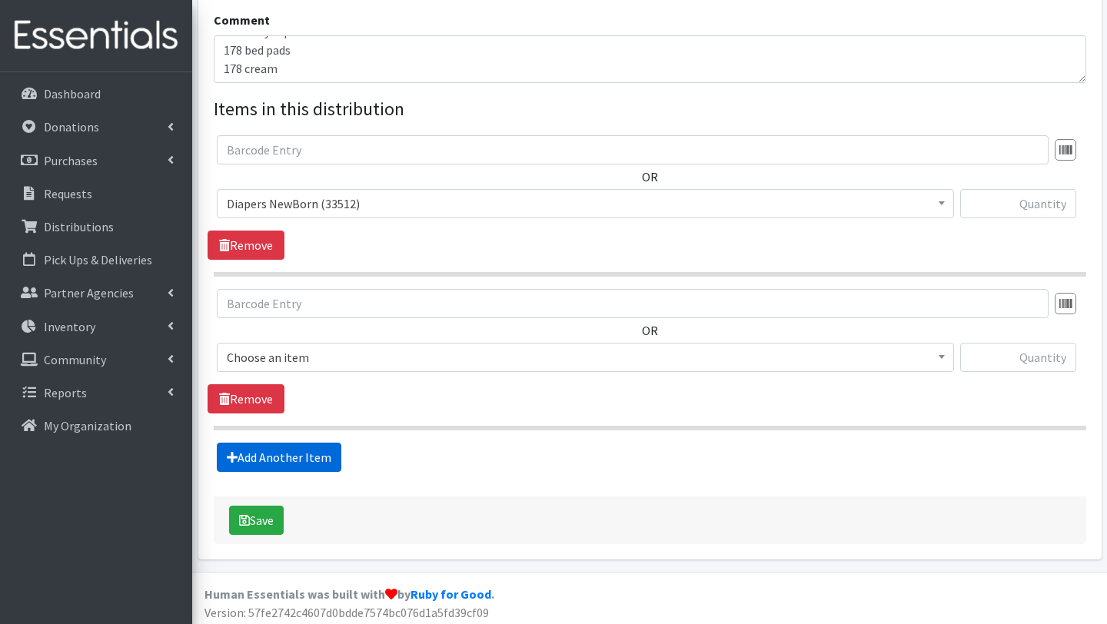
scroll to position [502, 0]
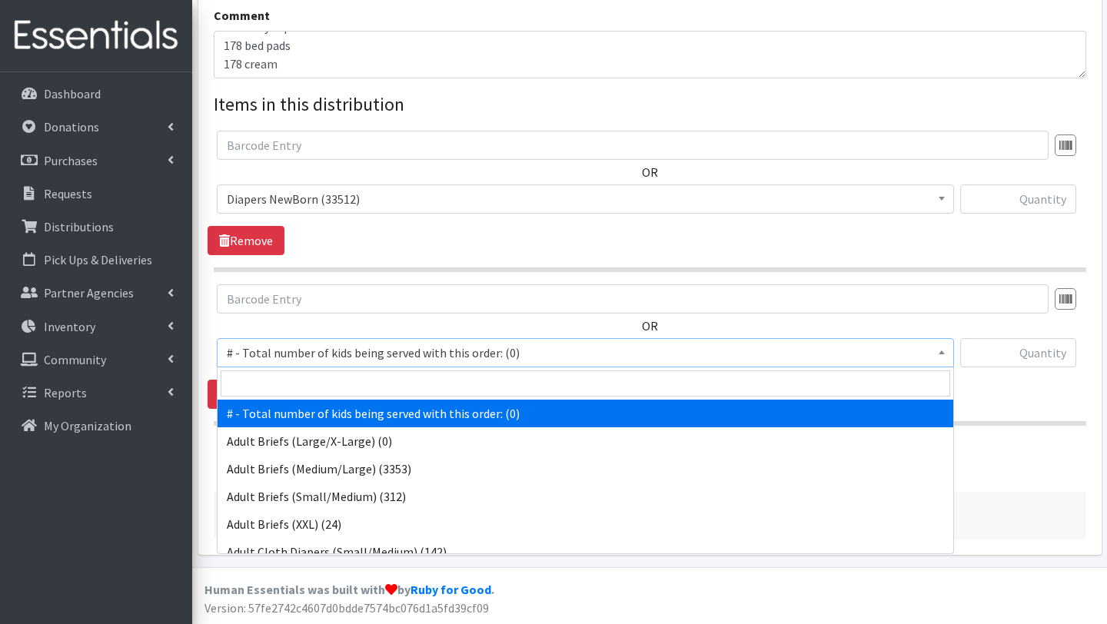
click at [295, 348] on span "# - Total number of kids being served with this order: (0)" at bounding box center [586, 353] width 718 height 22
click at [295, 376] on input "search" at bounding box center [586, 384] width 730 height 26
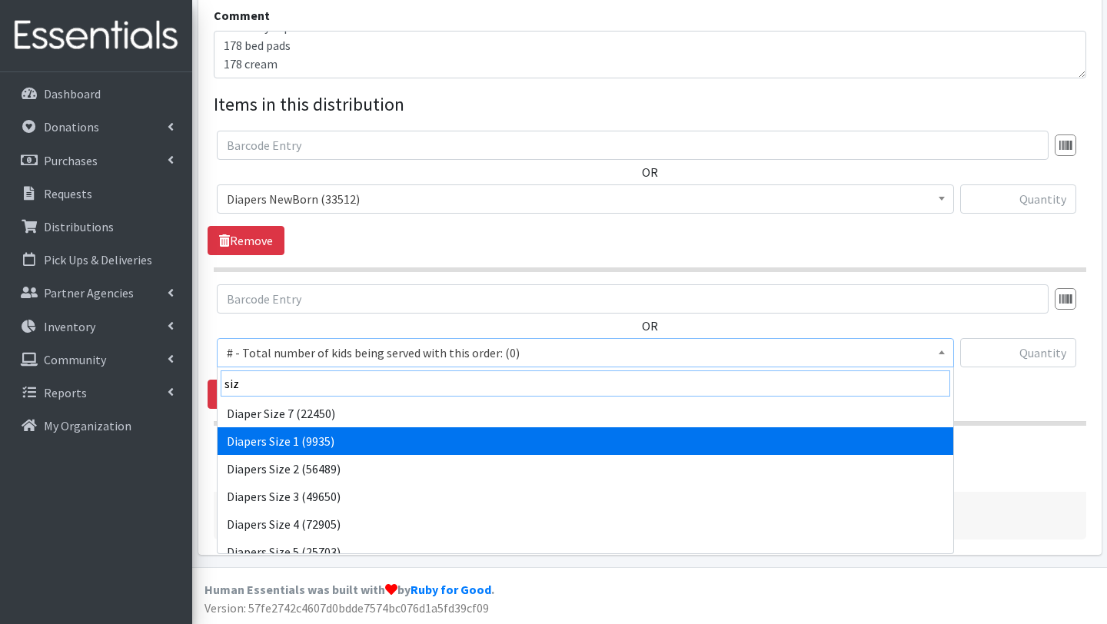
type input "siz"
select select "2665"
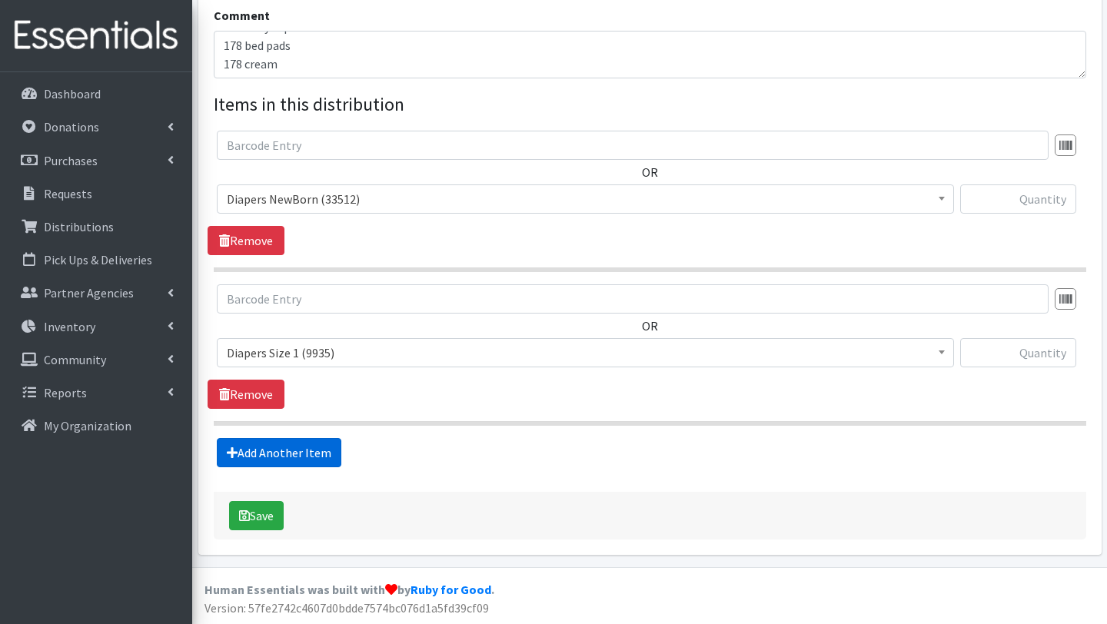
click at [303, 454] on link "Add Another Item" at bounding box center [279, 452] width 125 height 29
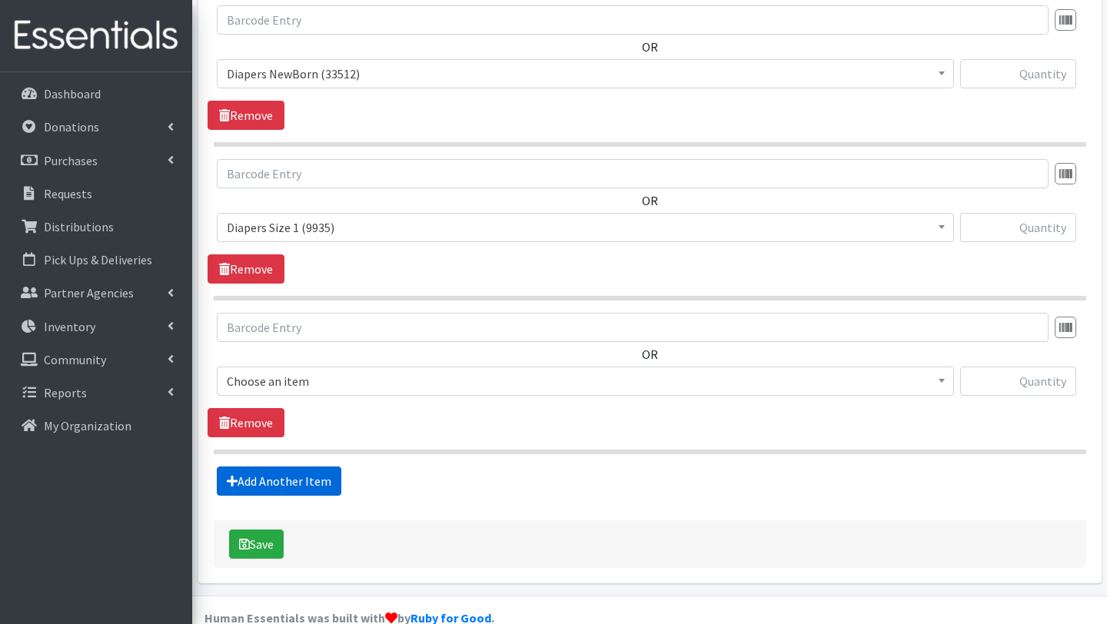
scroll to position [656, 0]
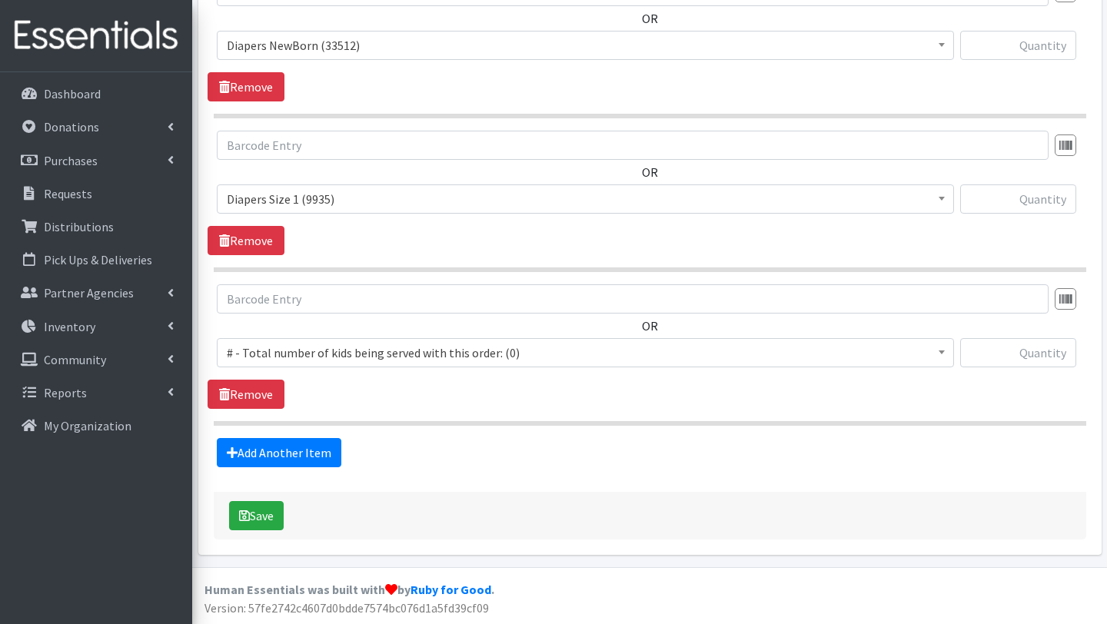
click at [325, 348] on span "# - Total number of kids being served with this order: (0)" at bounding box center [586, 353] width 718 height 22
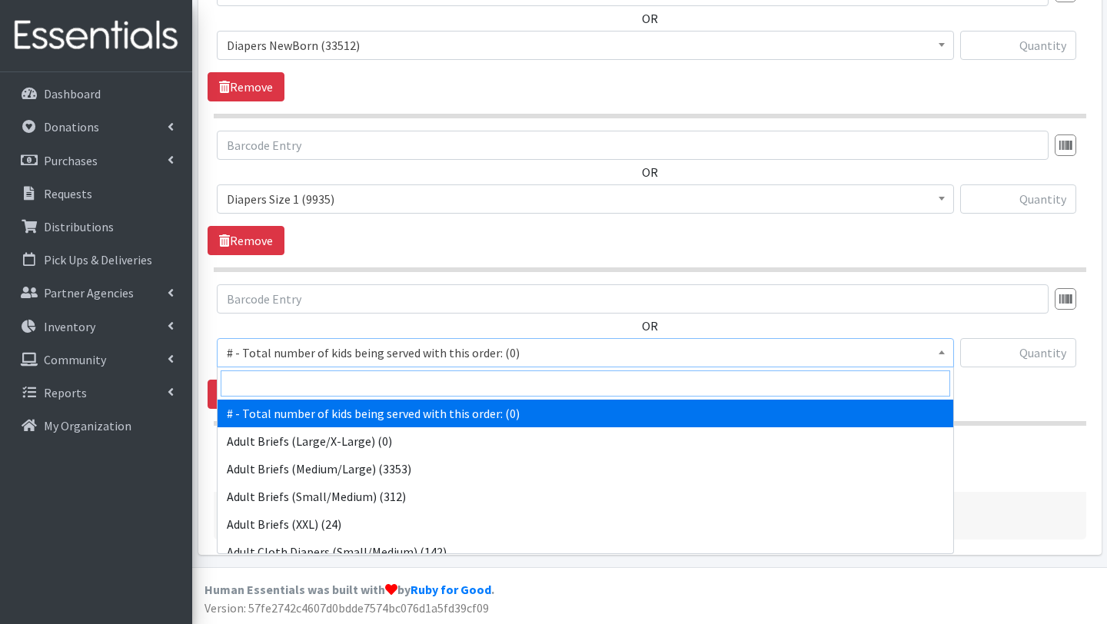
click at [322, 387] on input "search" at bounding box center [586, 384] width 730 height 26
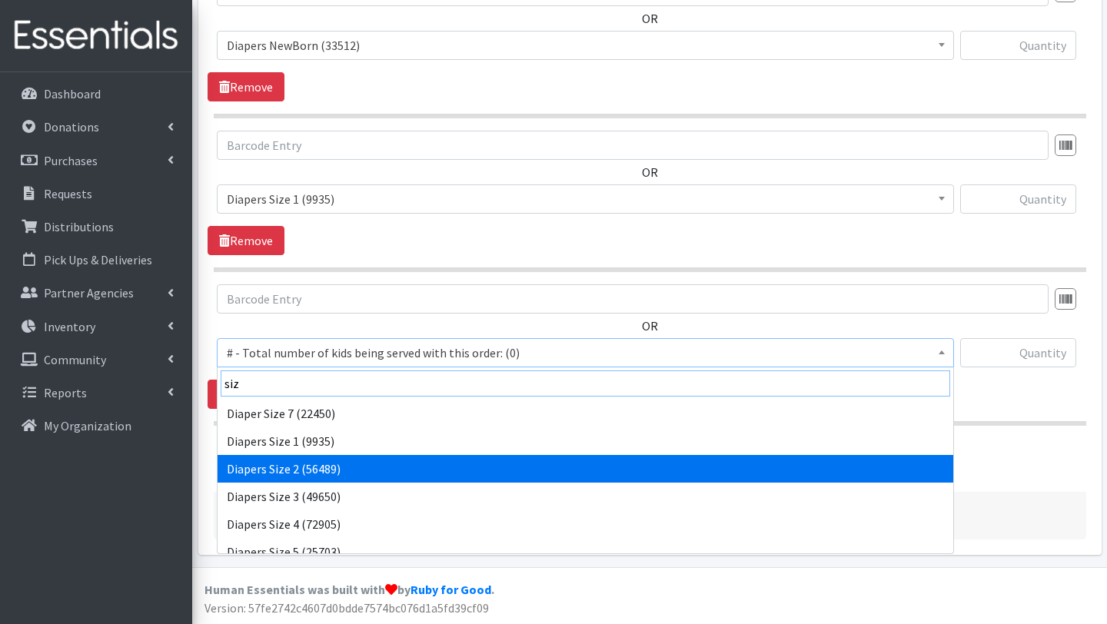
type input "siz"
select select "2668"
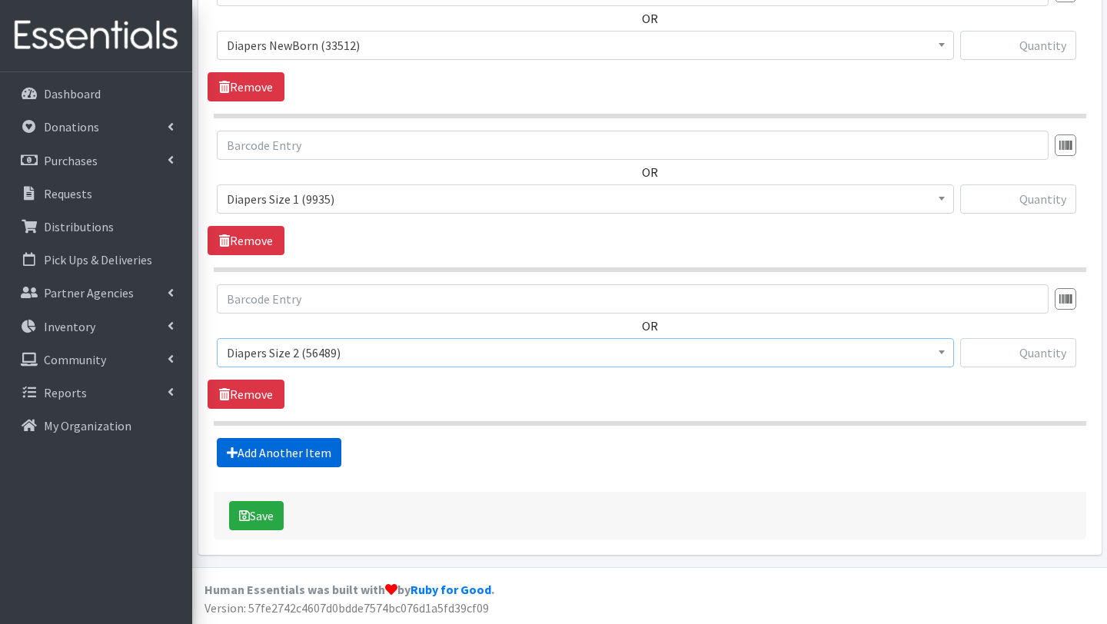
click at [297, 448] on link "Add Another Item" at bounding box center [279, 452] width 125 height 29
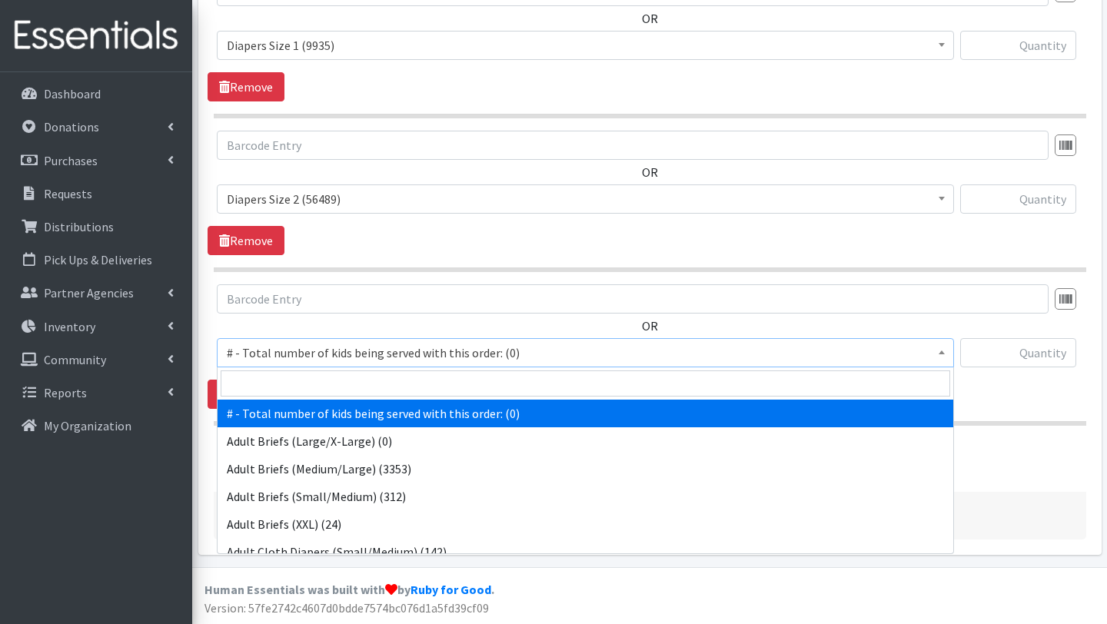
click at [295, 348] on span "# - Total number of kids being served with this order: (0)" at bounding box center [586, 353] width 718 height 22
click at [295, 383] on input "search" at bounding box center [586, 384] width 730 height 26
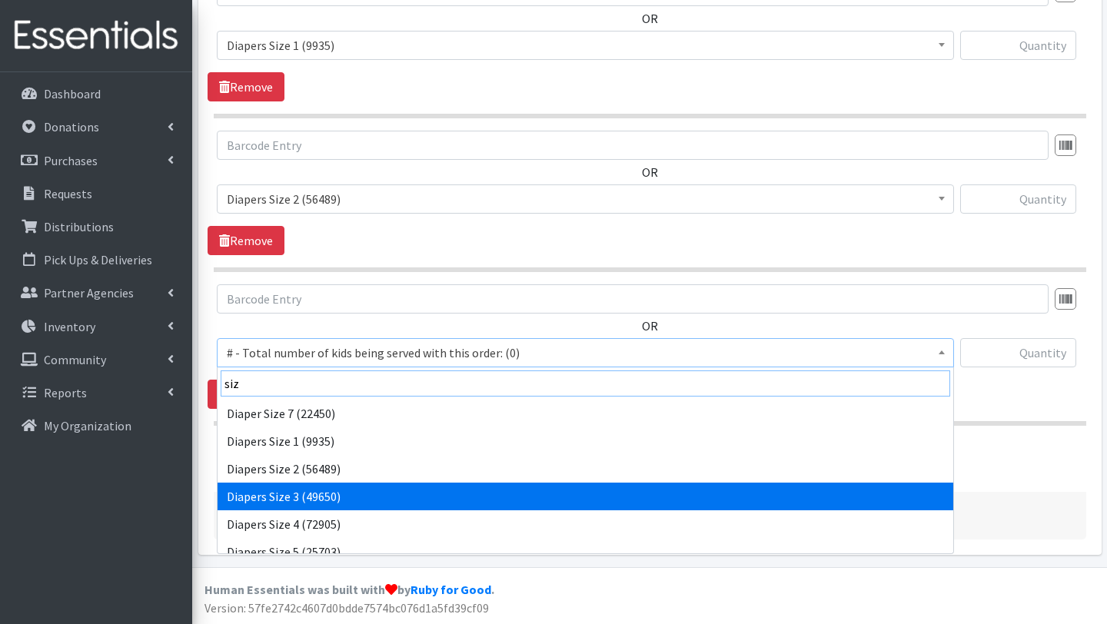
type input "siz"
select select "2655"
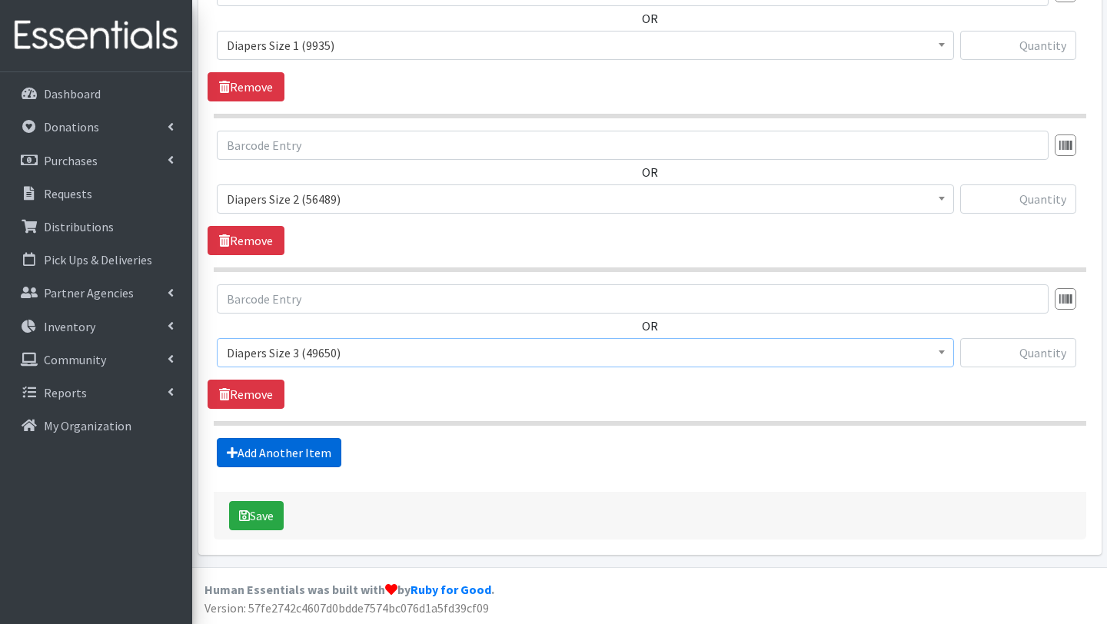
click at [298, 457] on link "Add Another Item" at bounding box center [279, 452] width 125 height 29
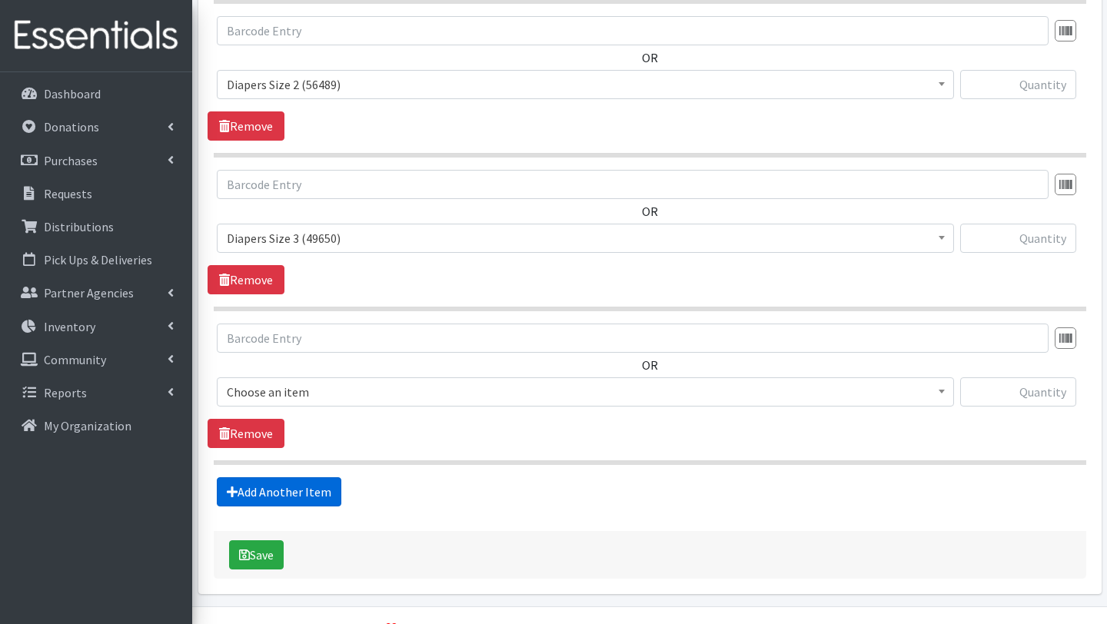
scroll to position [964, 0]
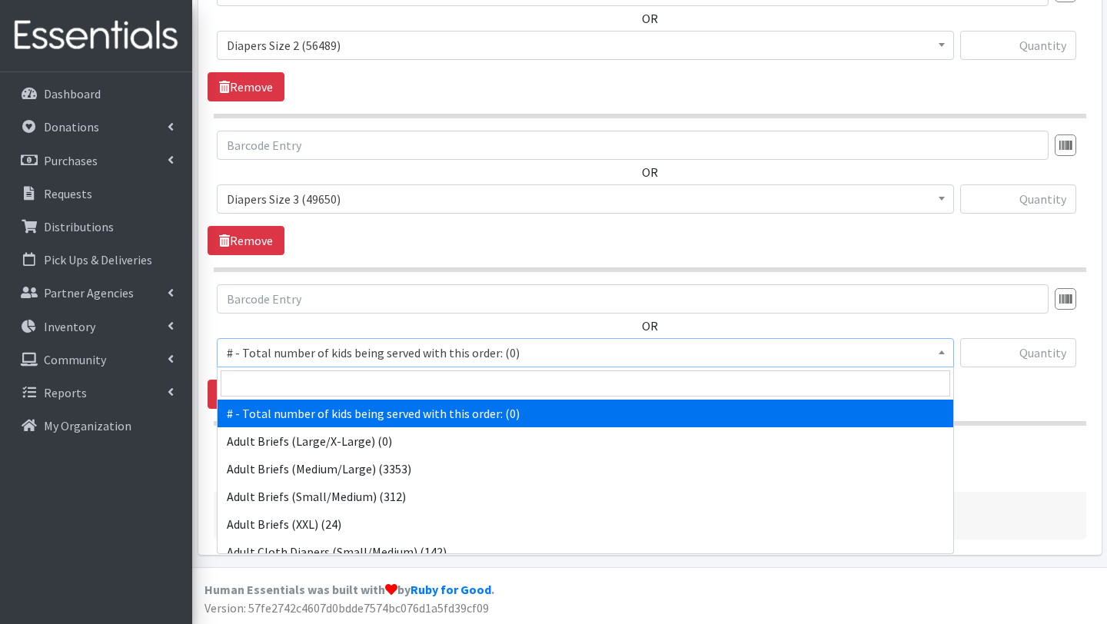
click at [302, 352] on span "# - Total number of kids being served with this order: (0)" at bounding box center [586, 353] width 718 height 22
click at [302, 385] on input "search" at bounding box center [586, 384] width 730 height 26
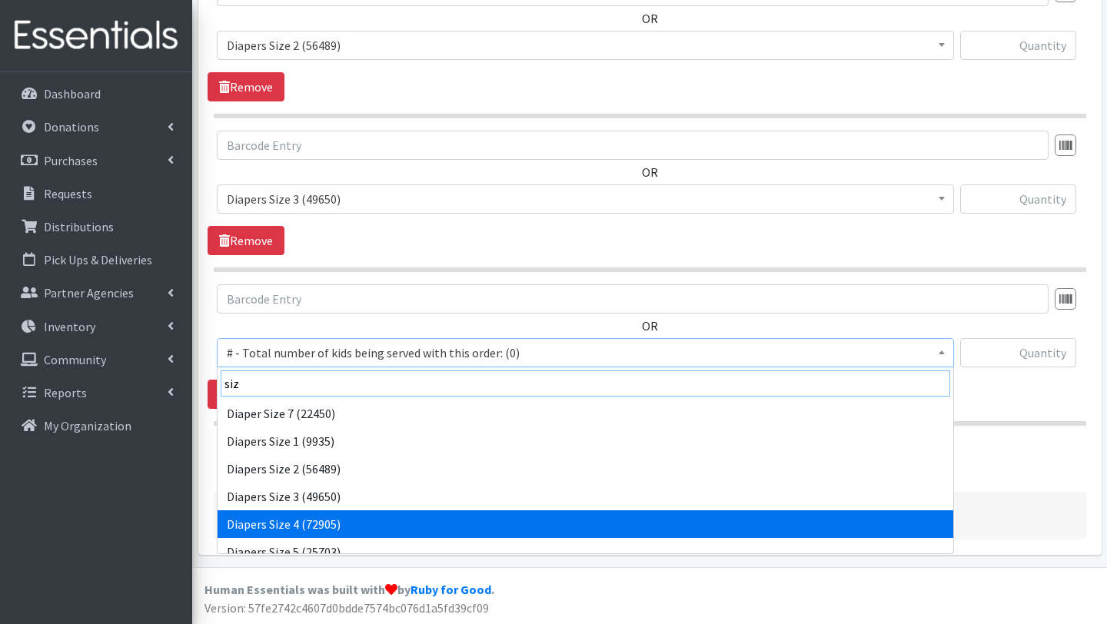
type input "siz"
select select "2661"
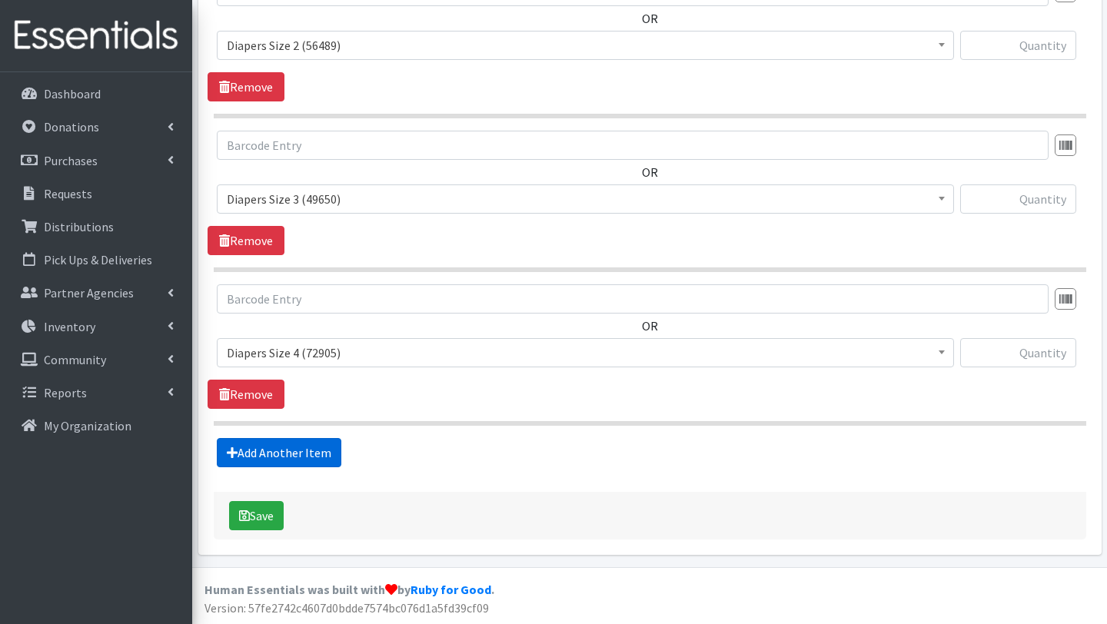
click at [307, 455] on link "Add Another Item" at bounding box center [279, 452] width 125 height 29
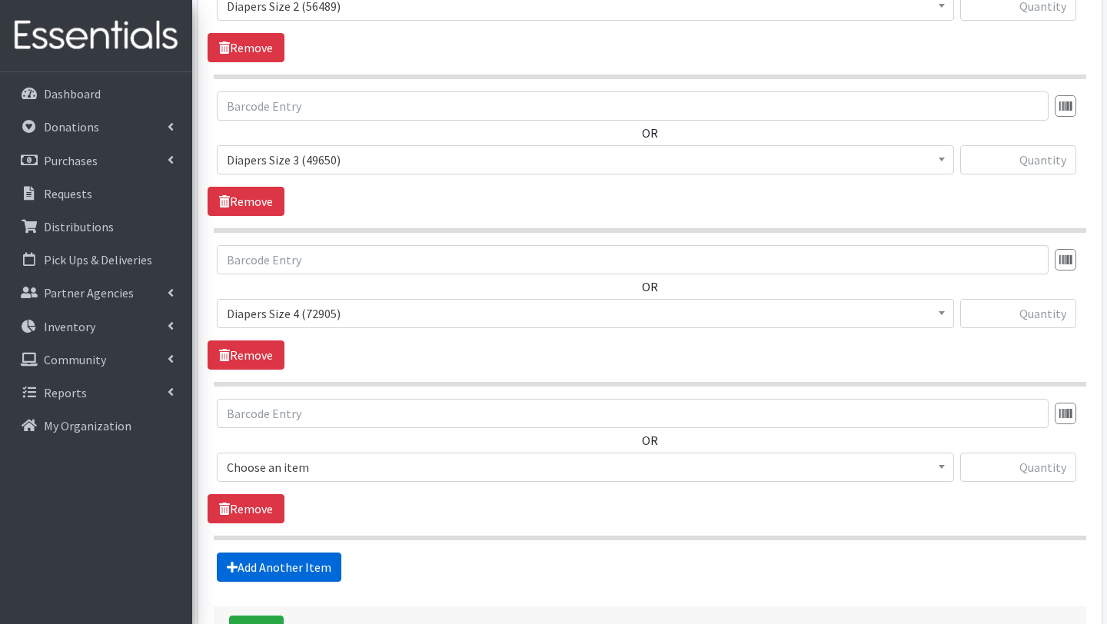
scroll to position [1117, 0]
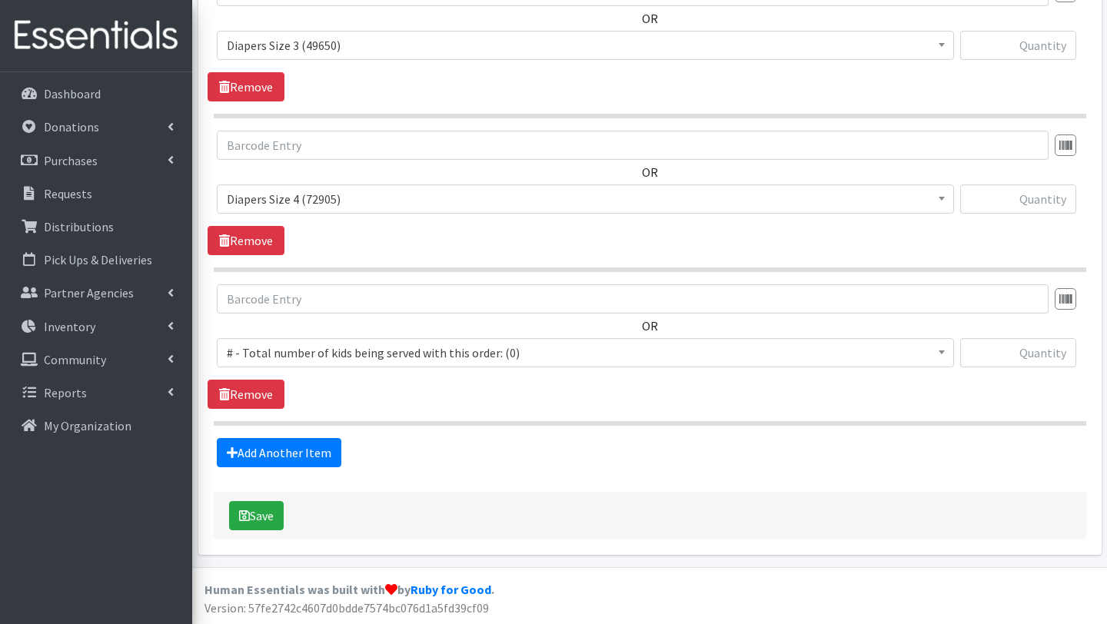
click at [318, 345] on span "# - Total number of kids being served with this order: (0)" at bounding box center [586, 353] width 718 height 22
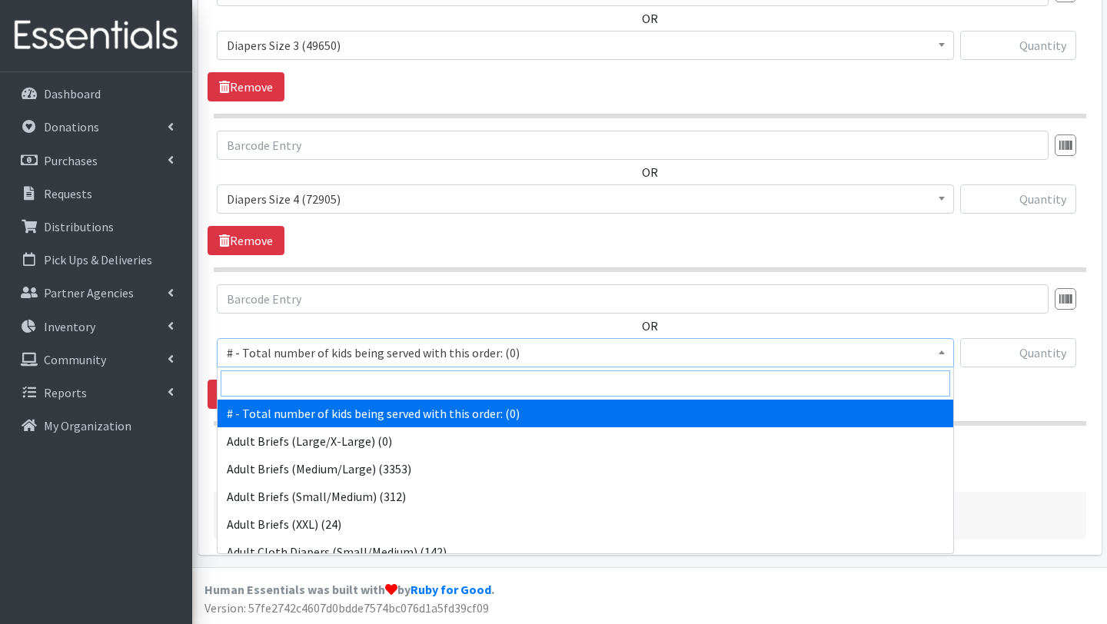
click at [318, 380] on input "search" at bounding box center [586, 384] width 730 height 26
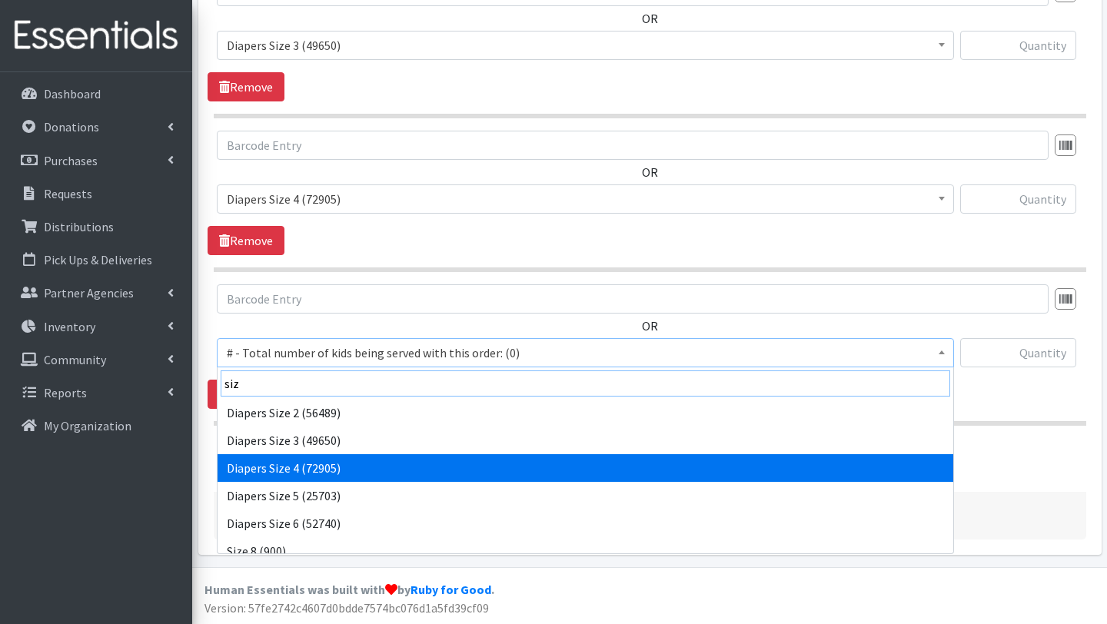
scroll to position [58, 0]
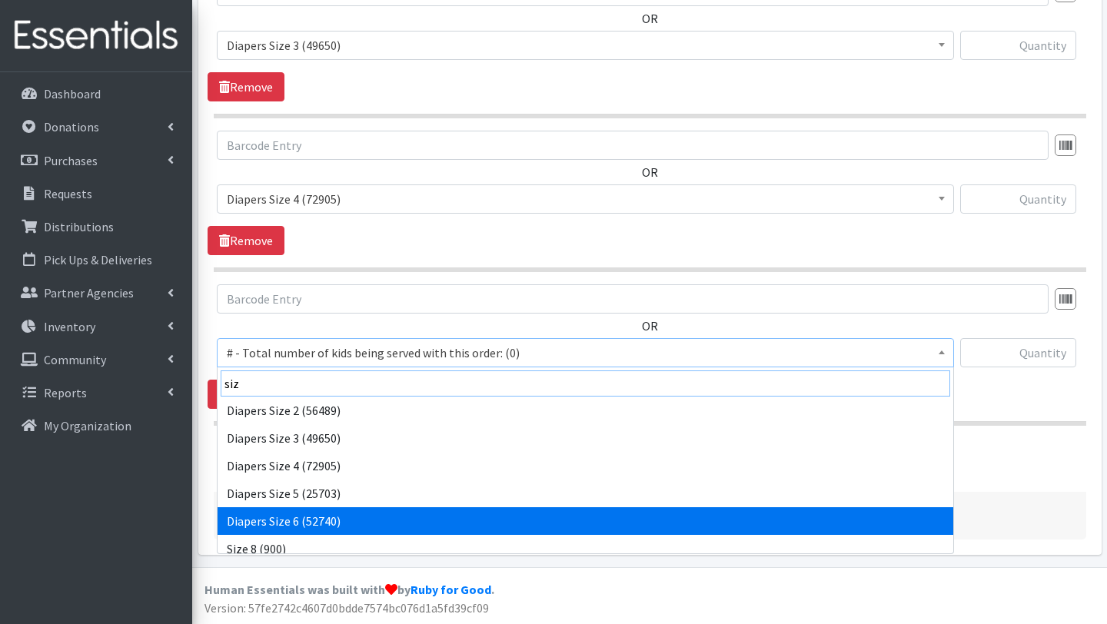
type input "siz"
select select "2674"
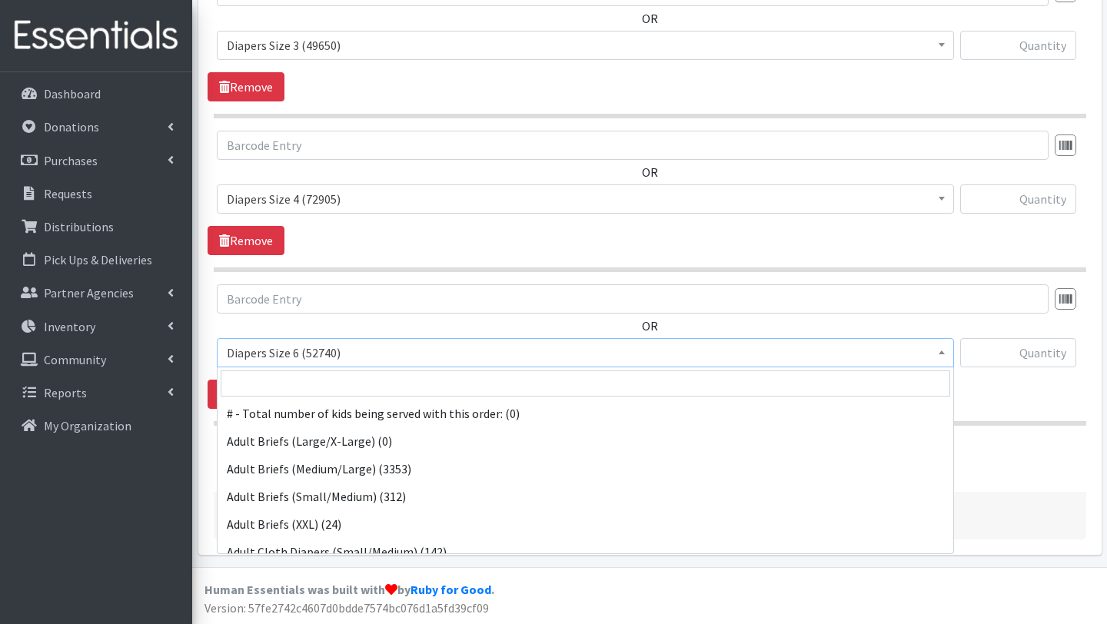
click at [354, 349] on span "Diapers Size 6 (52740)" at bounding box center [586, 353] width 718 height 22
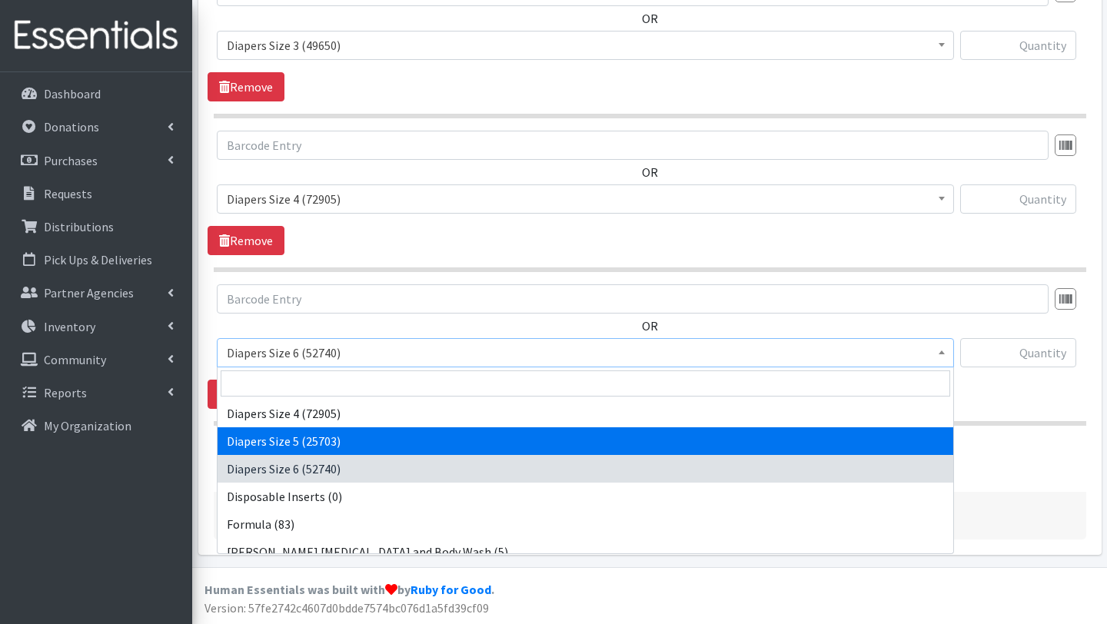
select select "2652"
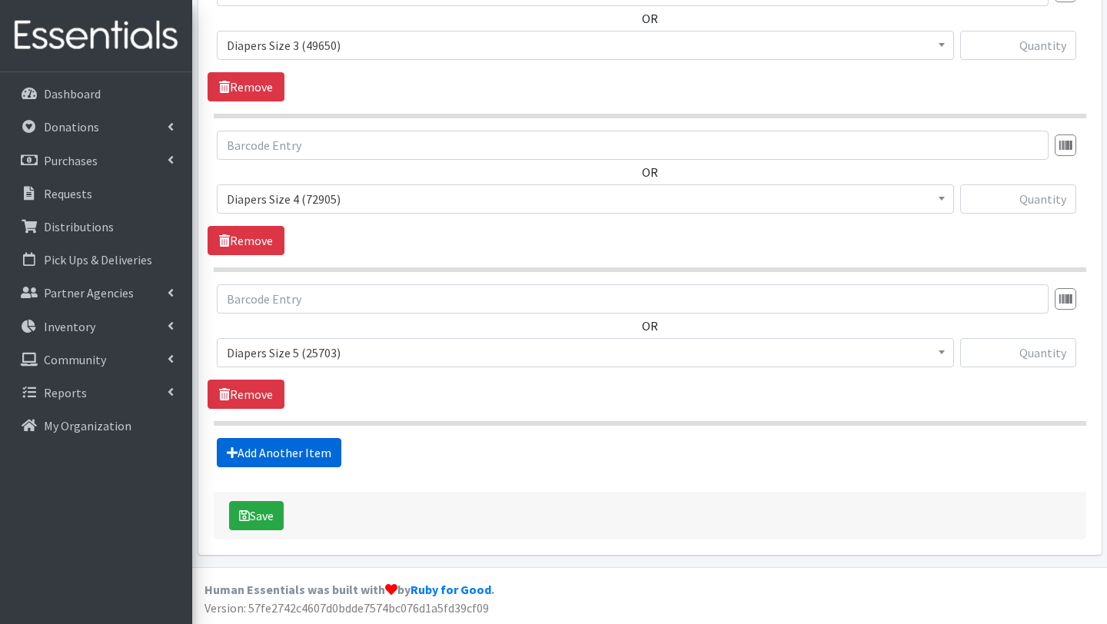
click at [318, 448] on link "Add Another Item" at bounding box center [279, 452] width 125 height 29
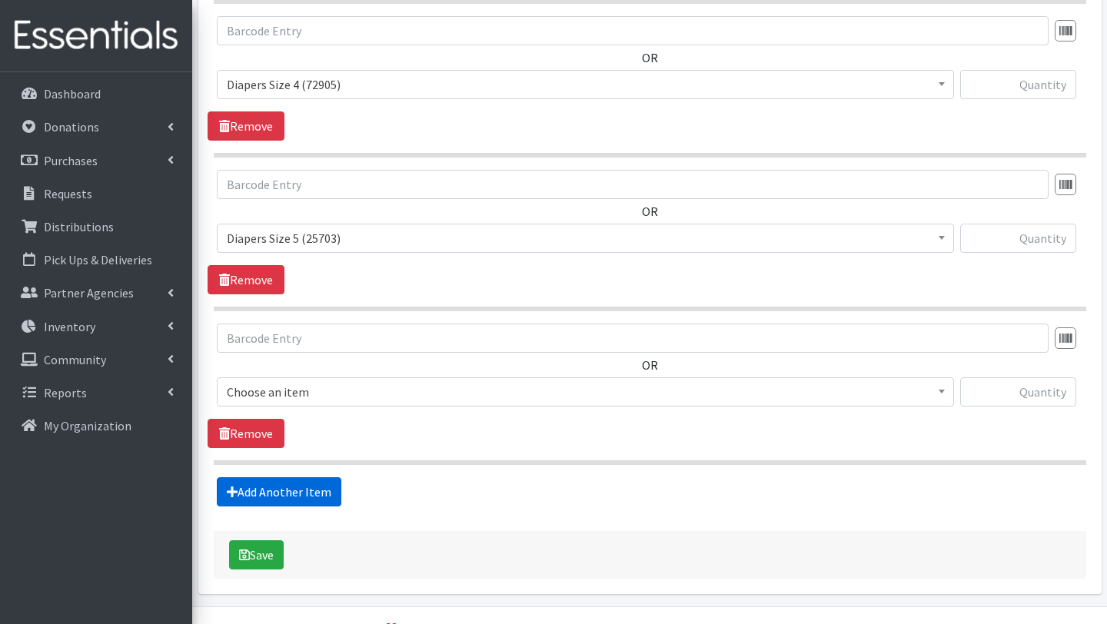
scroll to position [1271, 0]
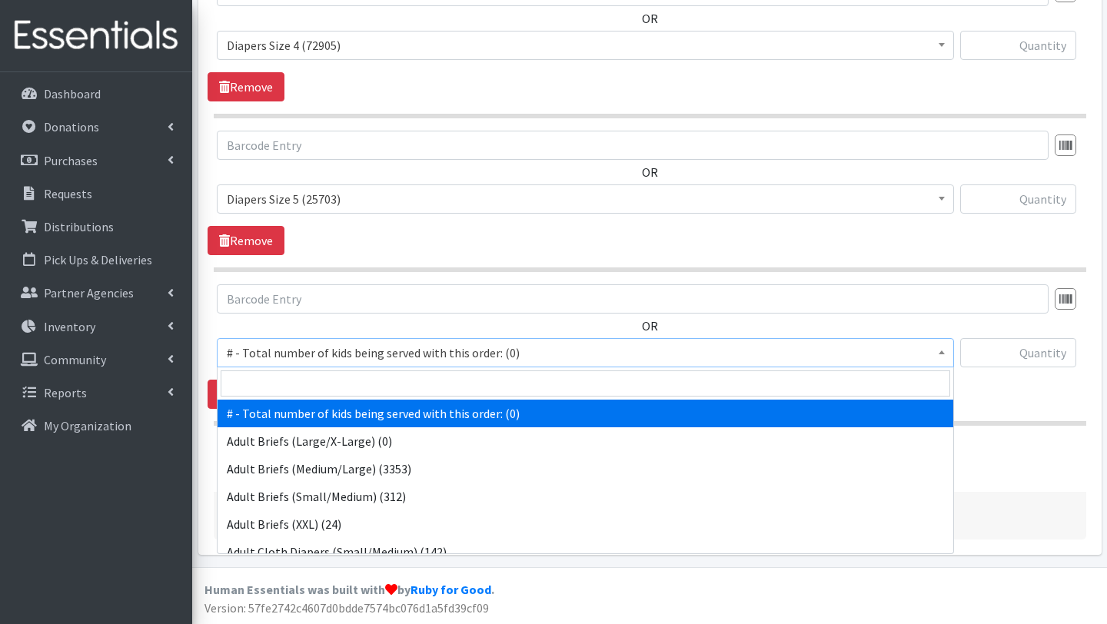
click at [337, 353] on span "# - Total number of kids being served with this order: (0)" at bounding box center [586, 353] width 718 height 22
click at [311, 388] on input "search" at bounding box center [586, 384] width 730 height 26
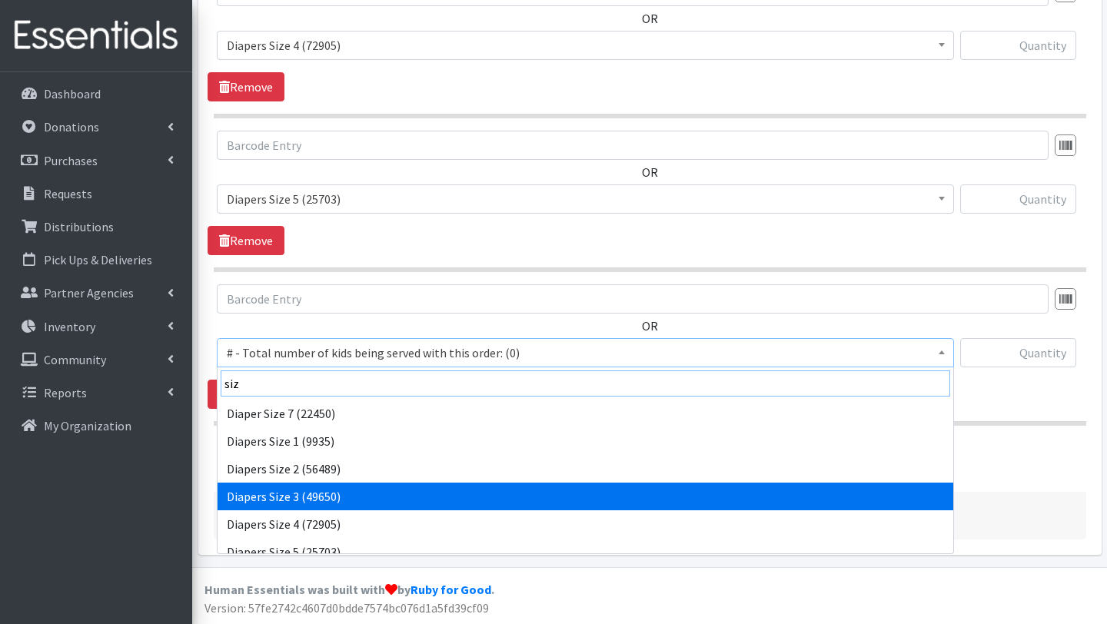
scroll to position [68, 0]
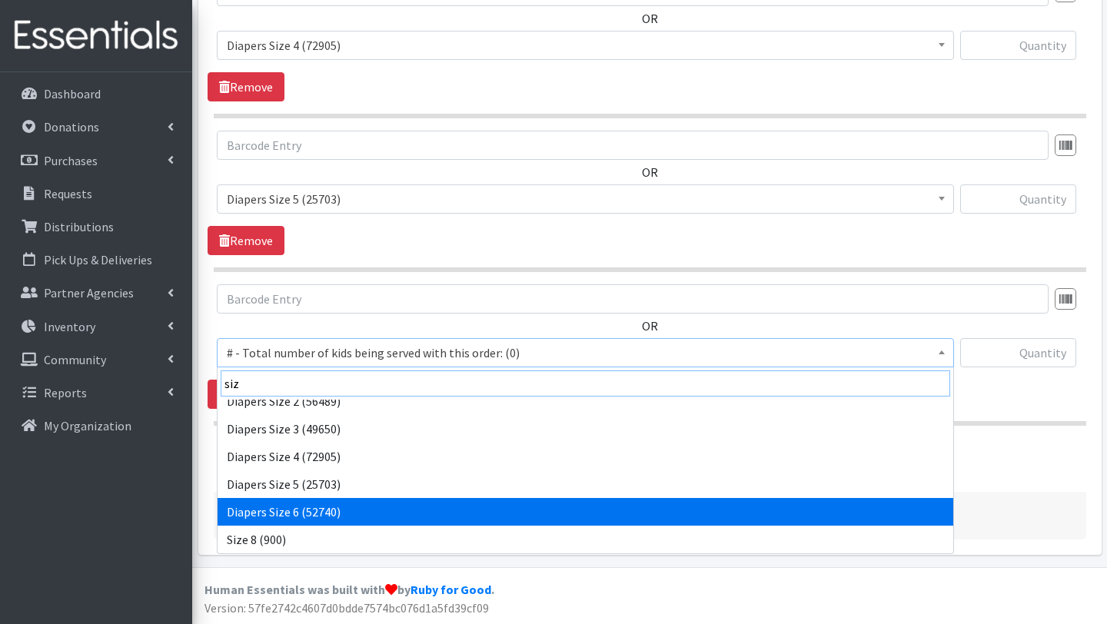
type input "siz"
select select "2674"
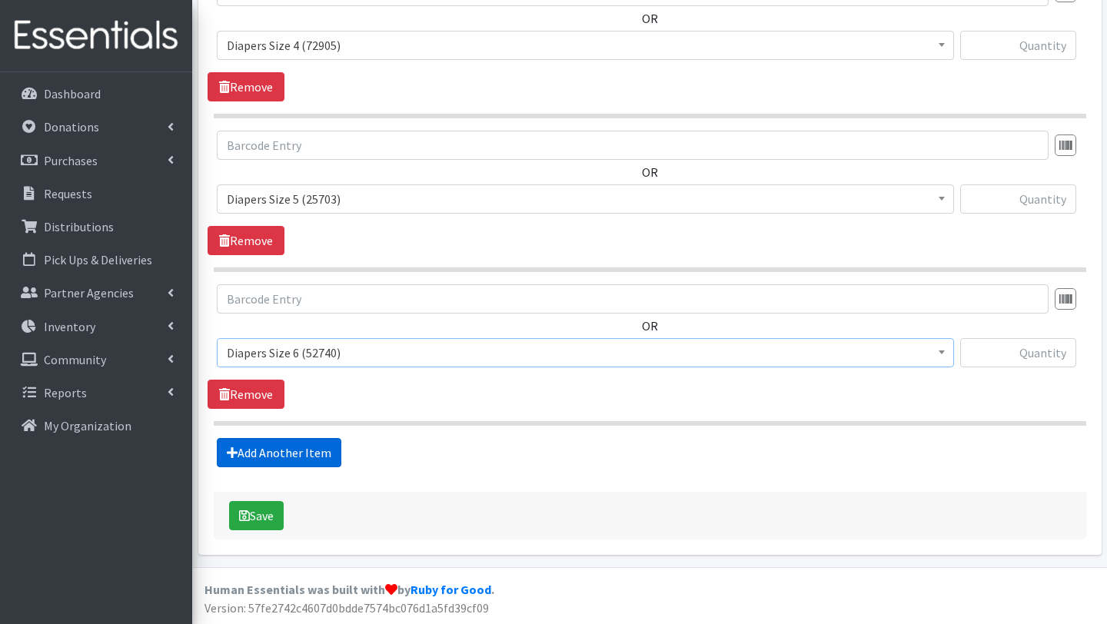
click at [307, 462] on link "Add Another Item" at bounding box center [279, 452] width 125 height 29
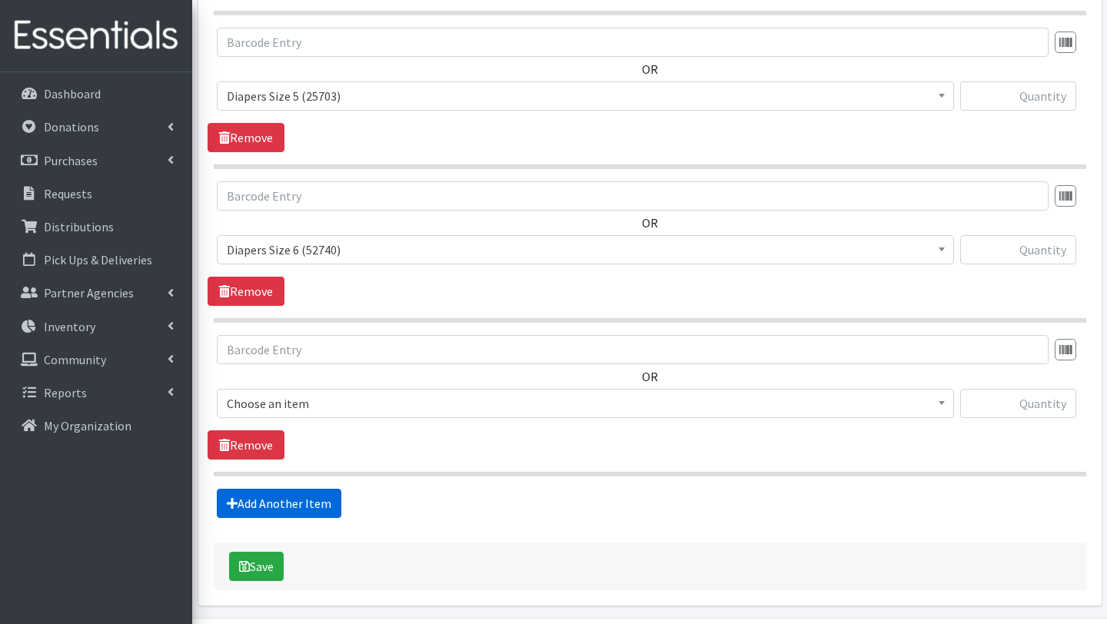
scroll to position [1425, 0]
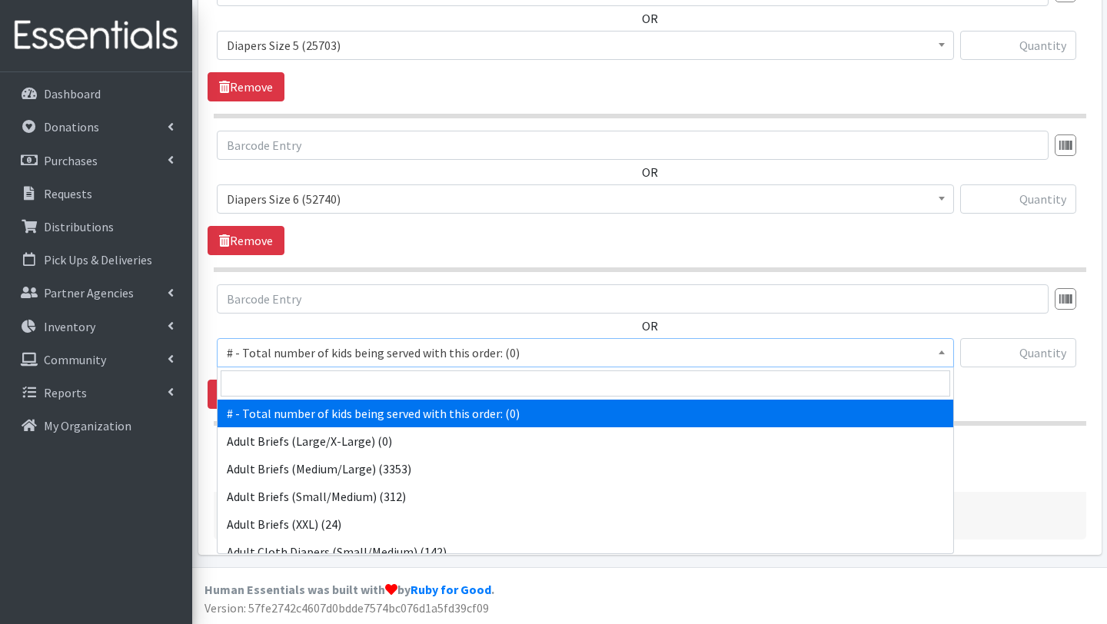
click at [318, 351] on span "# - Total number of kids being served with this order: (0)" at bounding box center [586, 353] width 718 height 22
click at [321, 384] on input "search" at bounding box center [586, 384] width 730 height 26
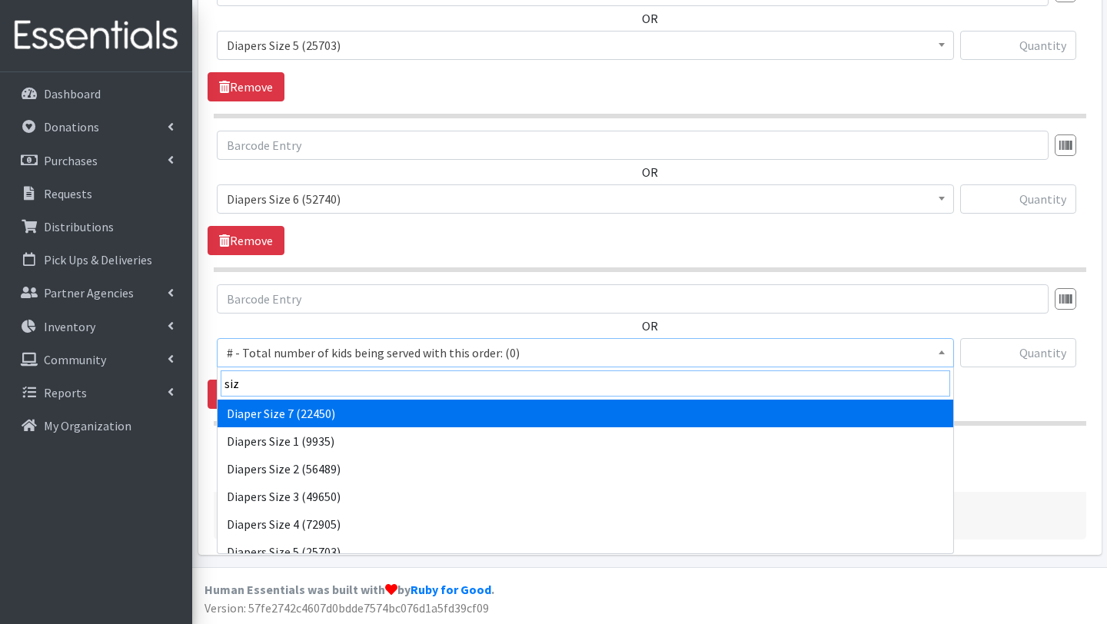
type input "siz"
select select "12644"
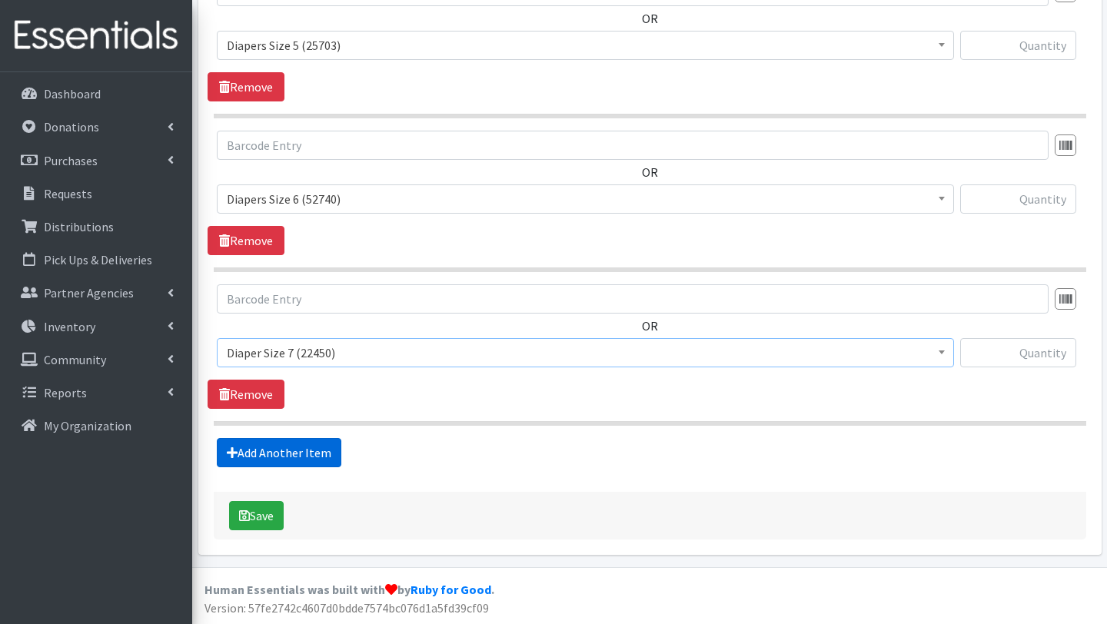
click at [328, 444] on link "Add Another Item" at bounding box center [279, 452] width 125 height 29
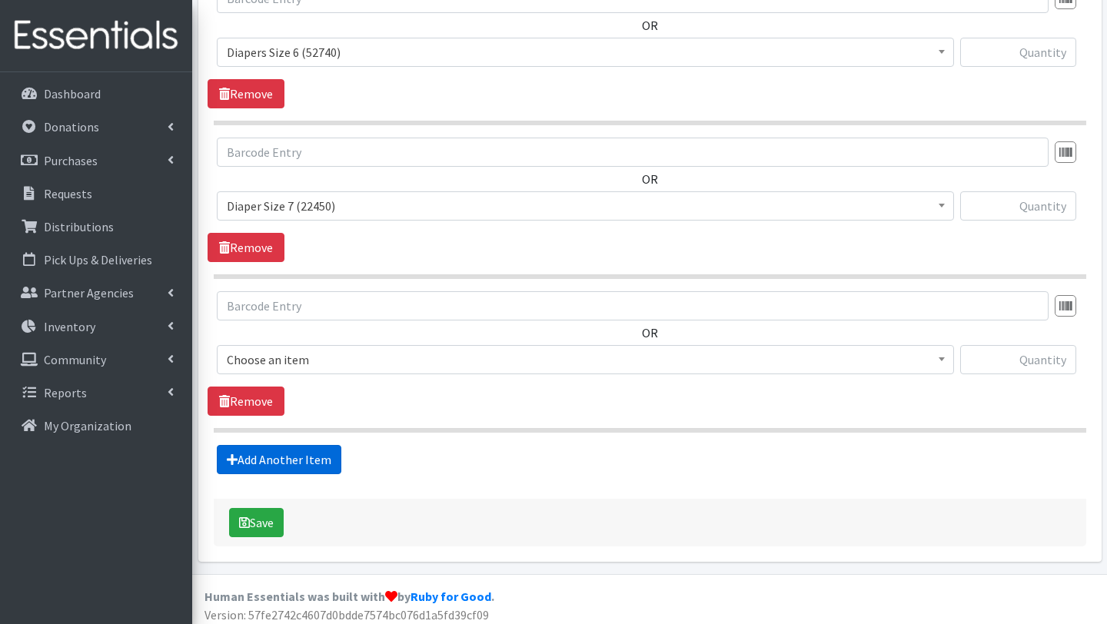
scroll to position [1579, 0]
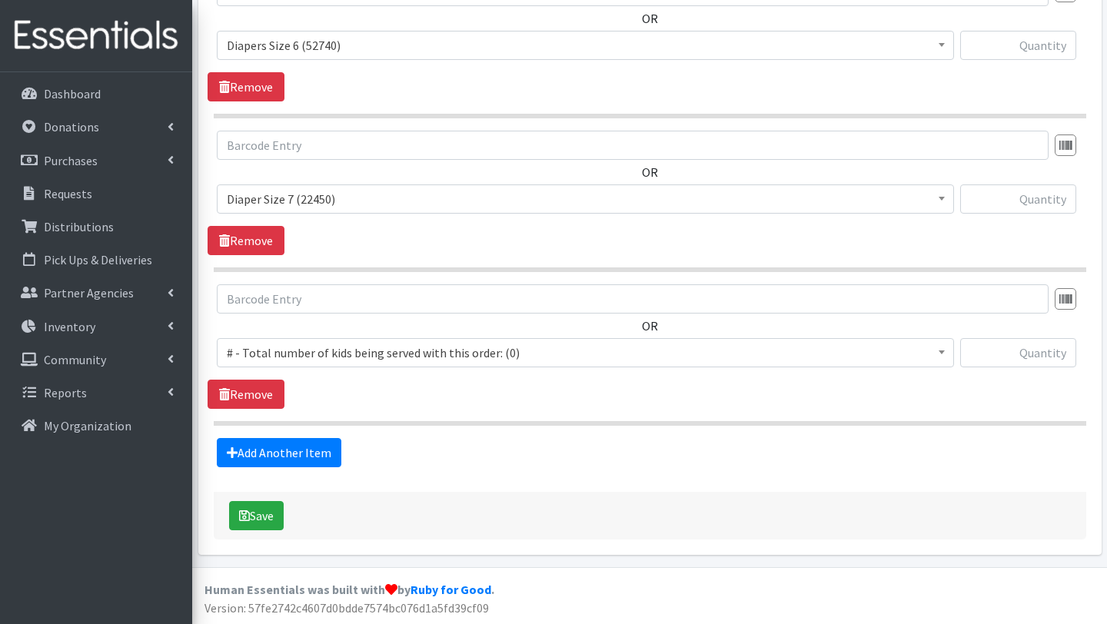
click at [326, 351] on span "# - Total number of kids being served with this order: (0)" at bounding box center [586, 353] width 718 height 22
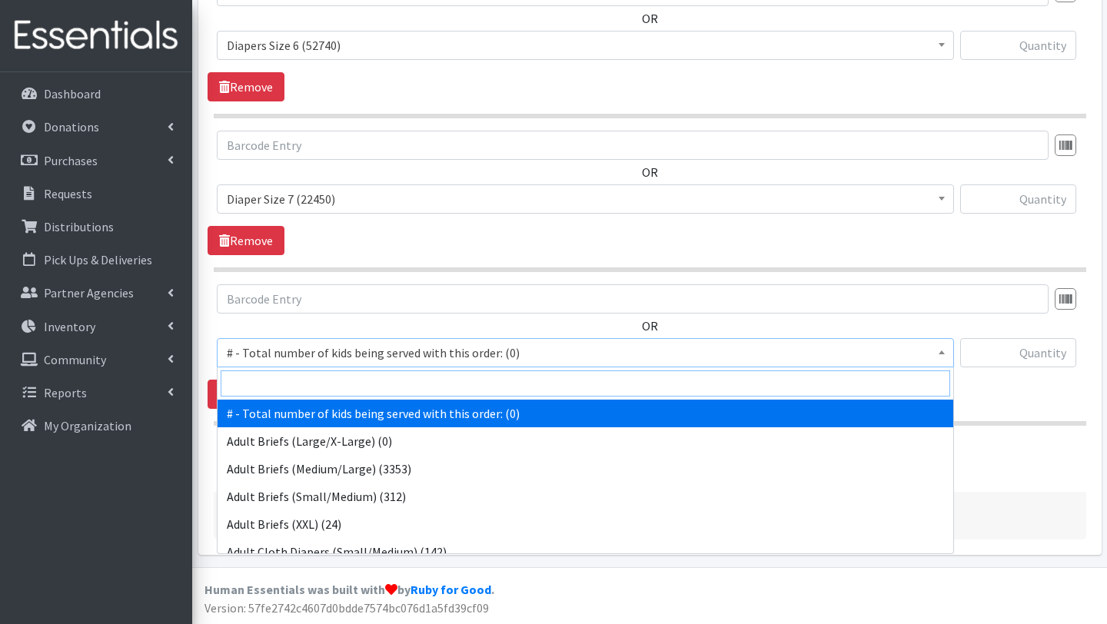
click at [325, 381] on input "search" at bounding box center [586, 384] width 730 height 26
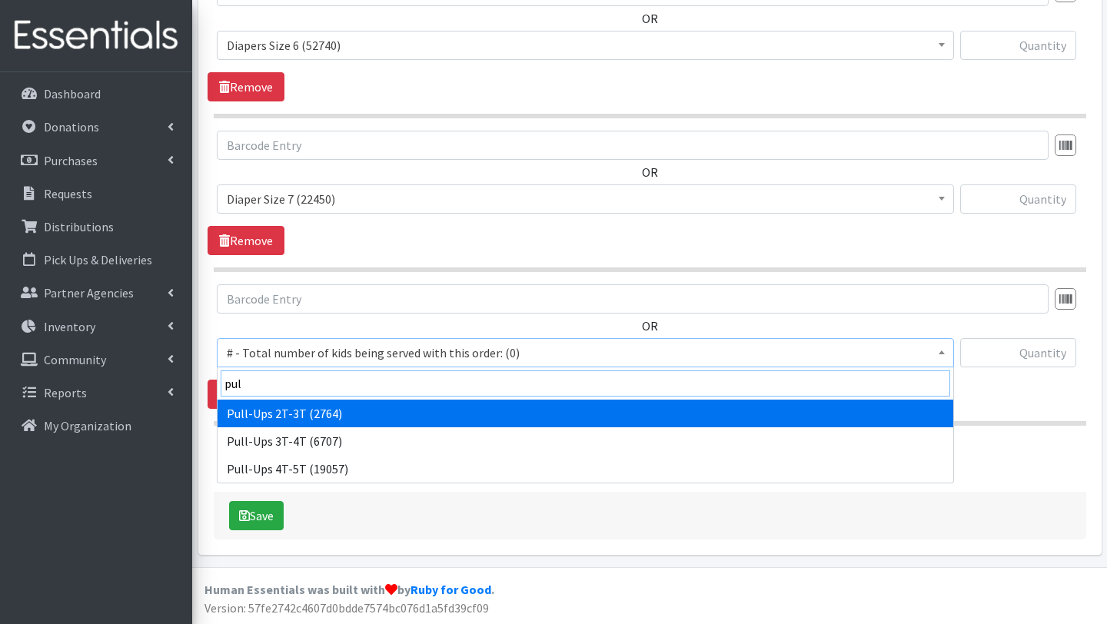
type input "pul"
select select "2644"
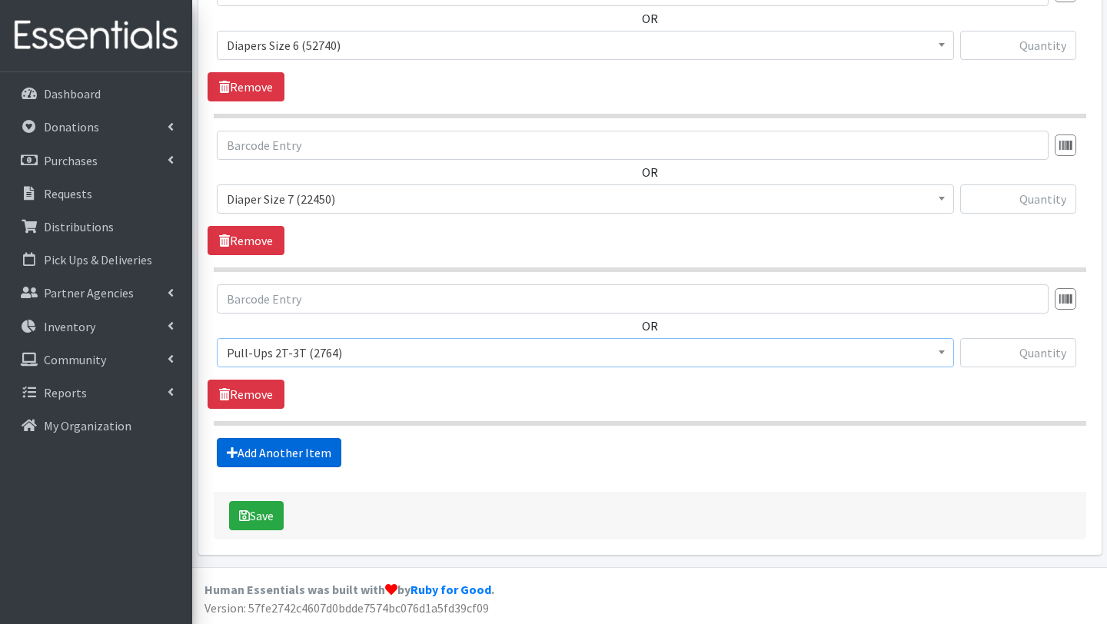
click at [309, 448] on link "Add Another Item" at bounding box center [279, 452] width 125 height 29
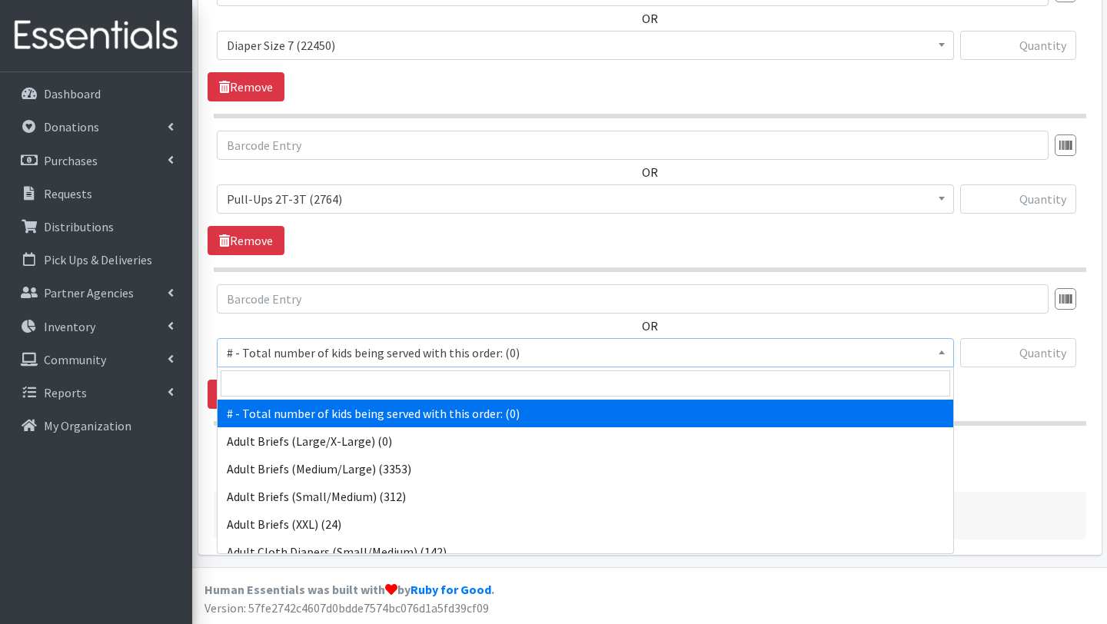
click at [312, 351] on span "# - Total number of kids being served with this order: (0)" at bounding box center [586, 353] width 718 height 22
click at [315, 380] on input "search" at bounding box center [586, 384] width 730 height 26
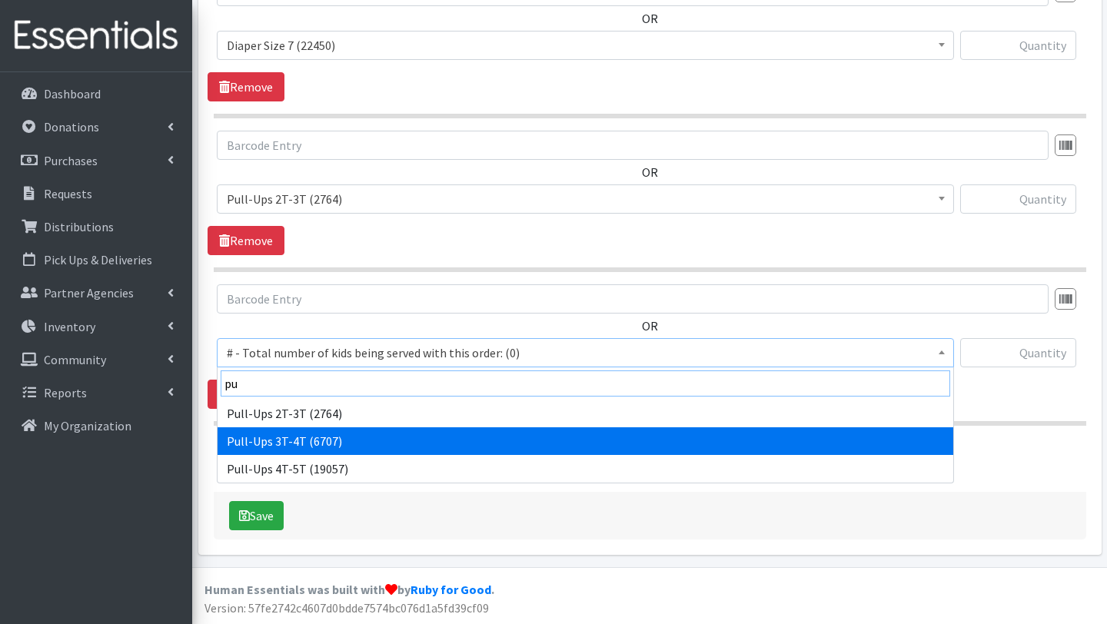
type input "pu"
select select "2679"
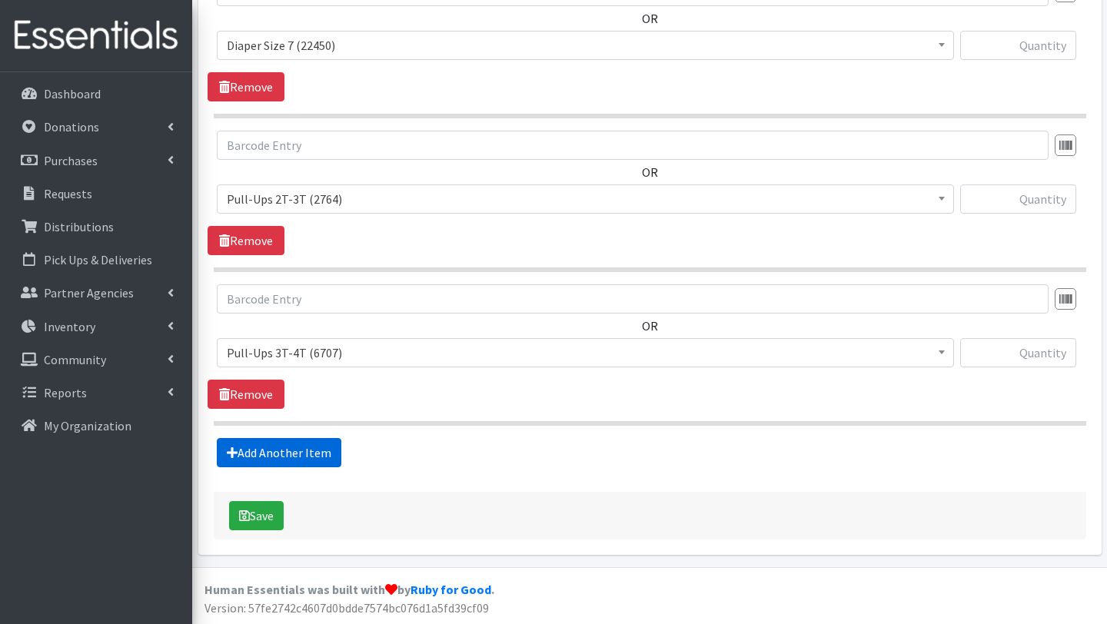
click at [315, 452] on link "Add Another Item" at bounding box center [279, 452] width 125 height 29
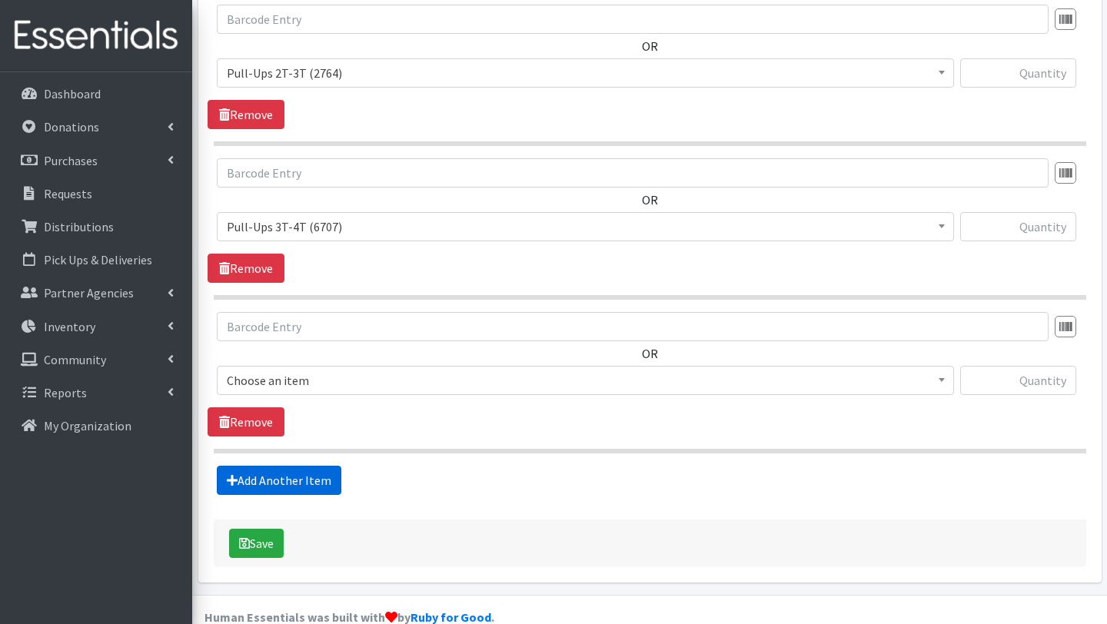
scroll to position [1886, 0]
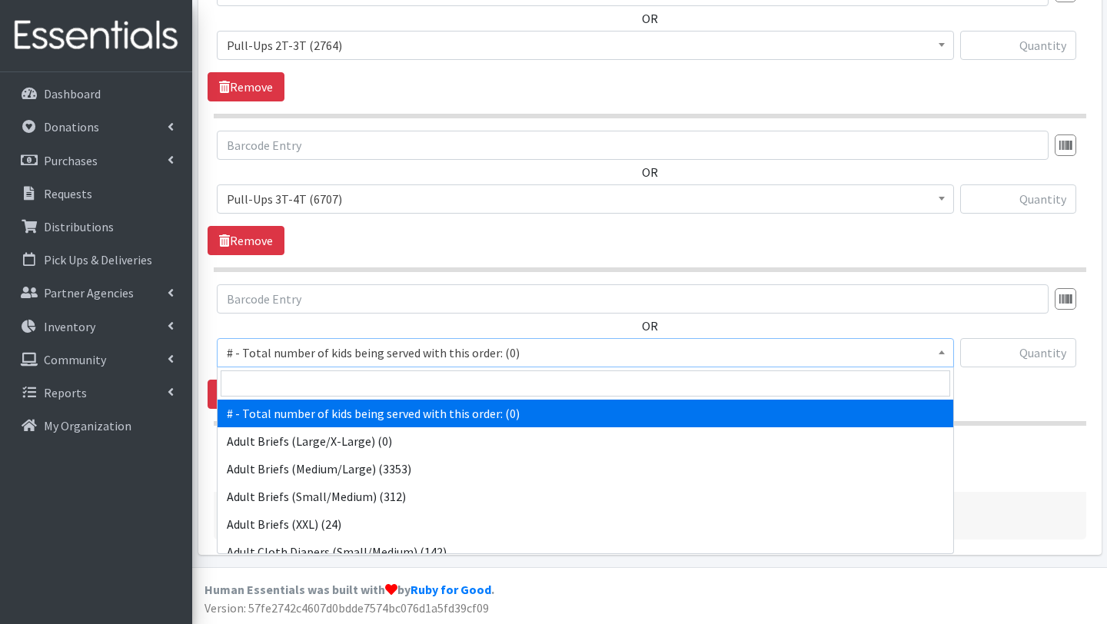
click at [318, 355] on span "# - Total number of kids being served with this order: (0)" at bounding box center [586, 353] width 718 height 22
click at [318, 387] on input "search" at bounding box center [586, 384] width 730 height 26
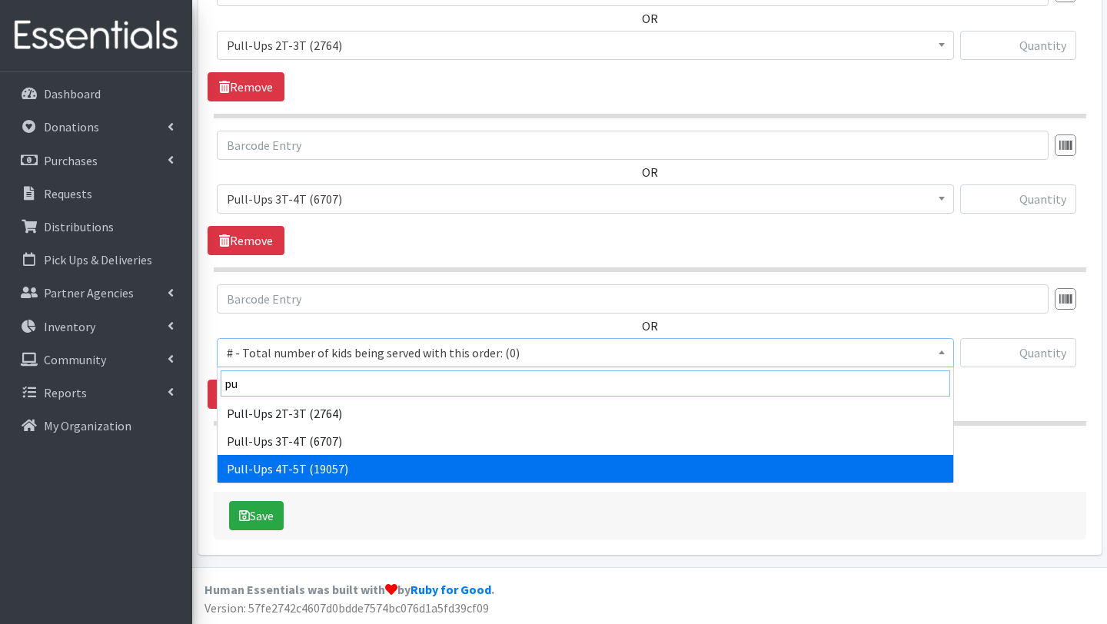
type input "pu"
select select "2680"
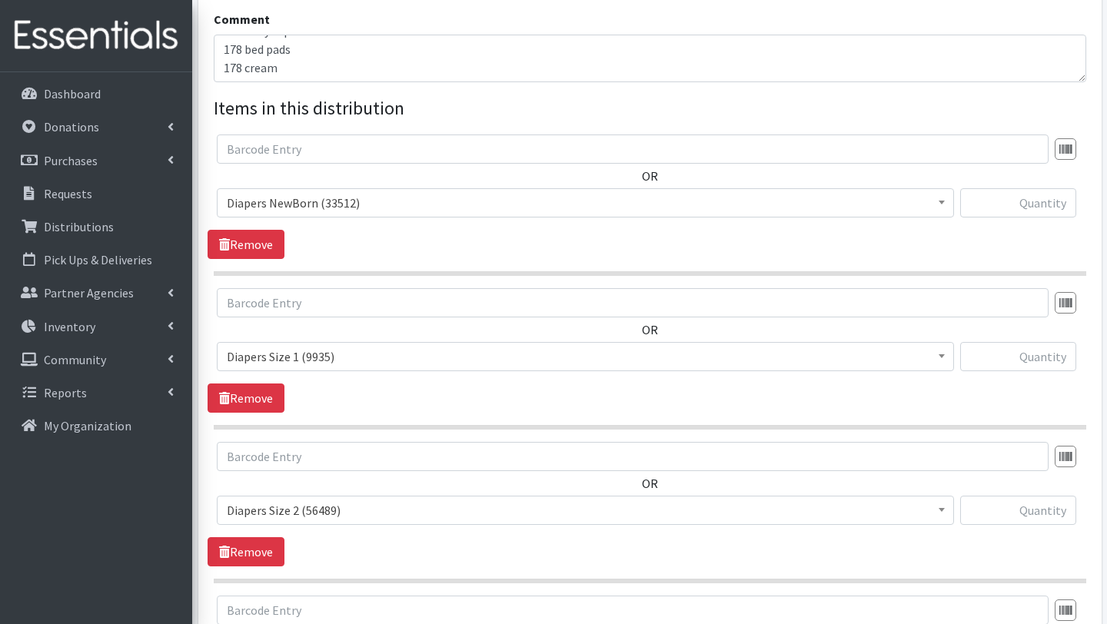
scroll to position [495, 0]
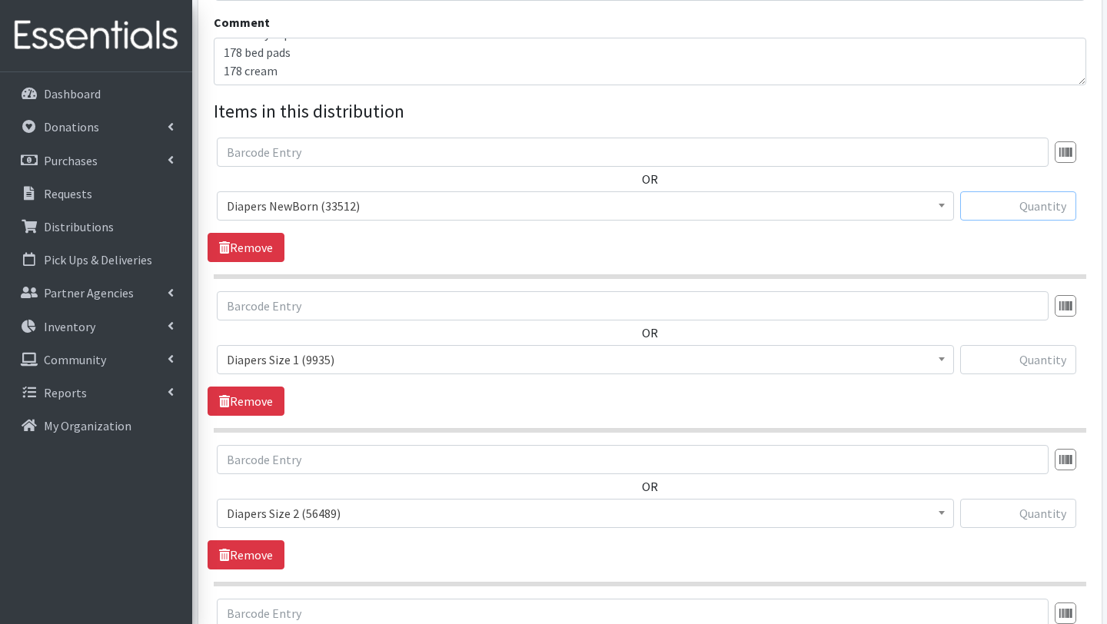
click at [1026, 201] on input "text" at bounding box center [1019, 205] width 116 height 29
type input "450"
click at [1056, 349] on input "text" at bounding box center [1019, 359] width 116 height 29
type input "600"
click at [1057, 508] on input "text" at bounding box center [1019, 513] width 116 height 29
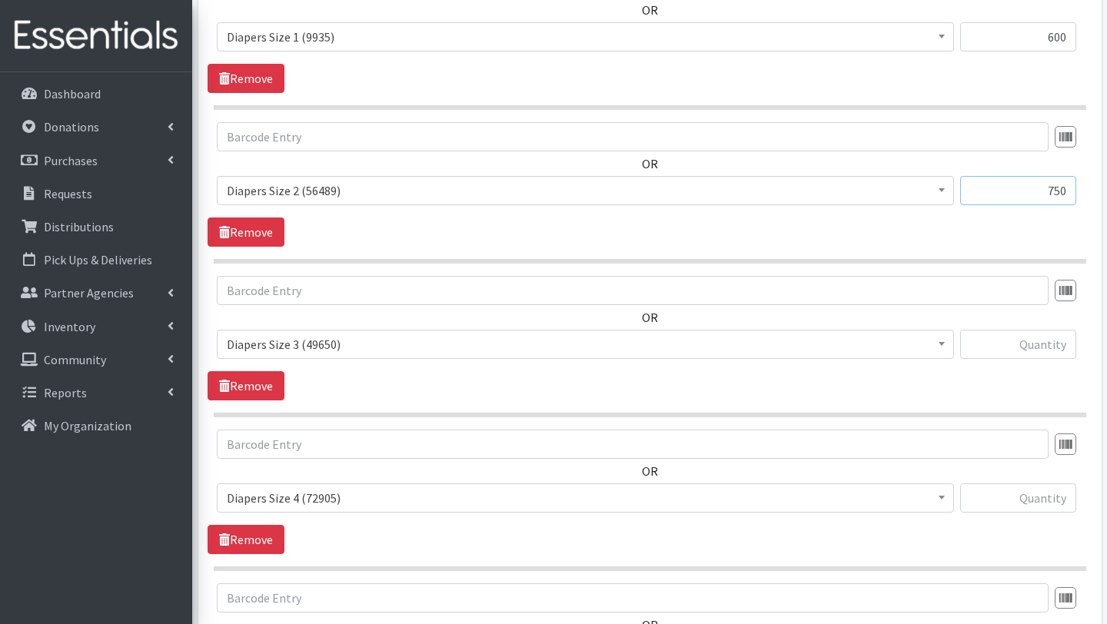
scroll to position [884, 0]
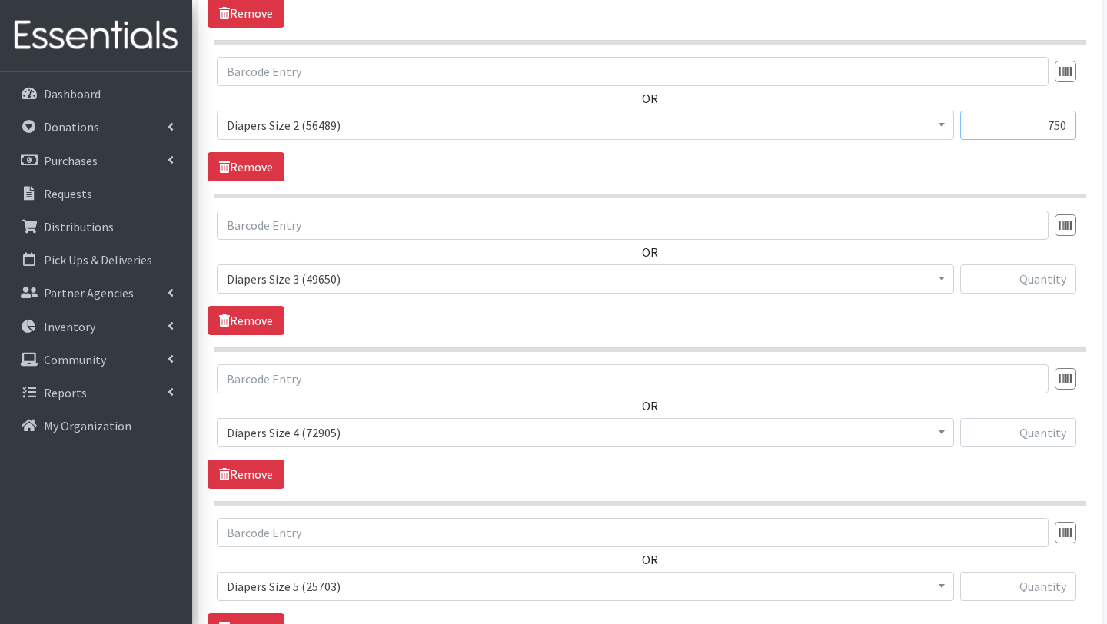
type input "750"
click at [1037, 284] on input "text" at bounding box center [1019, 279] width 116 height 29
type input "1250"
click at [1033, 431] on input "text" at bounding box center [1019, 432] width 116 height 29
type input "1100"
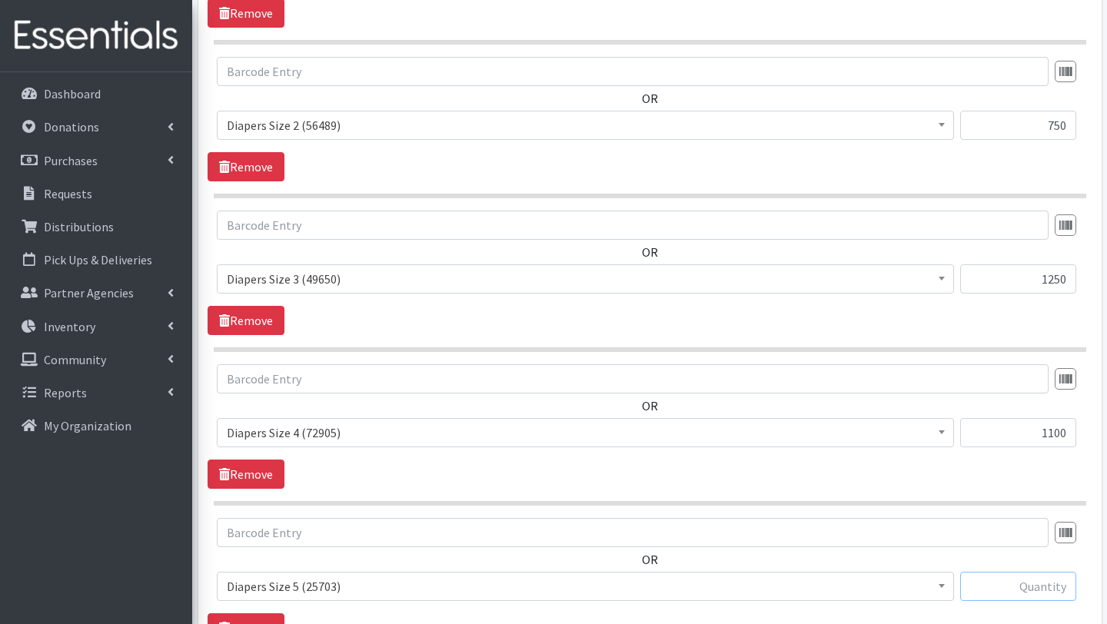
click at [1063, 595] on input "text" at bounding box center [1019, 586] width 116 height 29
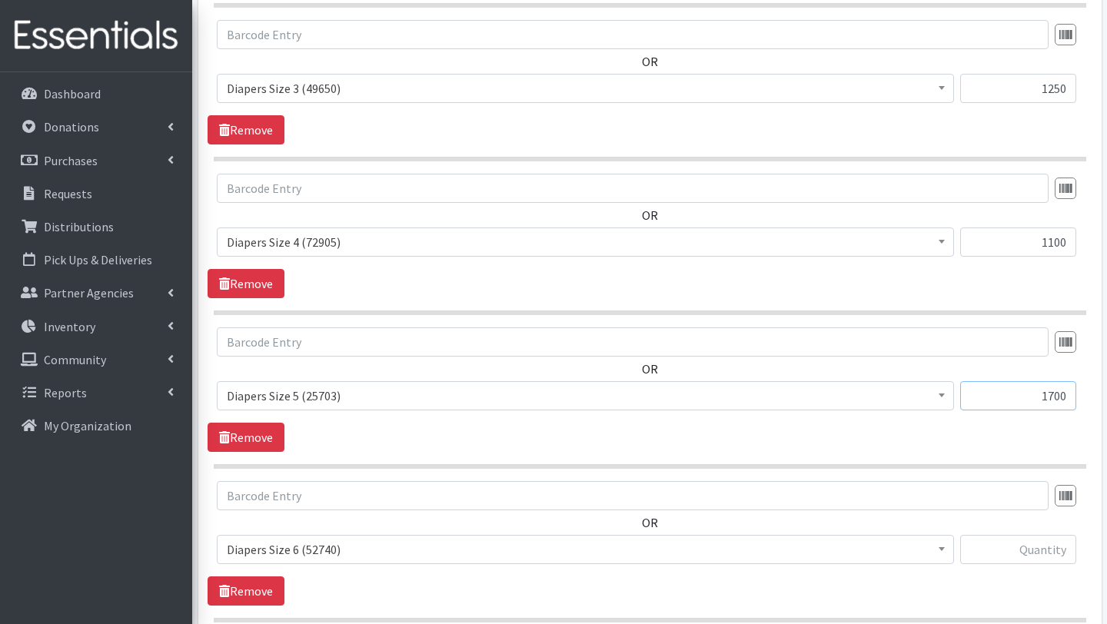
scroll to position [1074, 0]
type input "1700"
click at [1034, 554] on input "text" at bounding box center [1019, 550] width 116 height 29
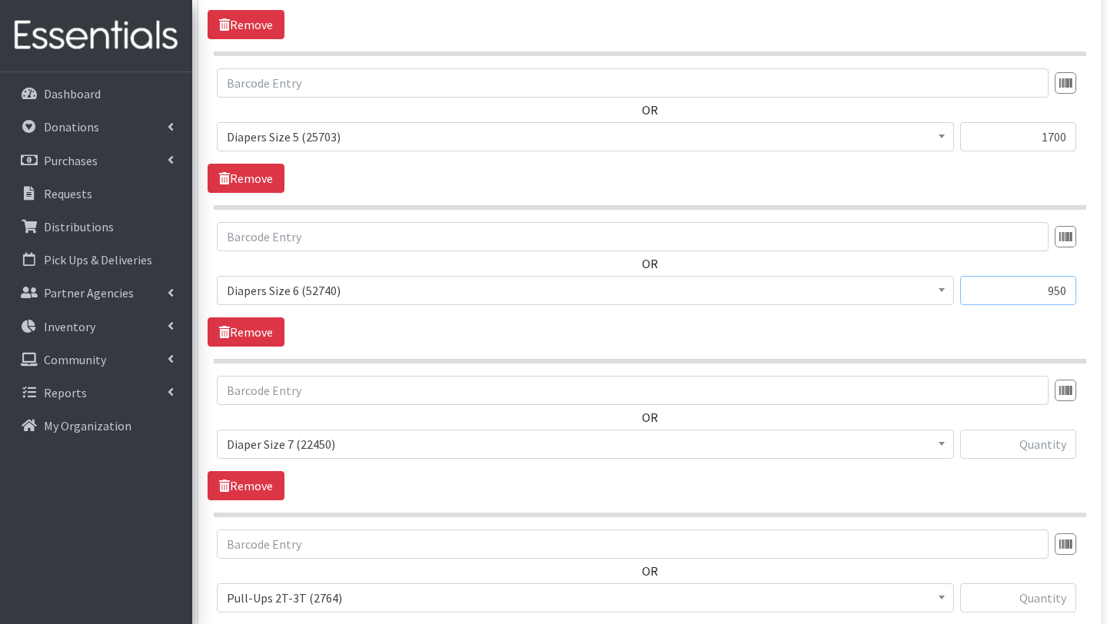
scroll to position [1339, 0]
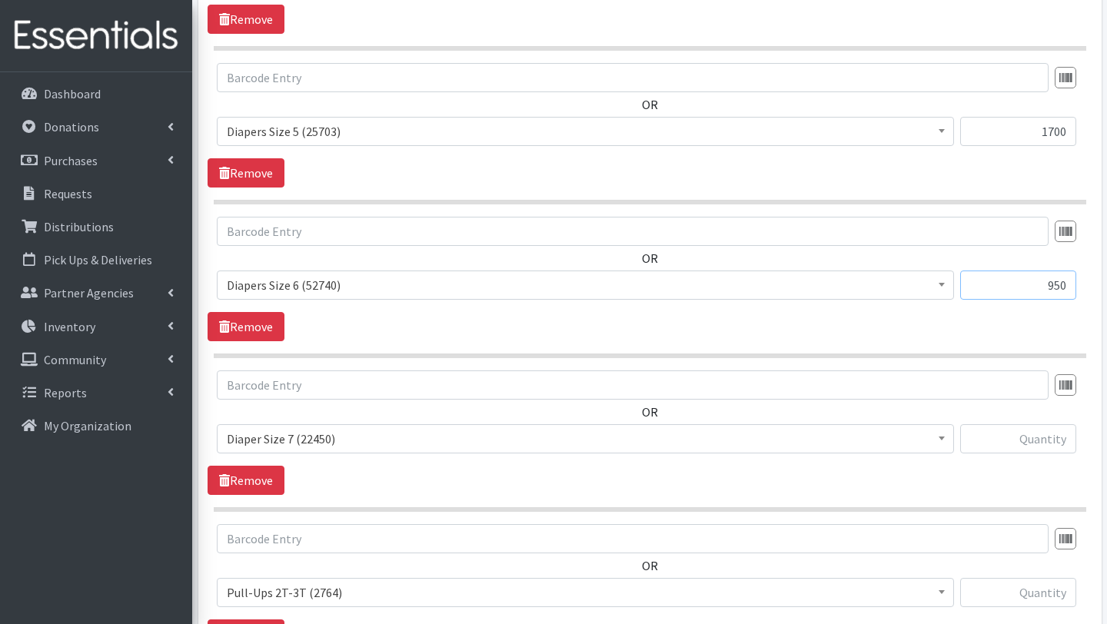
type input "950"
click at [1011, 439] on input "text" at bounding box center [1019, 439] width 116 height 29
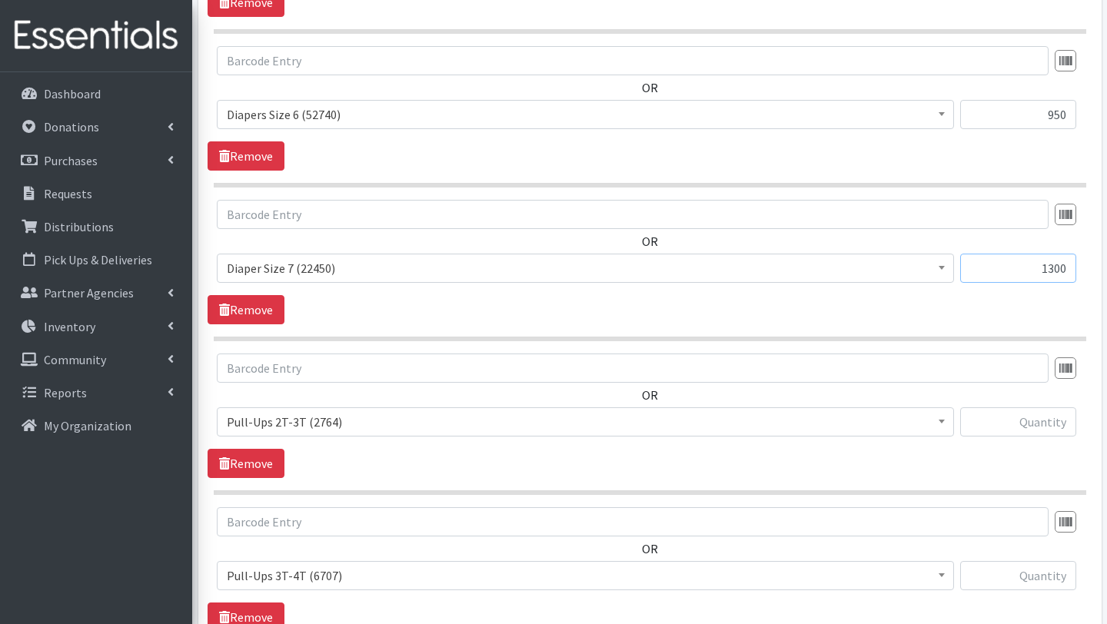
scroll to position [1520, 0]
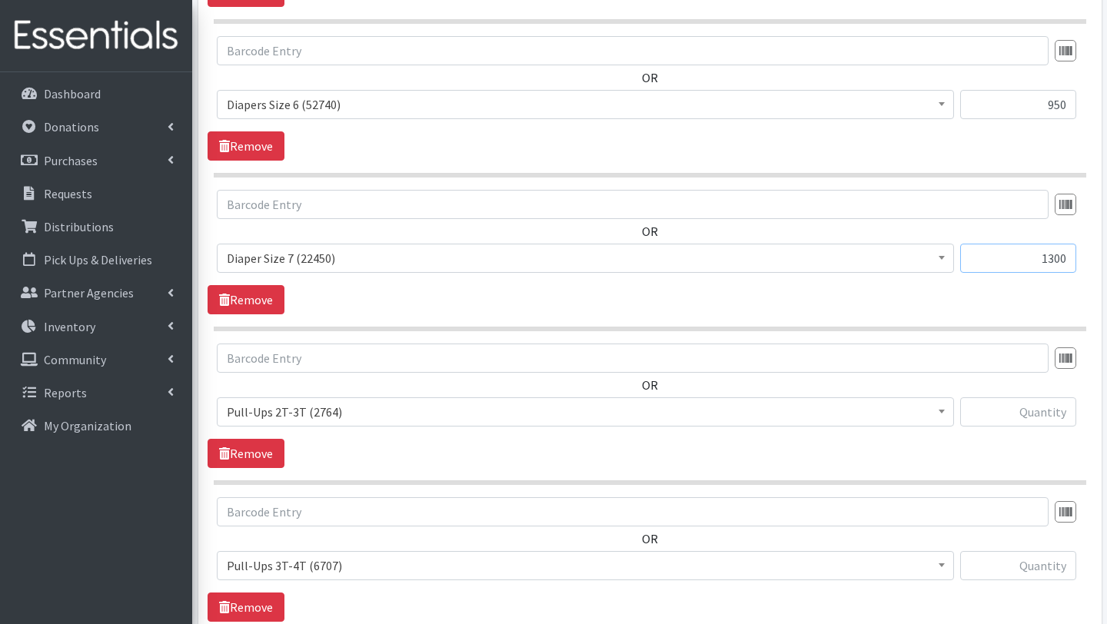
type input "1300"
click at [1010, 417] on input "text" at bounding box center [1019, 412] width 116 height 29
type input "200"
click at [1060, 568] on input "text" at bounding box center [1019, 565] width 116 height 29
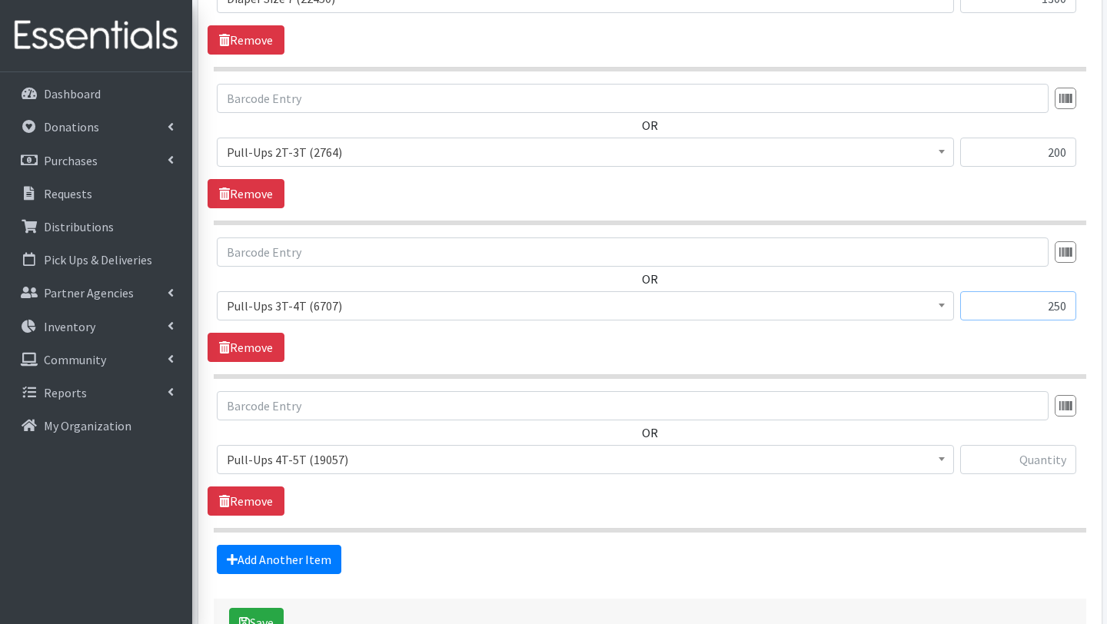
scroll to position [1781, 0]
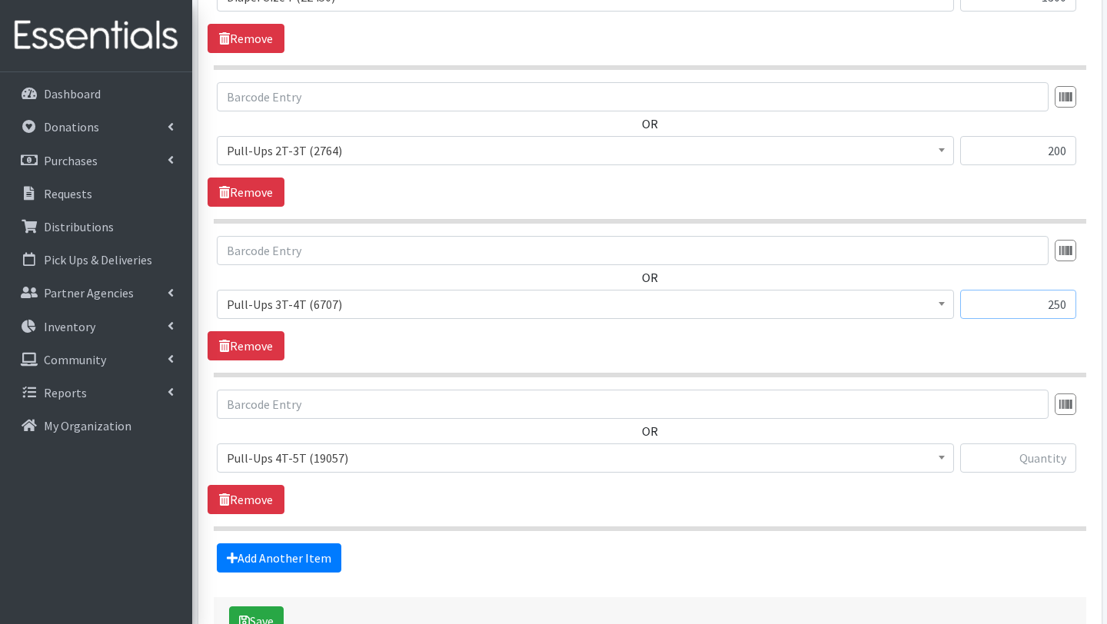
type input "250"
click at [1044, 459] on input "text" at bounding box center [1019, 458] width 116 height 29
type input "350"
click at [316, 558] on link "Add Another Item" at bounding box center [279, 558] width 125 height 29
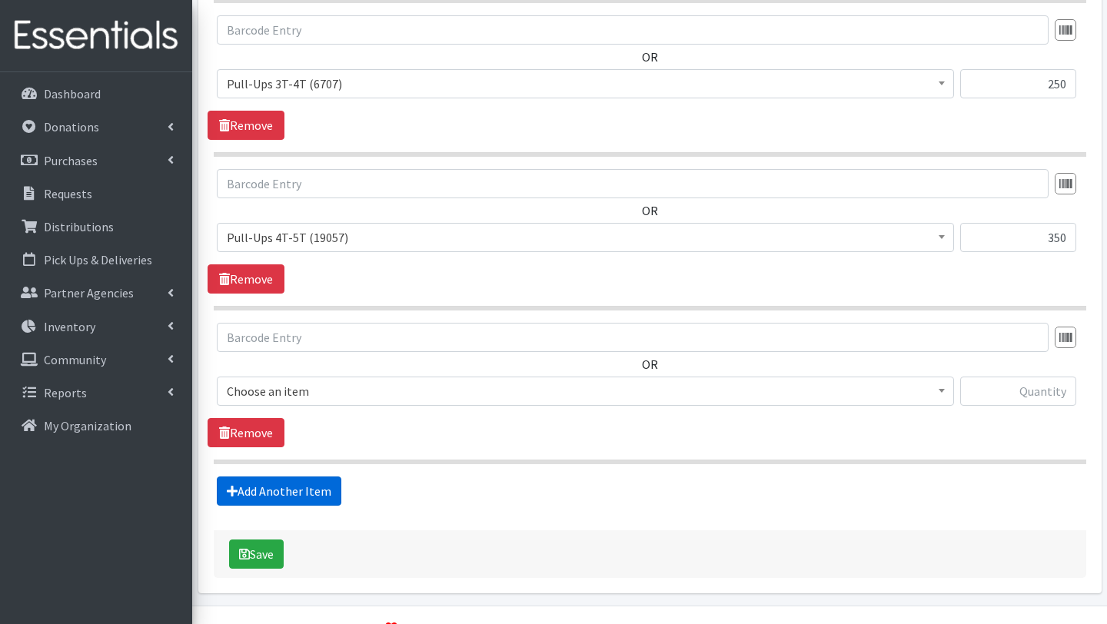
scroll to position [2040, 0]
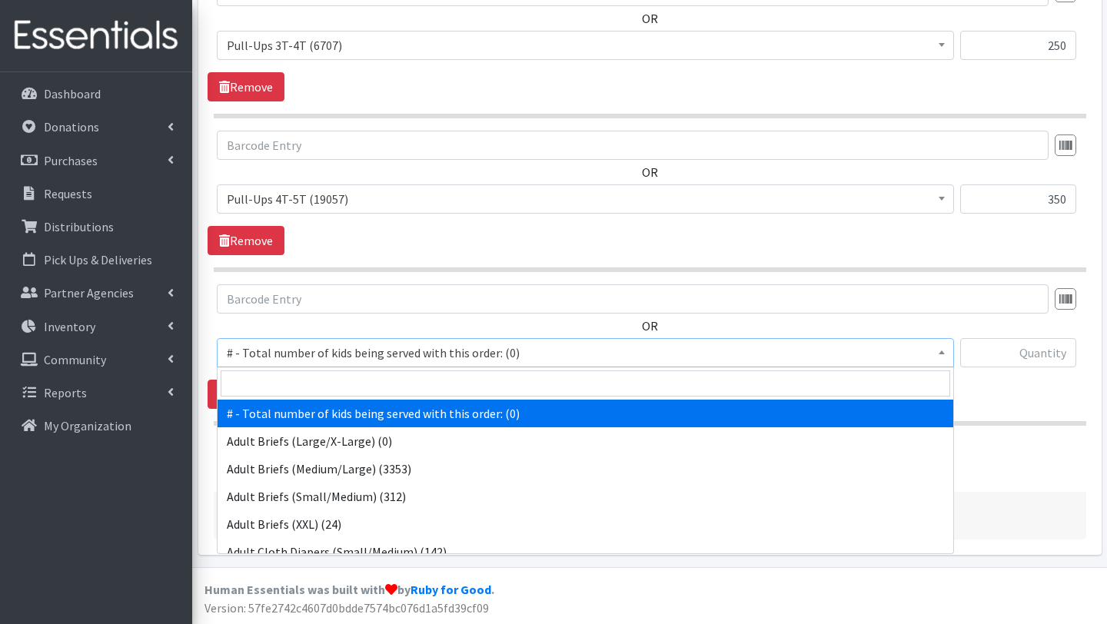
click at [327, 355] on span "# - Total number of kids being served with this order: (0)" at bounding box center [586, 353] width 718 height 22
click at [328, 386] on input "search" at bounding box center [586, 384] width 730 height 26
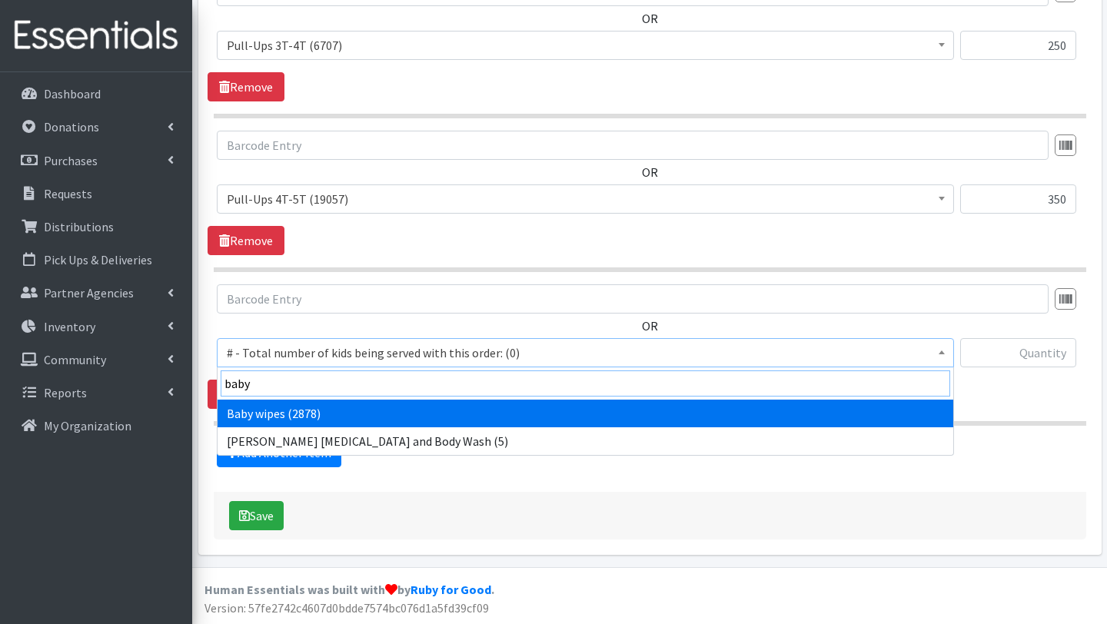
type input "baby"
select select "2649"
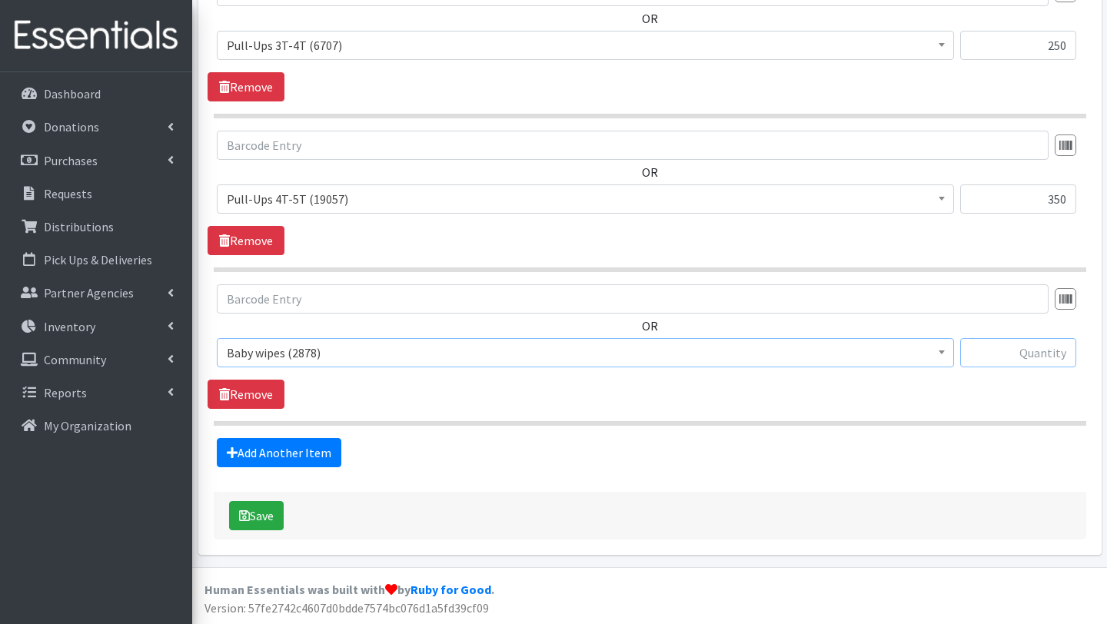
click at [1020, 354] on input "text" at bounding box center [1019, 352] width 116 height 29
type input "178"
click at [269, 511] on button "Save" at bounding box center [256, 515] width 55 height 29
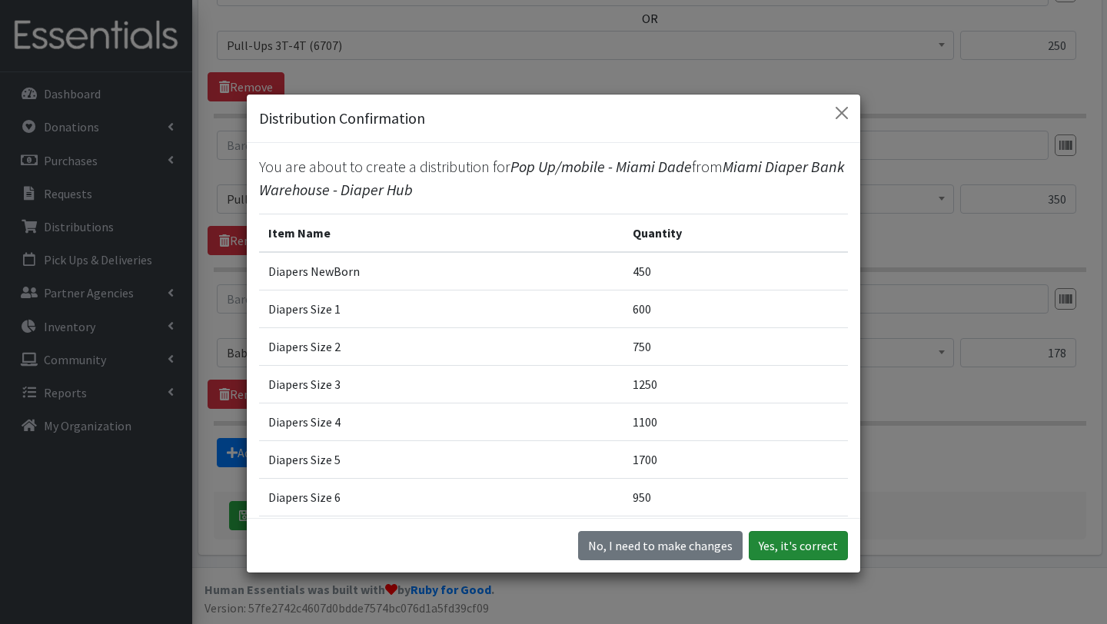
click at [803, 551] on button "Yes, it's correct" at bounding box center [798, 545] width 99 height 29
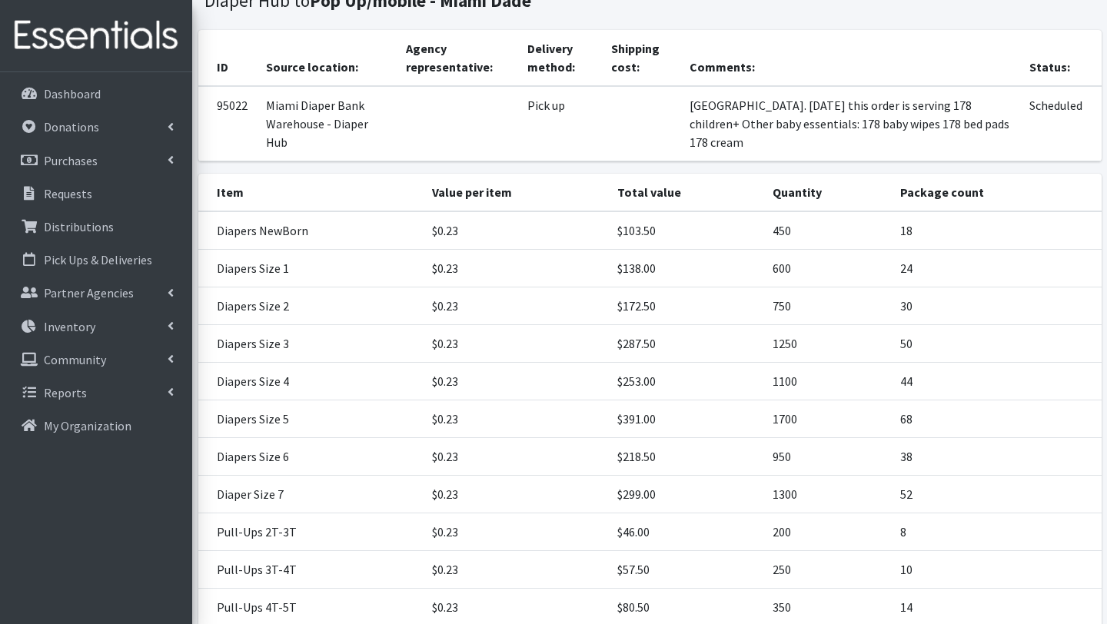
scroll to position [393, 0]
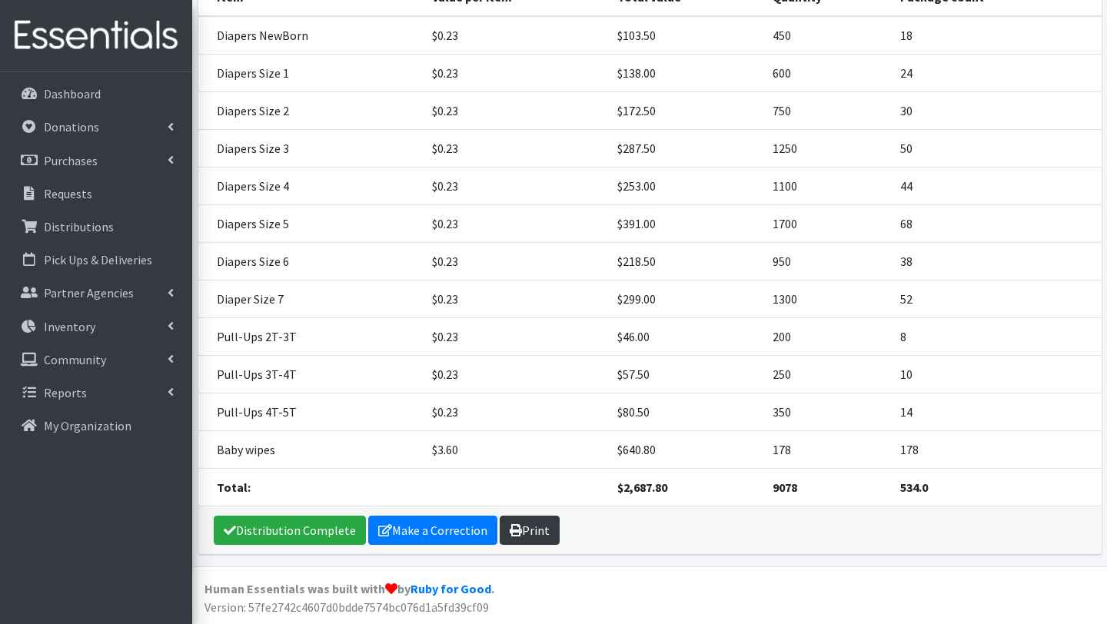
click at [517, 527] on link "Print" at bounding box center [530, 530] width 60 height 29
